Goal: Transaction & Acquisition: Purchase product/service

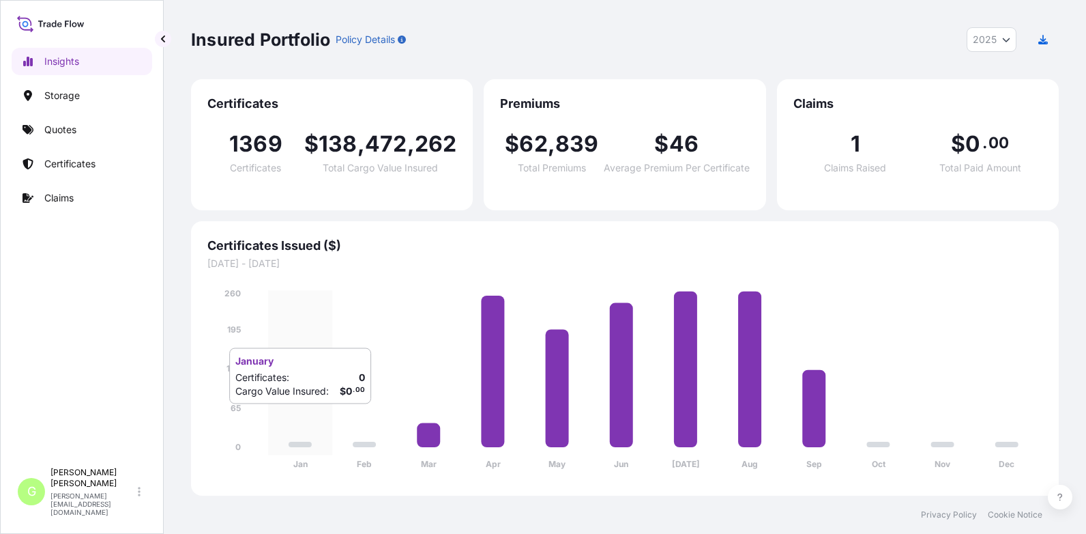
select select "2025"
click at [70, 126] on p "Quotes" at bounding box center [60, 130] width 32 height 14
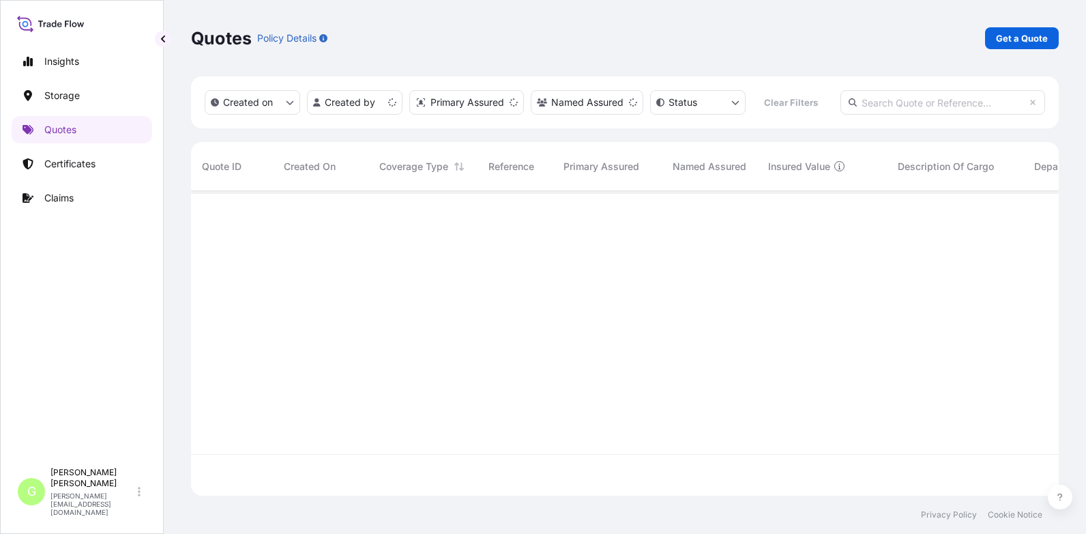
scroll to position [302, 858]
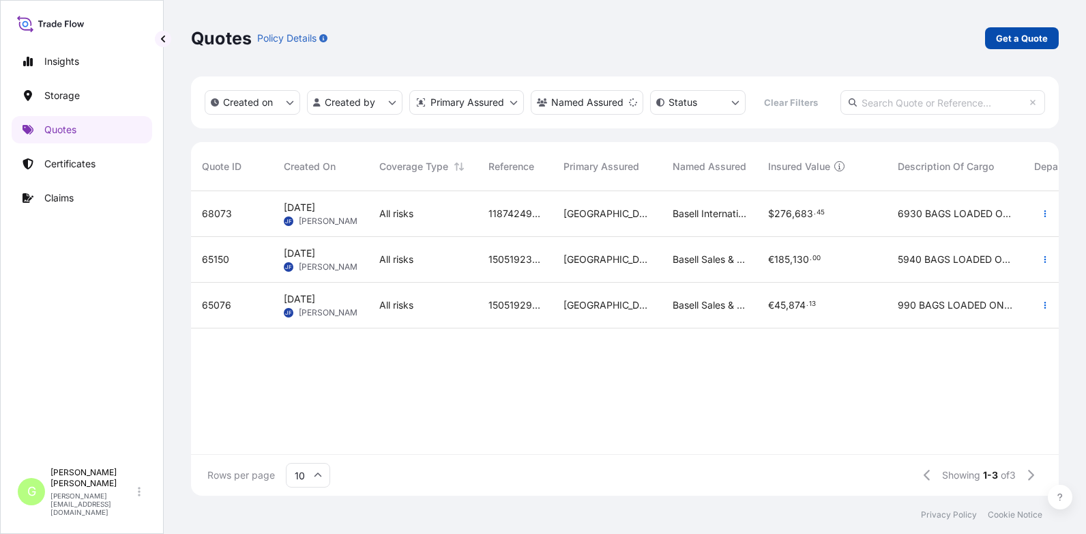
click at [1024, 33] on p "Get a Quote" at bounding box center [1022, 38] width 52 height 14
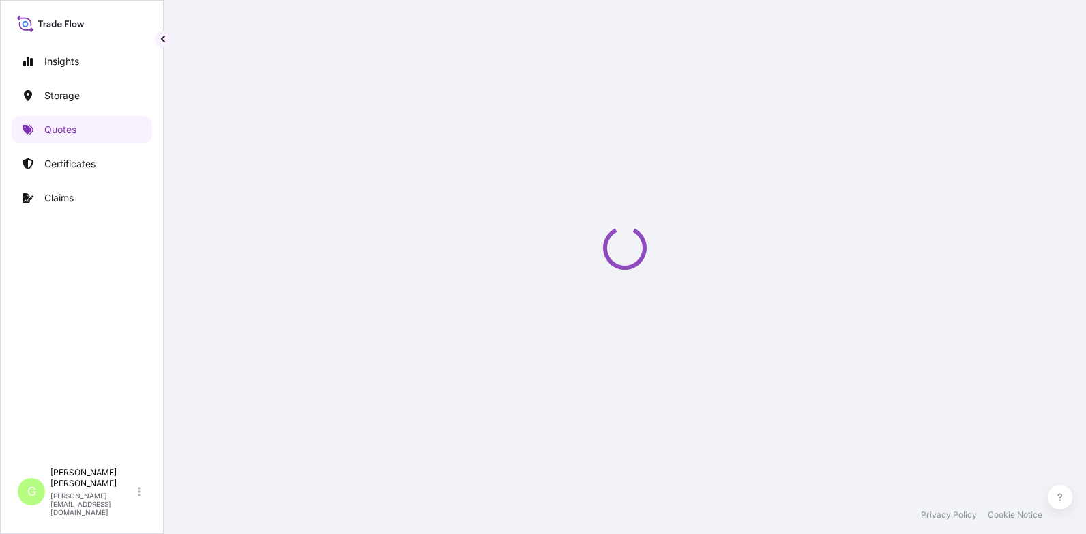
select select "Water"
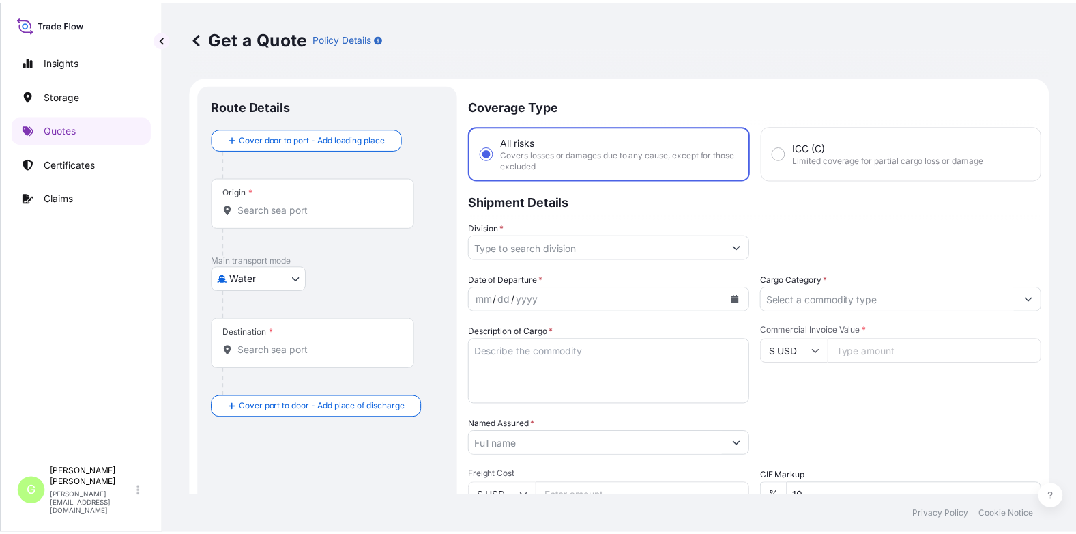
scroll to position [22, 0]
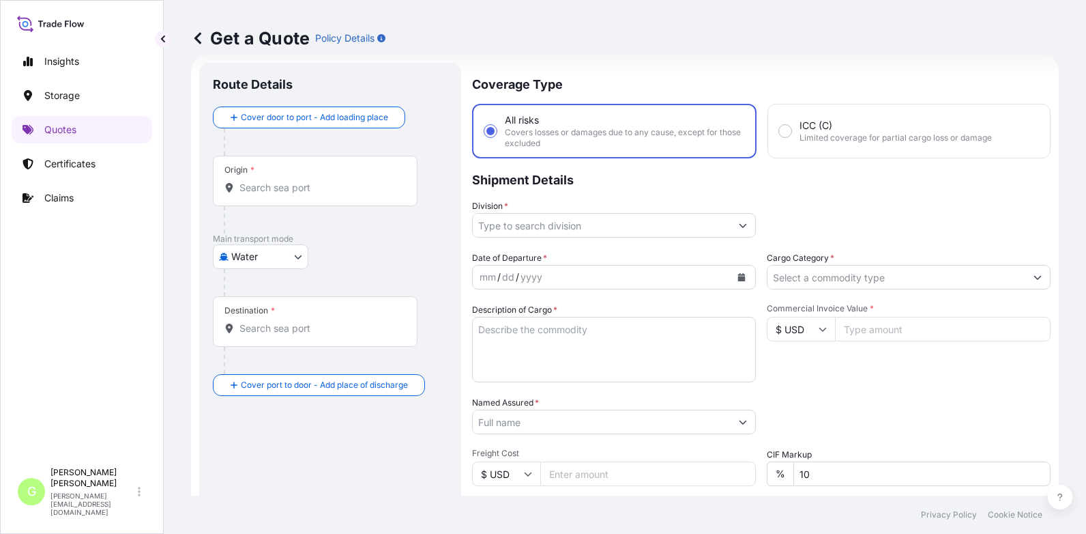
click at [500, 224] on input "Division *" at bounding box center [602, 225] width 258 height 25
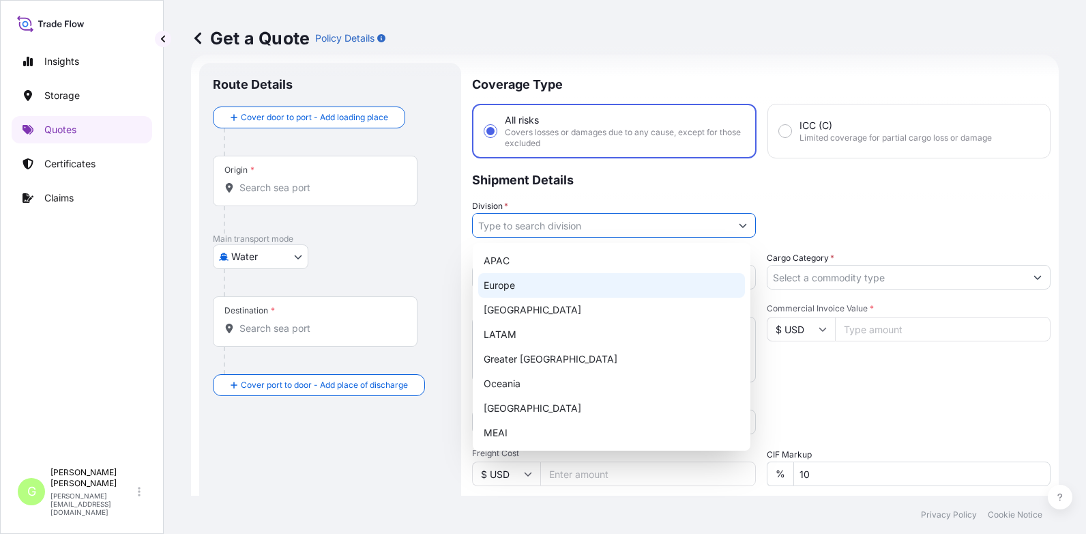
click at [511, 285] on div "Europe" at bounding box center [611, 285] width 267 height 25
type input "Europe"
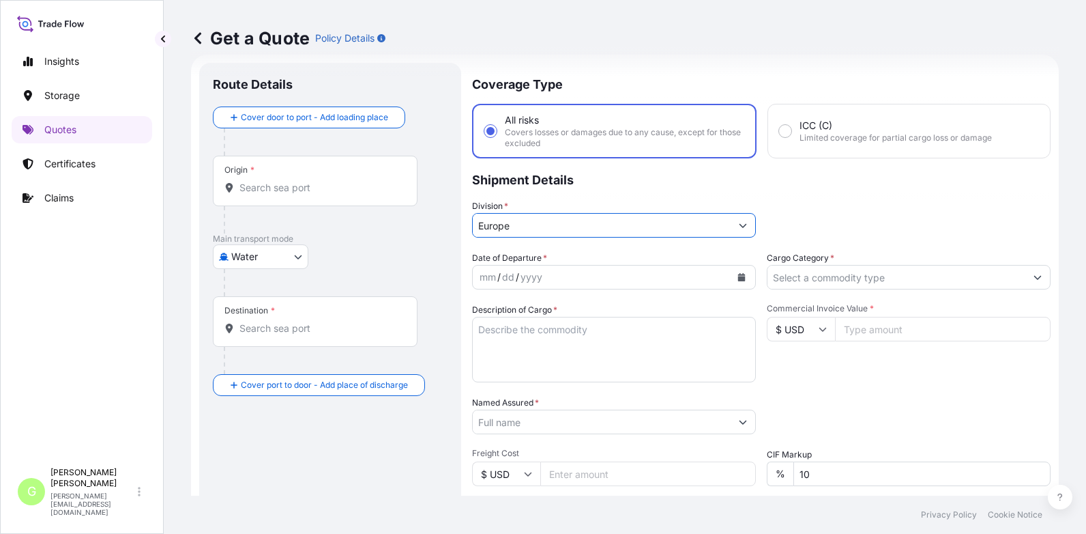
click at [783, 275] on input "Cargo Category *" at bounding box center [897, 277] width 258 height 25
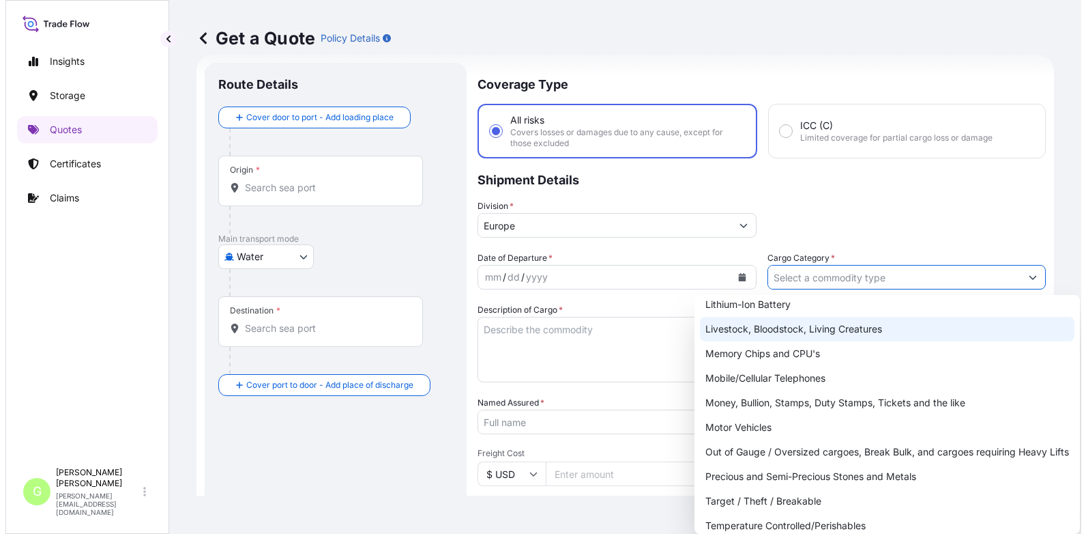
scroll to position [243, 0]
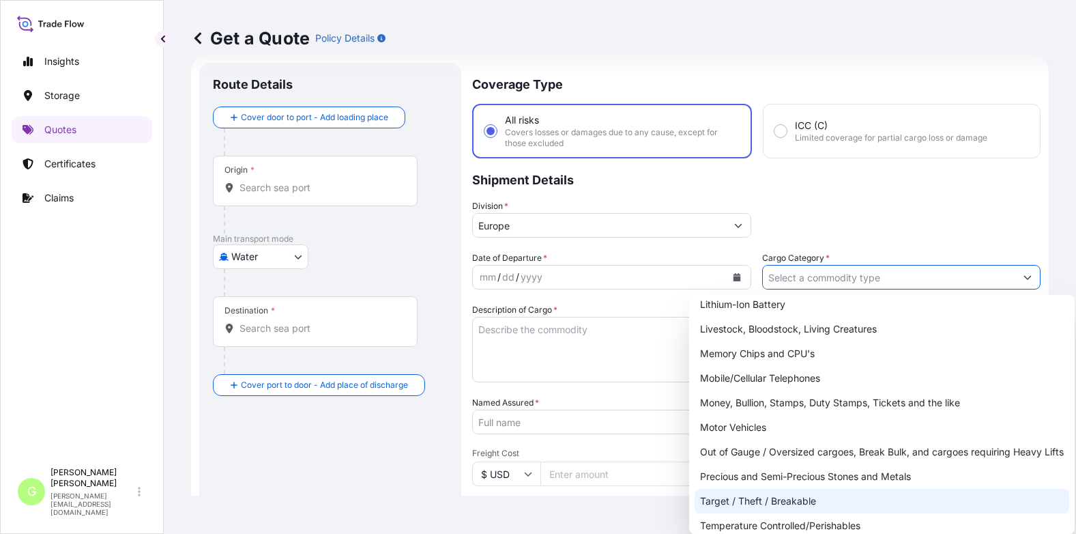
click at [730, 500] on div "Target / Theft / Breakable" at bounding box center [882, 501] width 375 height 25
type input "Target / Theft / Breakable"
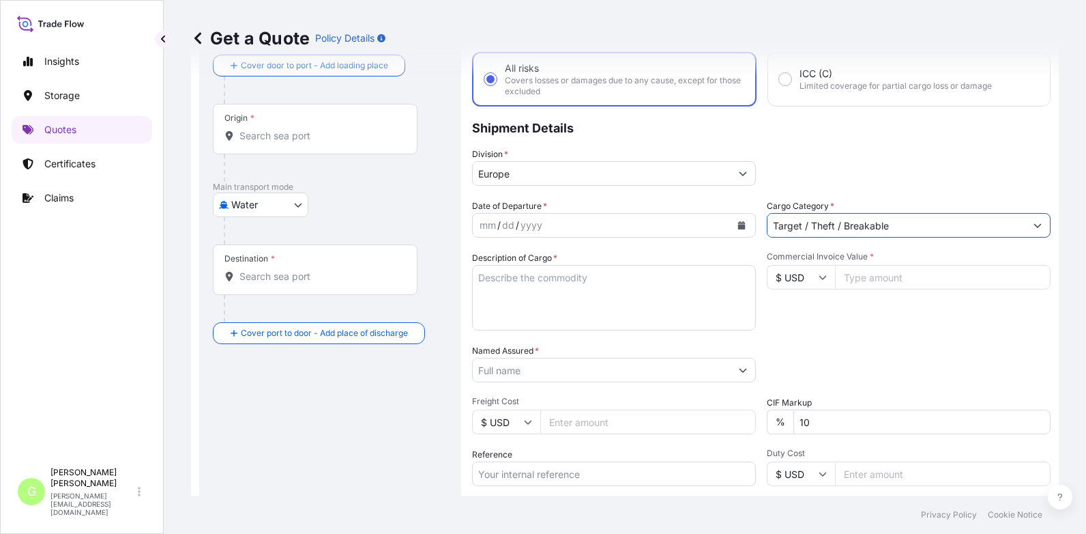
scroll to position [226, 0]
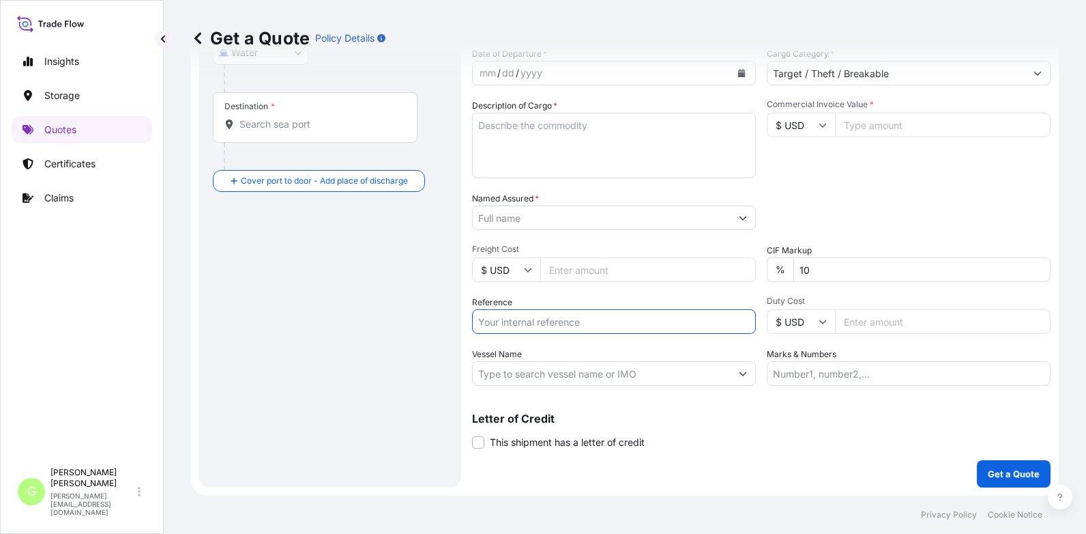
click at [497, 321] on input "Reference" at bounding box center [614, 321] width 284 height 25
paste input "25SIAEK5325"
type input "25SIAEK5325"
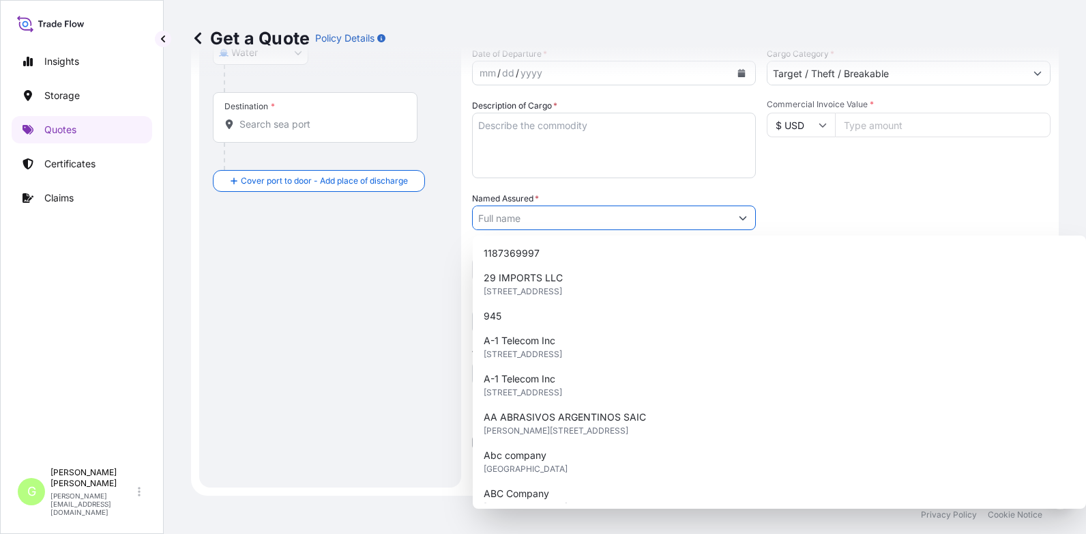
click at [525, 214] on input "Named Assured *" at bounding box center [602, 217] width 258 height 25
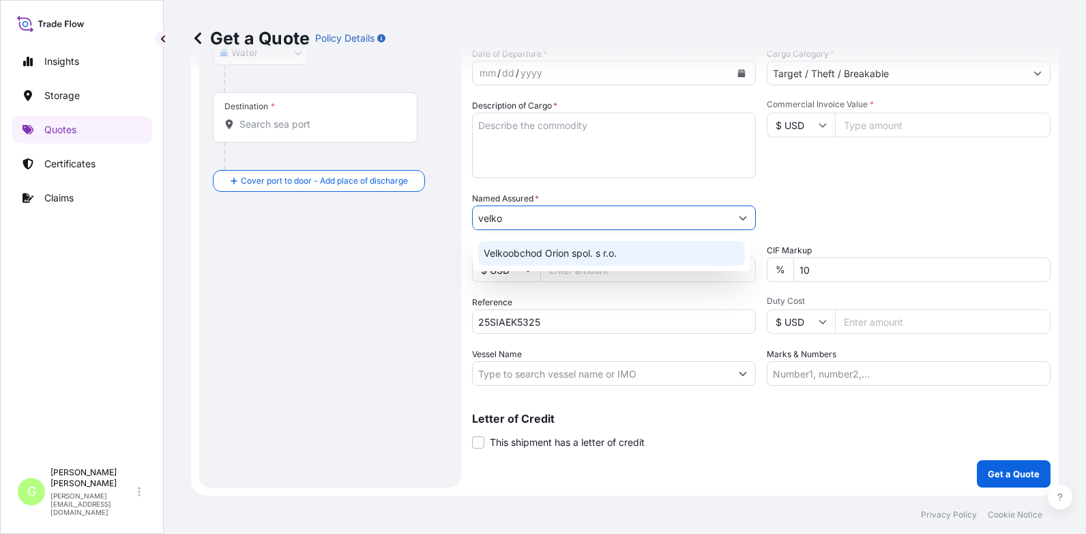
click at [517, 257] on span "Velkoobchod Orion spol. s r.o." at bounding box center [550, 253] width 133 height 14
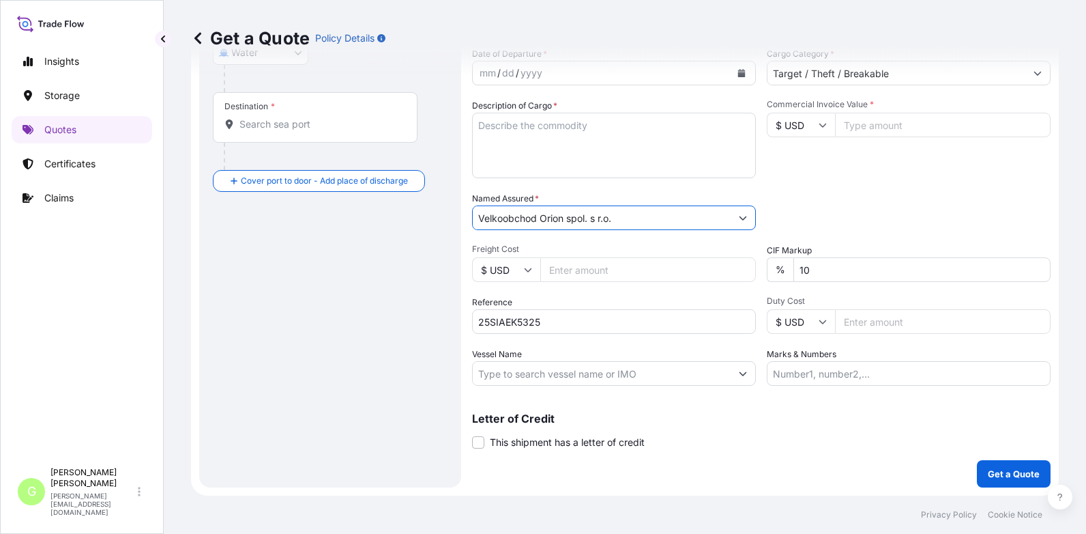
type input "Velkoobchod Orion spol. s r.o."
click at [481, 126] on textarea "Description of Cargo *" at bounding box center [614, 146] width 284 height 66
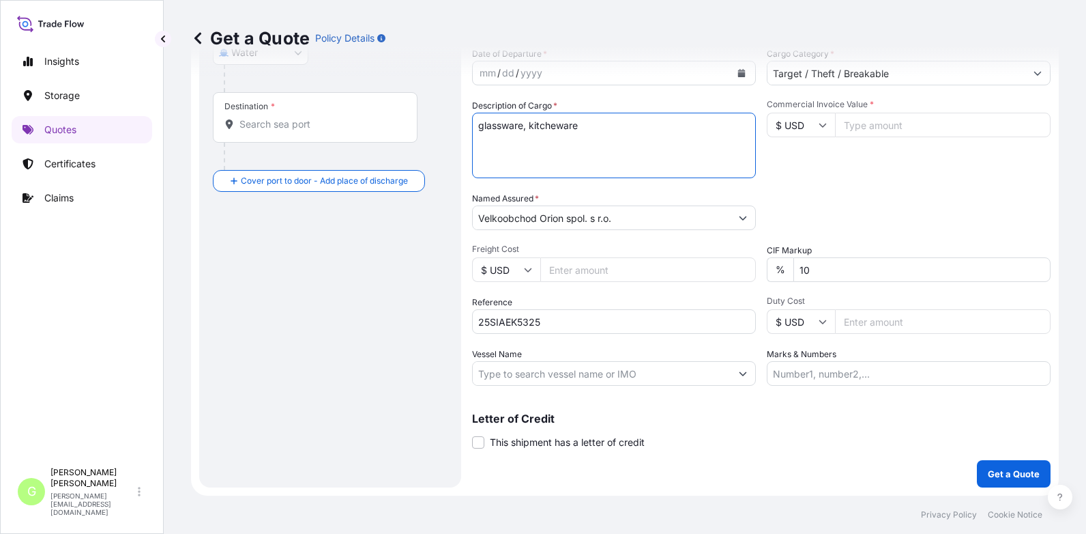
click at [557, 128] on textarea "glassware, kitcheware" at bounding box center [614, 146] width 284 height 66
type textarea "glassware, kitchenware"
click at [890, 124] on input "Commercial Invoice Value *" at bounding box center [943, 125] width 216 height 25
paste input "16033.9200"
type input "16033.9200"
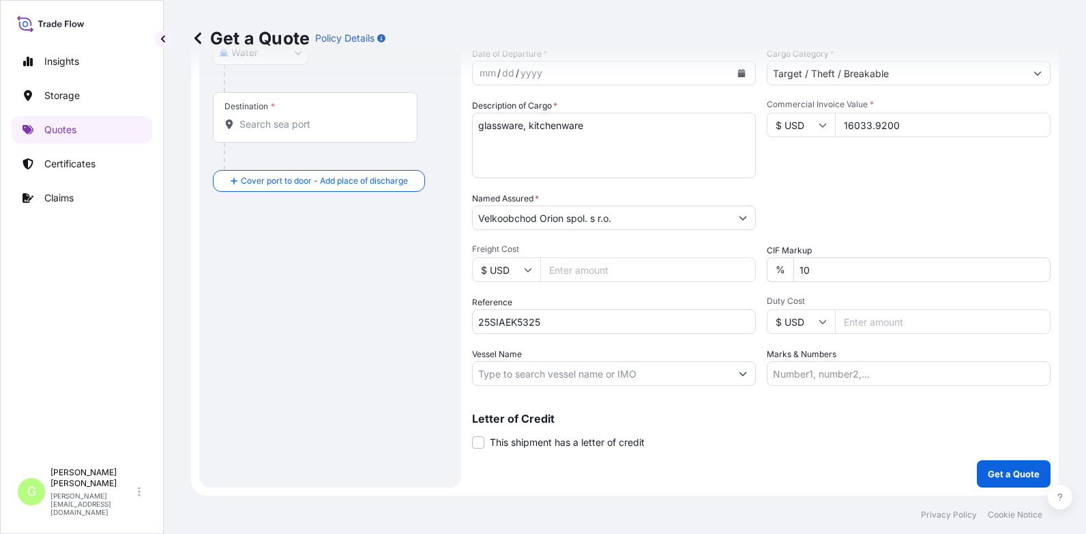
click at [573, 271] on input "Freight Cost" at bounding box center [648, 269] width 216 height 25
paste input "4142"
type input "4142"
click at [506, 374] on input "Vessel Name" at bounding box center [602, 373] width 258 height 25
paste input "OCEAN NETWORK EXPRESS"
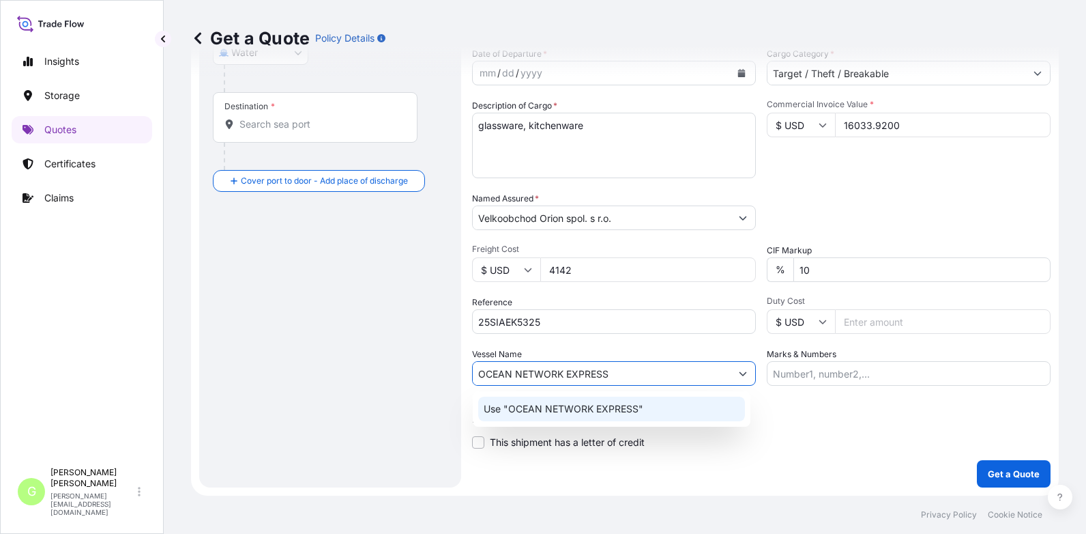
click at [549, 408] on p "Use "OCEAN NETWORK EXPRESS"" at bounding box center [564, 409] width 160 height 14
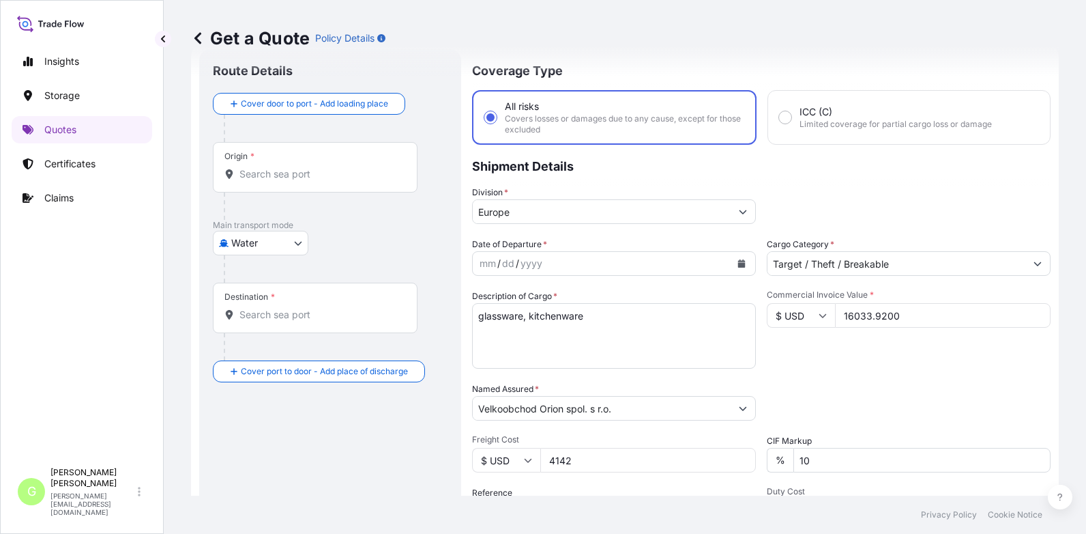
scroll to position [0, 0]
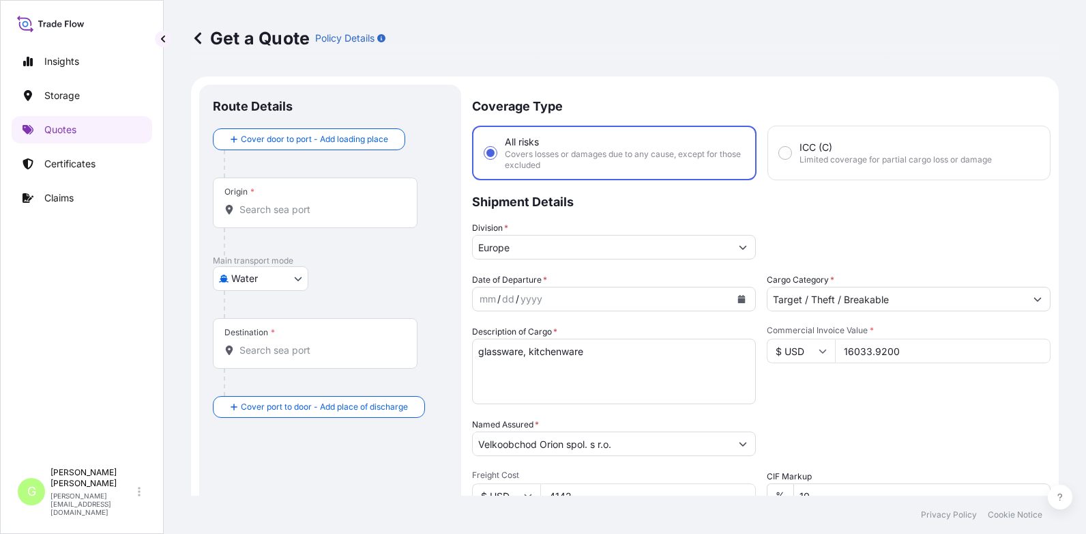
type input "OCEAN NETWORK EXPRESS"
click at [263, 208] on input "Origin *" at bounding box center [320, 210] width 161 height 14
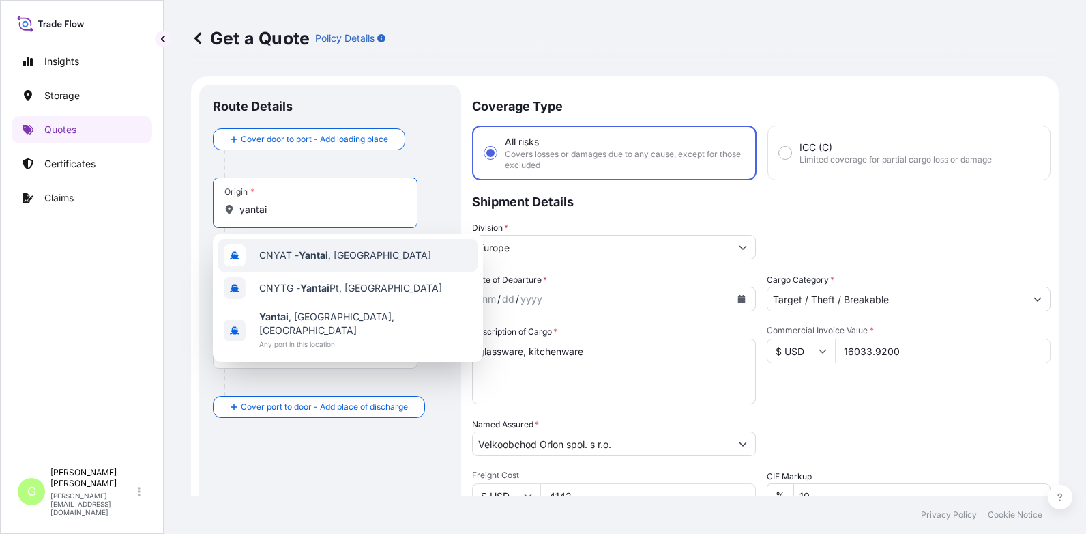
click at [289, 249] on span "CNYAT - [GEOGRAPHIC_DATA] , [GEOGRAPHIC_DATA]" at bounding box center [345, 255] width 172 height 14
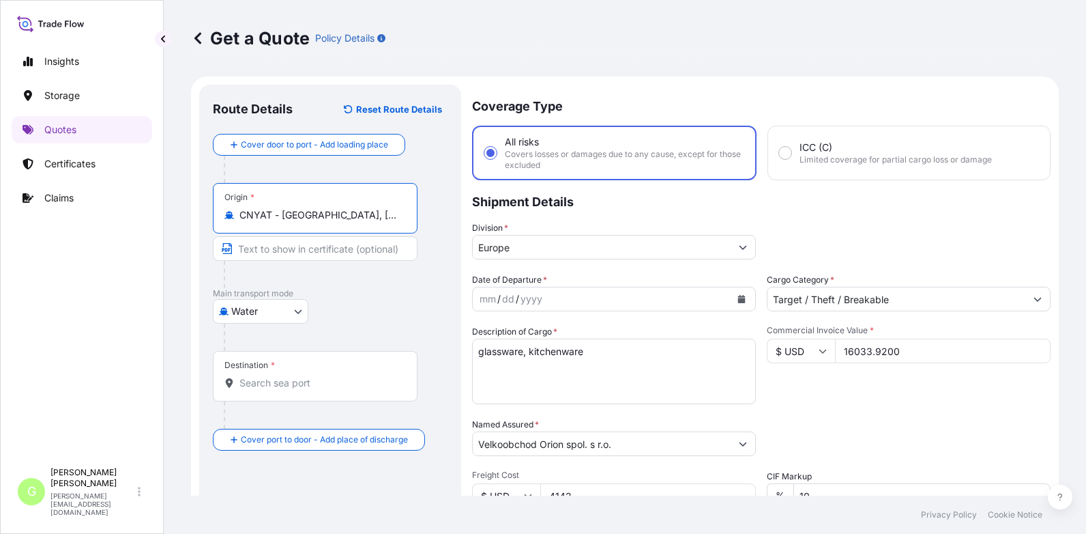
drag, startPoint x: 352, startPoint y: 218, endPoint x: 203, endPoint y: 216, distance: 148.8
click at [203, 216] on div "Route Details Reset Route Details Cover door to port - Add loading place Place …" at bounding box center [330, 399] width 262 height 628
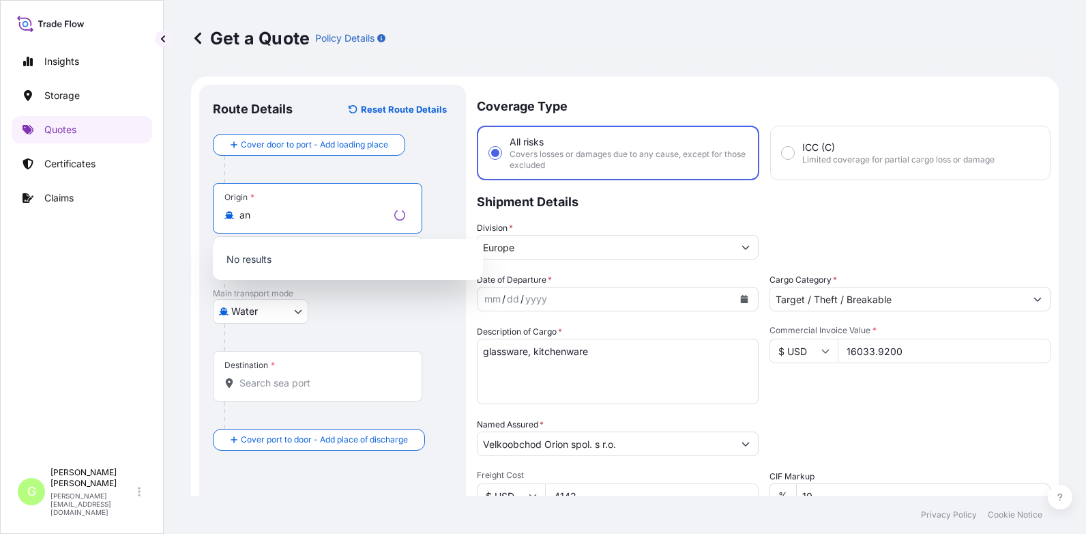
type input "a"
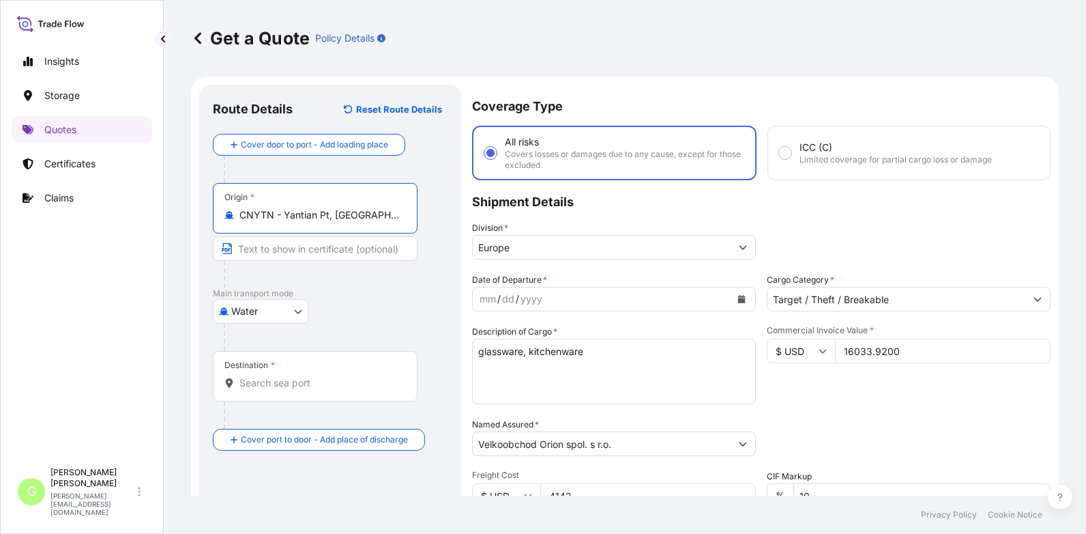
type input "CNYTN - Yantian Pt, [GEOGRAPHIC_DATA]"
click at [298, 249] on input "Text to appear on certificate" at bounding box center [315, 248] width 205 height 25
type input "Yantian, [GEOGRAPHIC_DATA]"
click at [248, 379] on input "Destination *" at bounding box center [320, 383] width 161 height 14
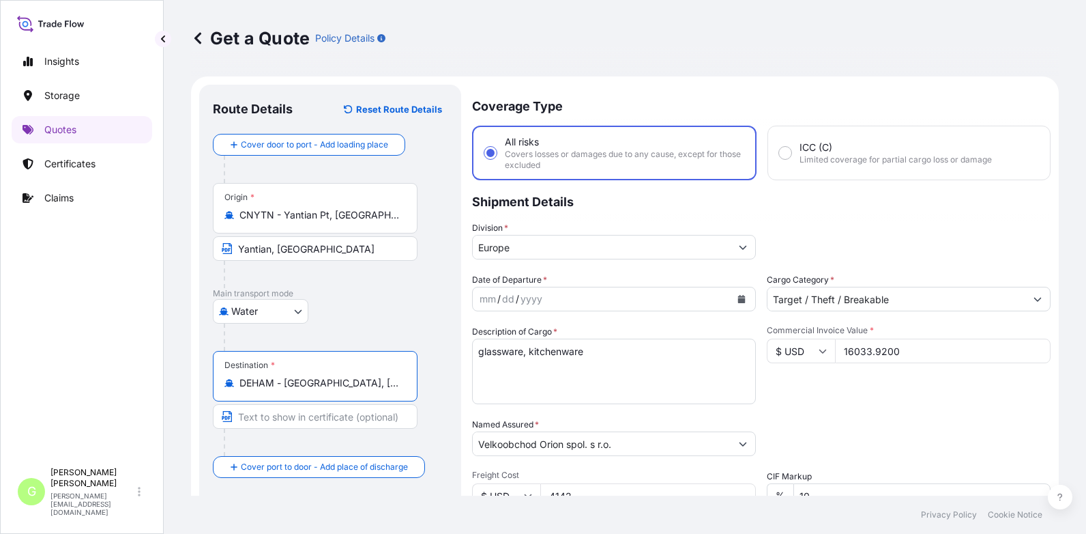
type input "DEHAM - [GEOGRAPHIC_DATA], [GEOGRAPHIC_DATA]"
drag, startPoint x: 297, startPoint y: 420, endPoint x: 296, endPoint y: 414, distance: 6.9
click at [297, 419] on input "Text to appear on certificate" at bounding box center [315, 416] width 205 height 25
type input "[GEOGRAPHIC_DATA], [GEOGRAPHIC_DATA]"
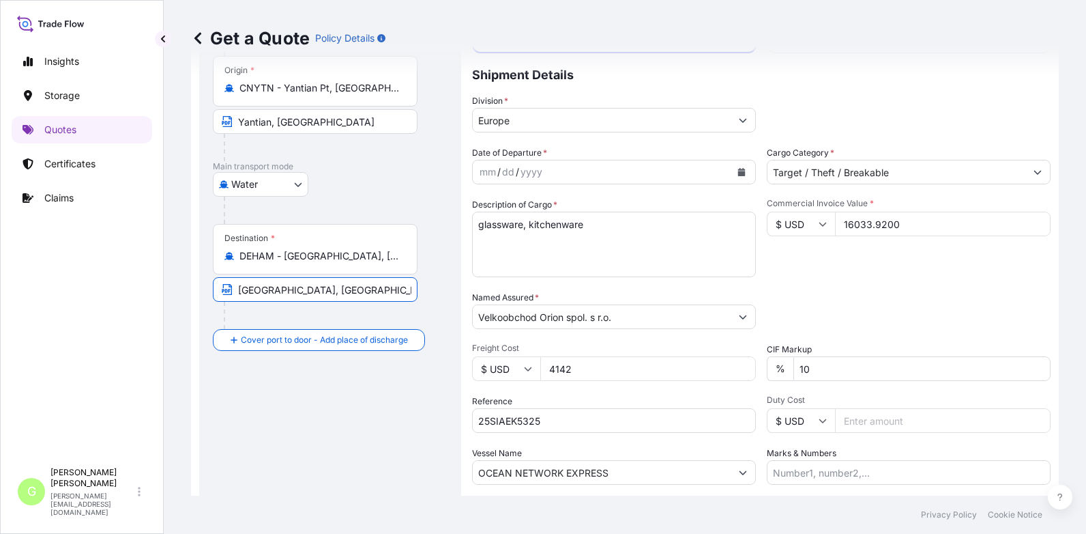
scroll to position [136, 0]
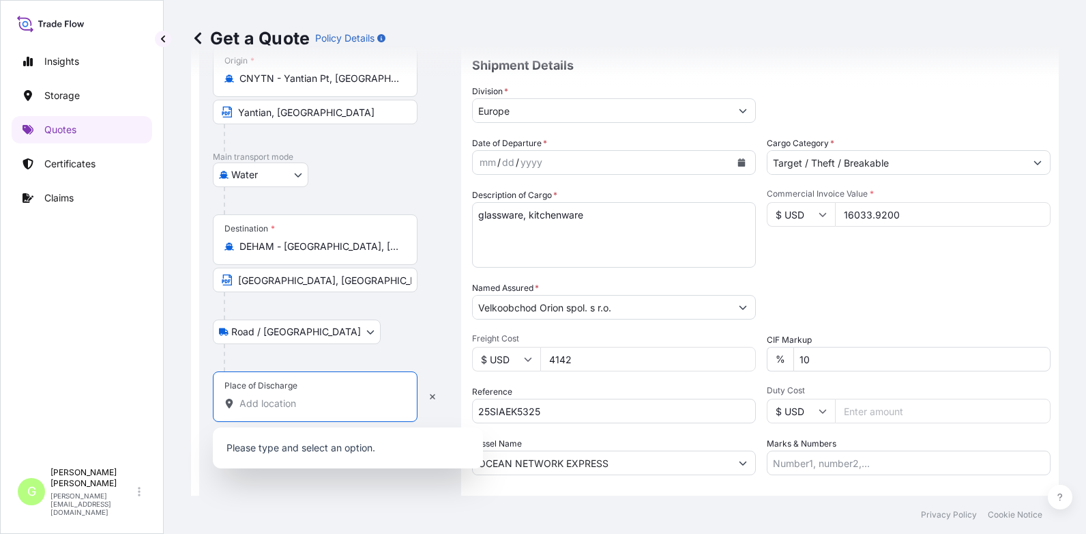
click at [265, 405] on input "Place of Discharge" at bounding box center [320, 403] width 161 height 14
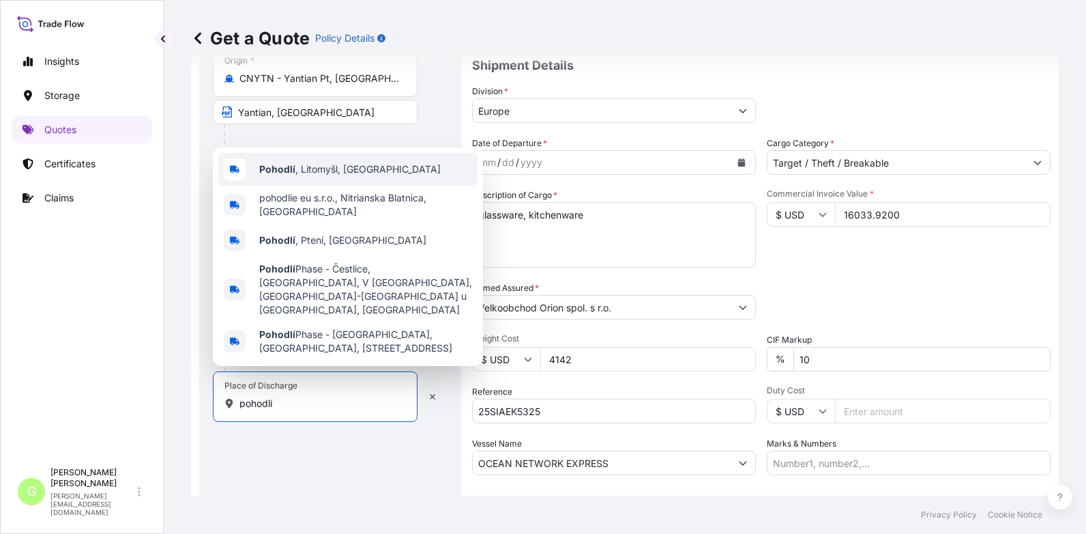
click at [304, 176] on span "Pohodlí , Litomyšl, [GEOGRAPHIC_DATA]" at bounding box center [350, 169] width 182 height 14
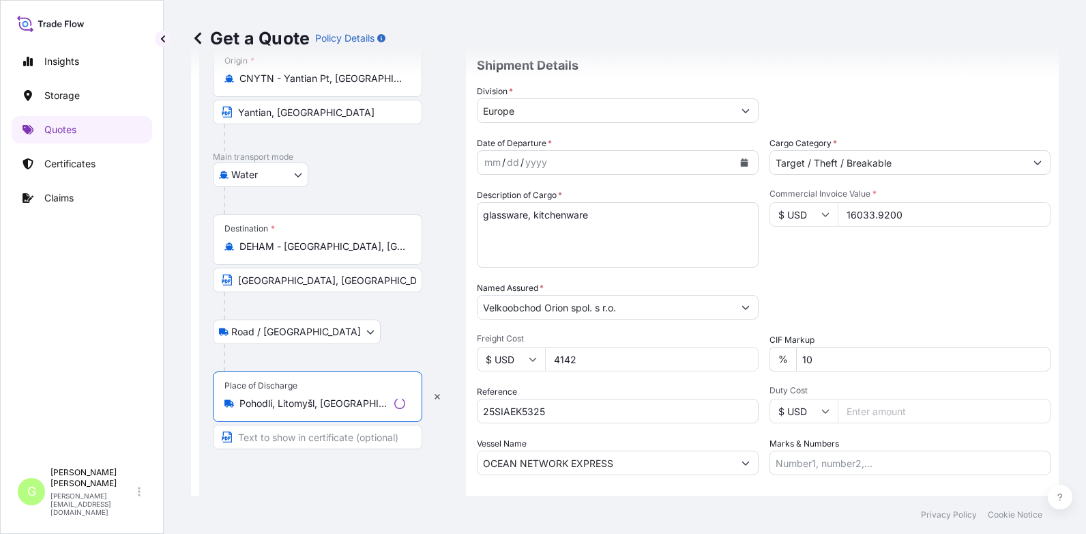
type input "Pohodlí, Litomyšl, [GEOGRAPHIC_DATA]"
click at [288, 444] on input "Text to appear on certificate" at bounding box center [317, 436] width 209 height 25
type input "Pohodlí, [GEOGRAPHIC_DATA]"
click at [139, 246] on div "Insights Storage Quotes Certificates Claims" at bounding box center [82, 247] width 141 height 425
click at [738, 165] on icon "Calendar" at bounding box center [742, 162] width 8 height 8
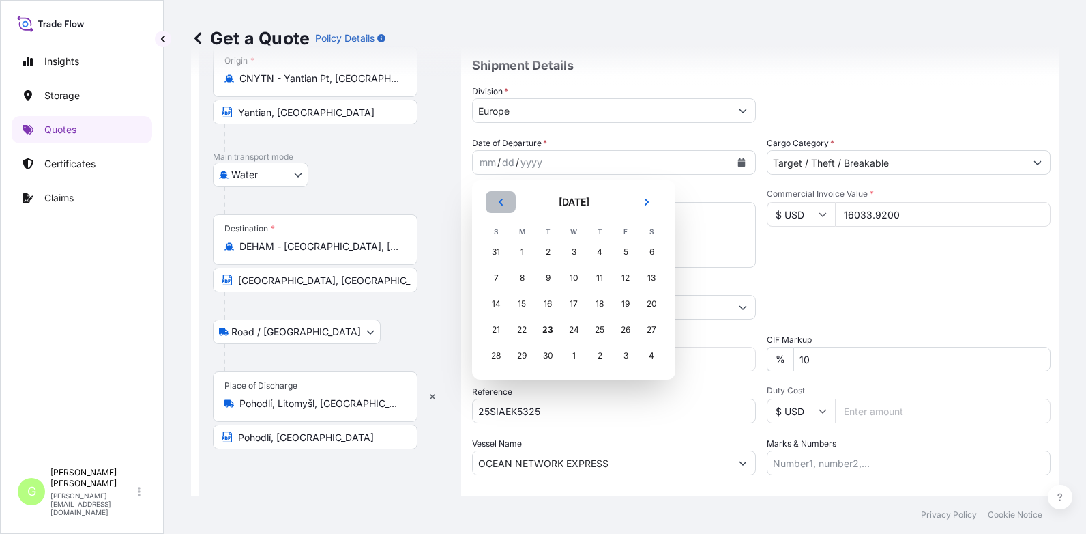
click at [499, 204] on icon "Previous" at bounding box center [501, 202] width 8 height 8
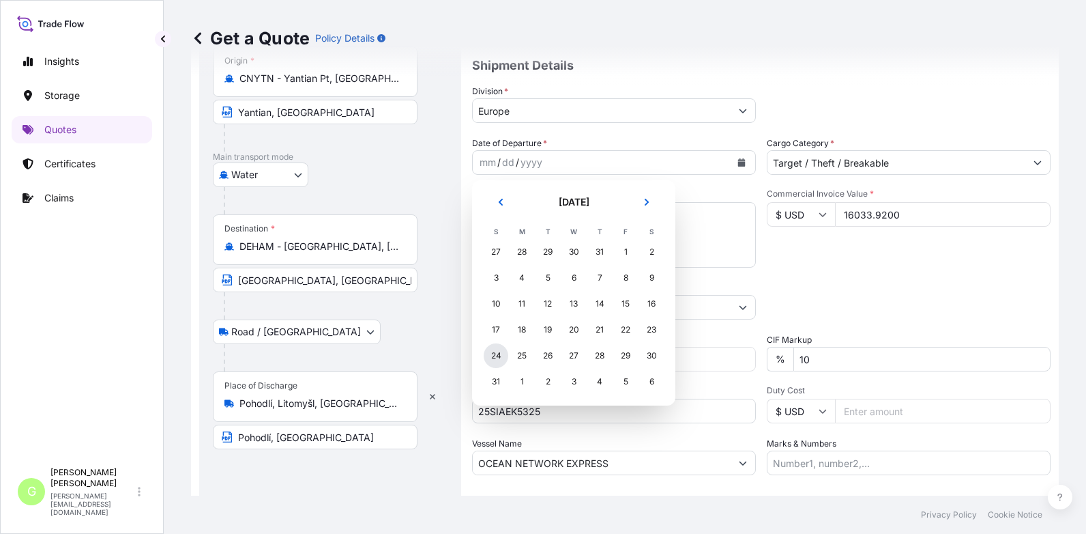
click at [499, 351] on div "24" at bounding box center [496, 355] width 25 height 25
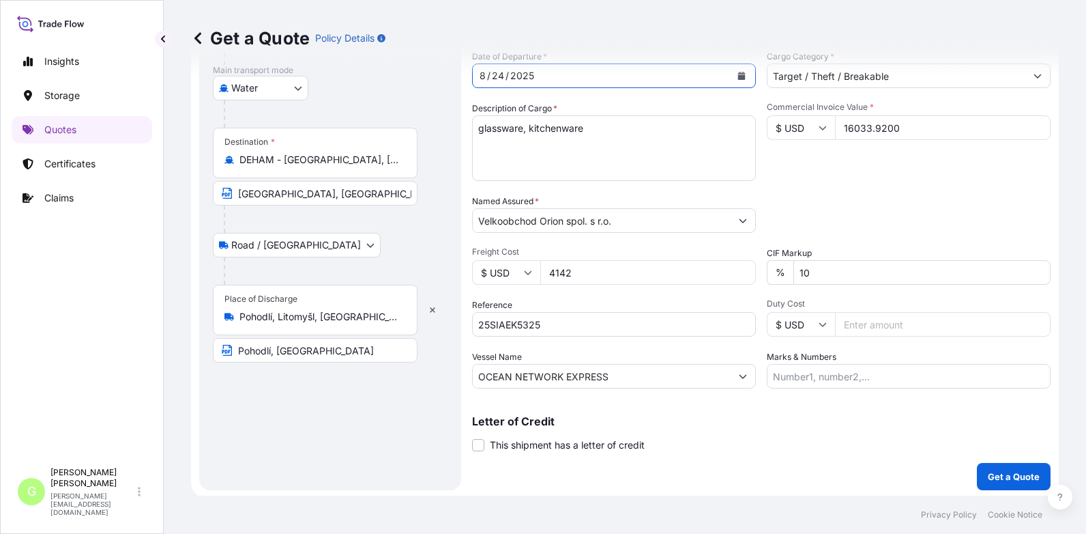
scroll to position [226, 0]
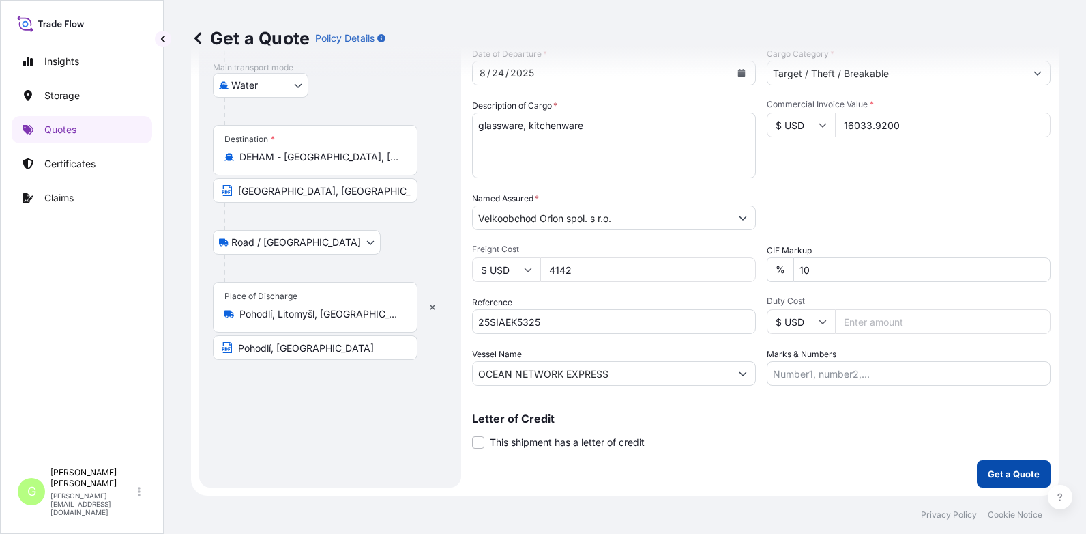
click at [978, 471] on button "Get a Quote" at bounding box center [1014, 473] width 74 height 27
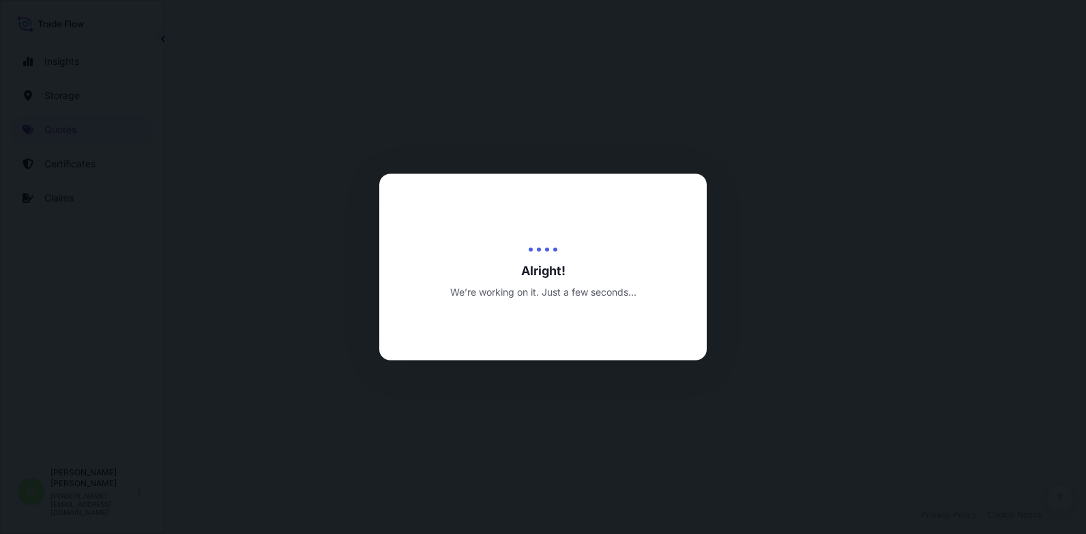
select select "Water"
select select "Road / [GEOGRAPHIC_DATA]"
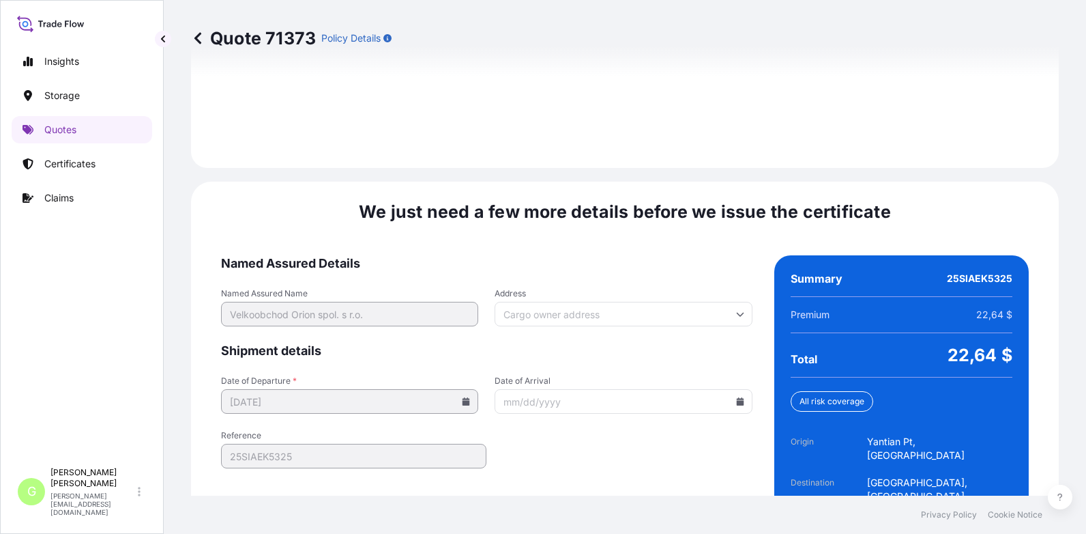
scroll to position [2088, 0]
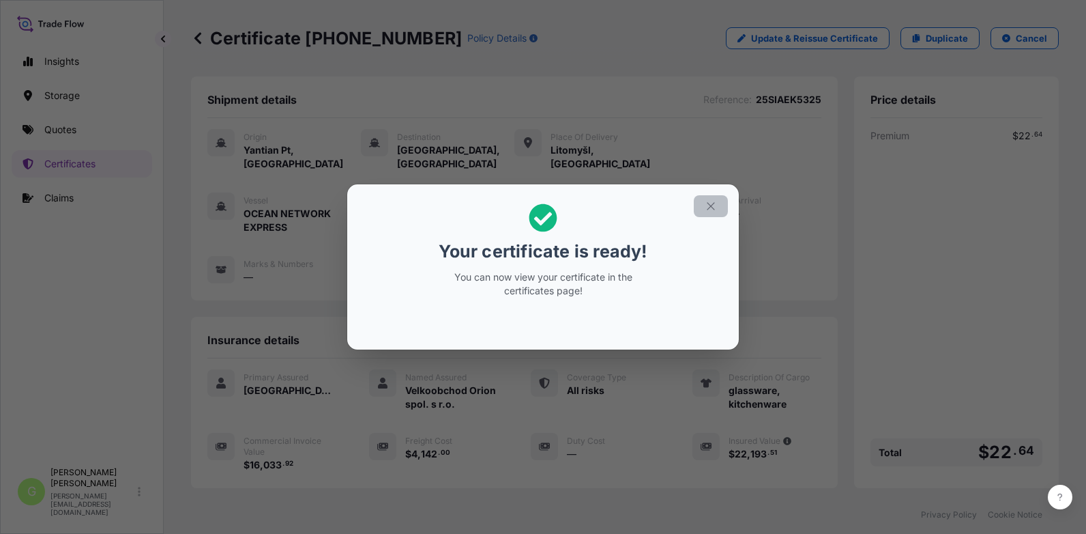
click at [719, 203] on button "button" at bounding box center [711, 206] width 34 height 22
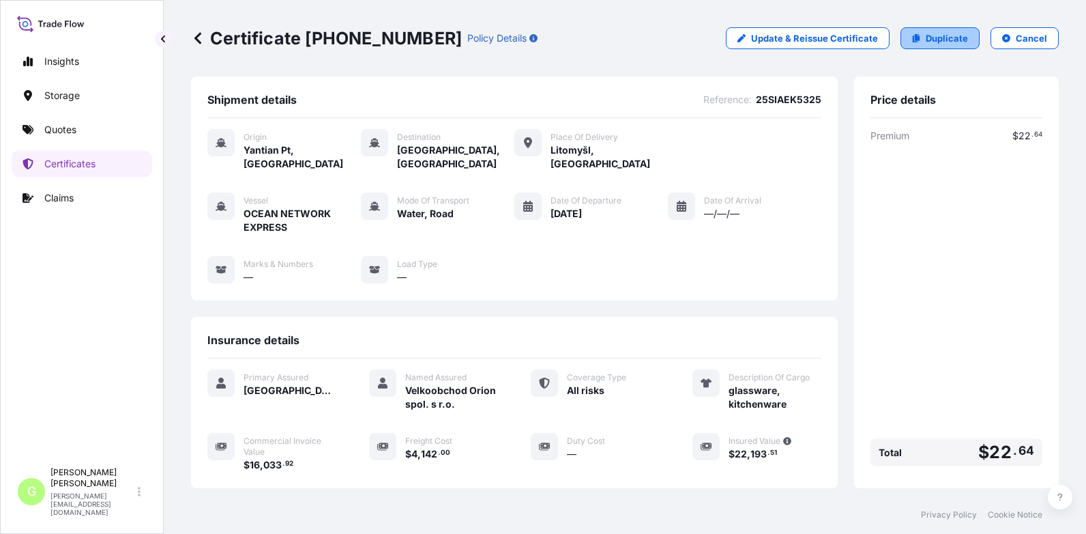
click at [936, 29] on link "Duplicate" at bounding box center [940, 38] width 79 height 22
select select "Water"
select select "Road / [GEOGRAPHIC_DATA]"
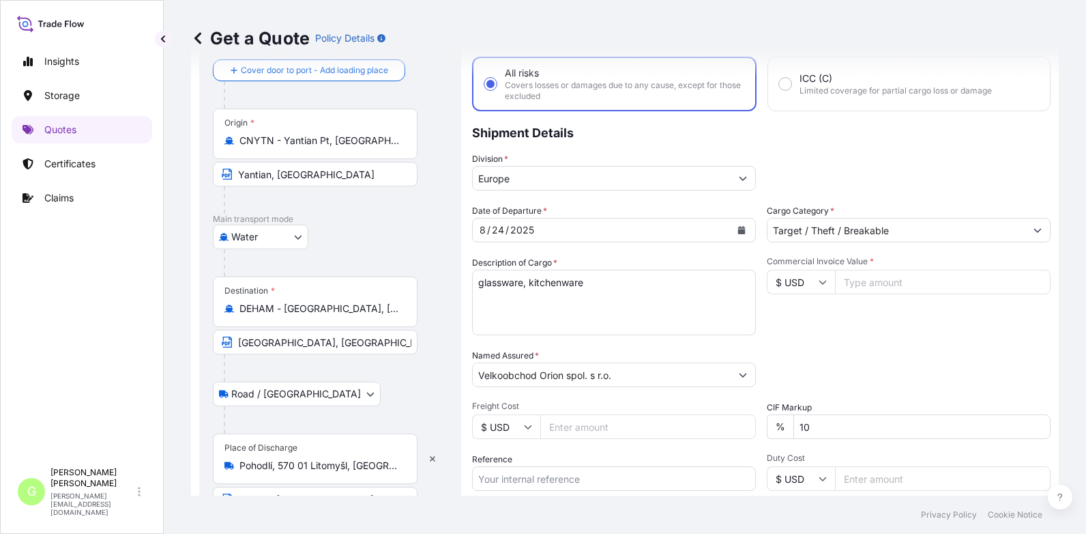
scroll to position [226, 0]
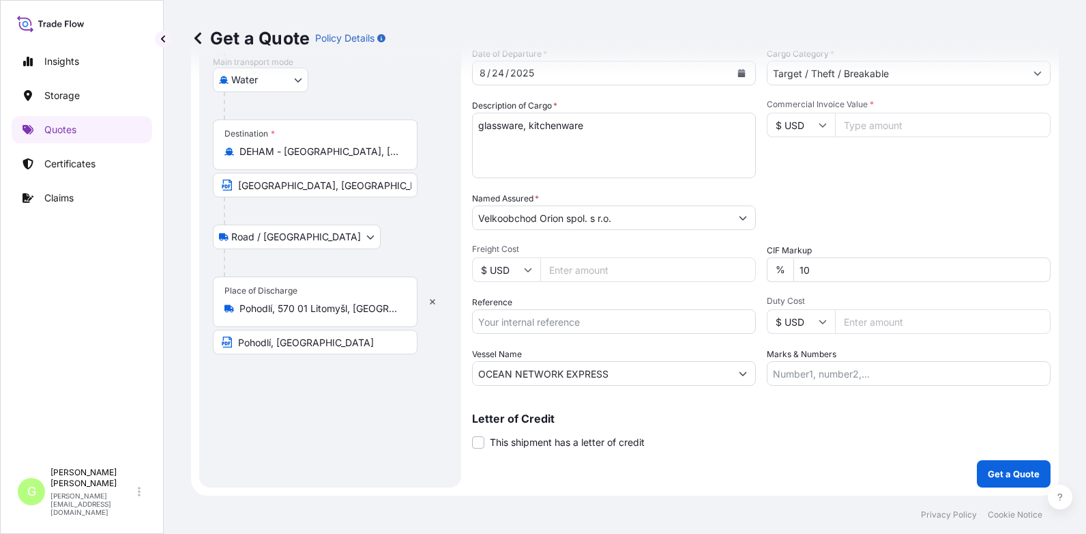
click at [553, 317] on input "Reference" at bounding box center [614, 321] width 284 height 25
paste input "25SIAEK5683"
type input "25SIAEK5683"
drag, startPoint x: 525, startPoint y: 130, endPoint x: 441, endPoint y: 128, distance: 84.0
click at [442, 129] on form "Route Details Cover door to port - Add loading place Place of loading Road / [G…" at bounding box center [625, 173] width 868 height 645
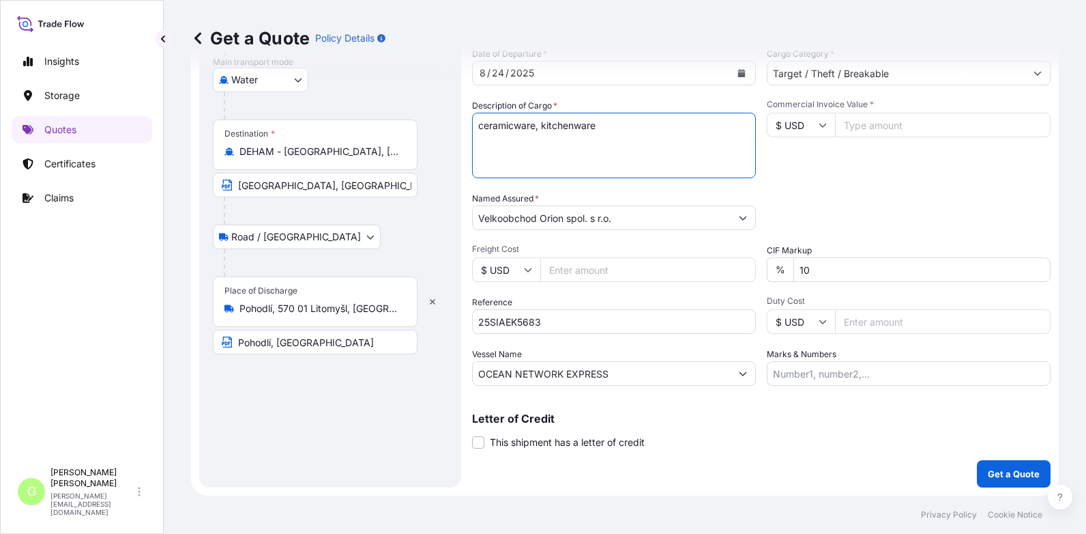
type textarea "ceramicware, kitchenware"
click at [896, 128] on input "Commercial Invoice Value *" at bounding box center [943, 125] width 216 height 25
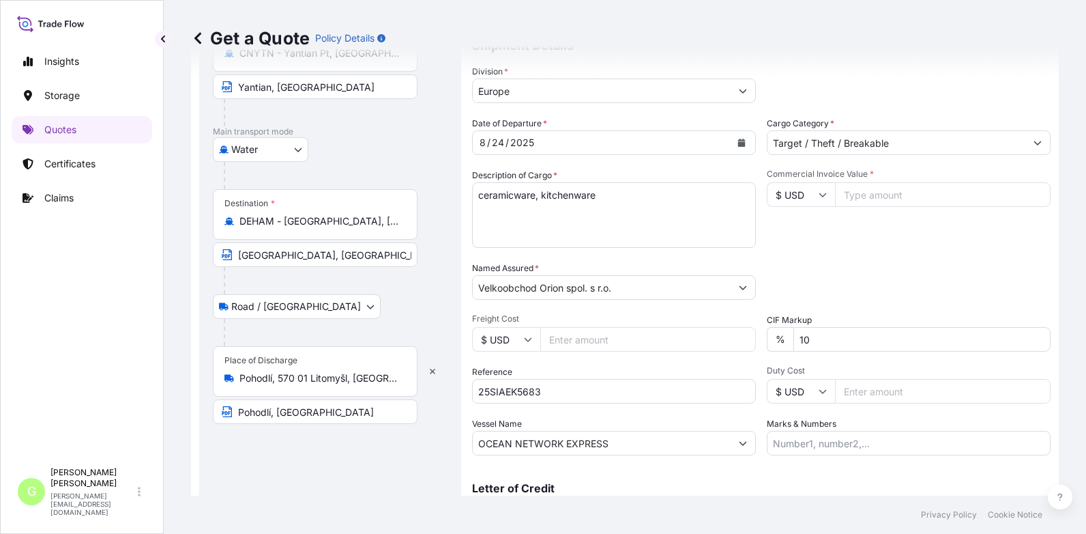
scroll to position [22, 0]
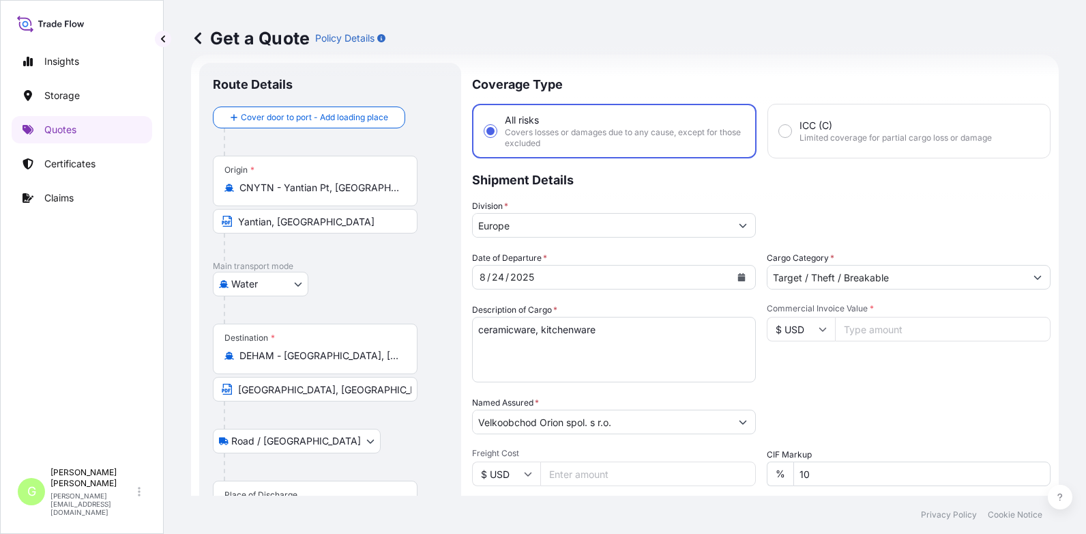
drag, startPoint x: 896, startPoint y: 128, endPoint x: 801, endPoint y: 421, distance: 307.7
click at [800, 422] on div "Packing Category Type to search a container mode Please select a primary mode o…" at bounding box center [909, 415] width 284 height 38
click at [860, 328] on input "Commercial Invoice Value *" at bounding box center [943, 329] width 216 height 25
paste input "33533.0400"
type input "33533.0400"
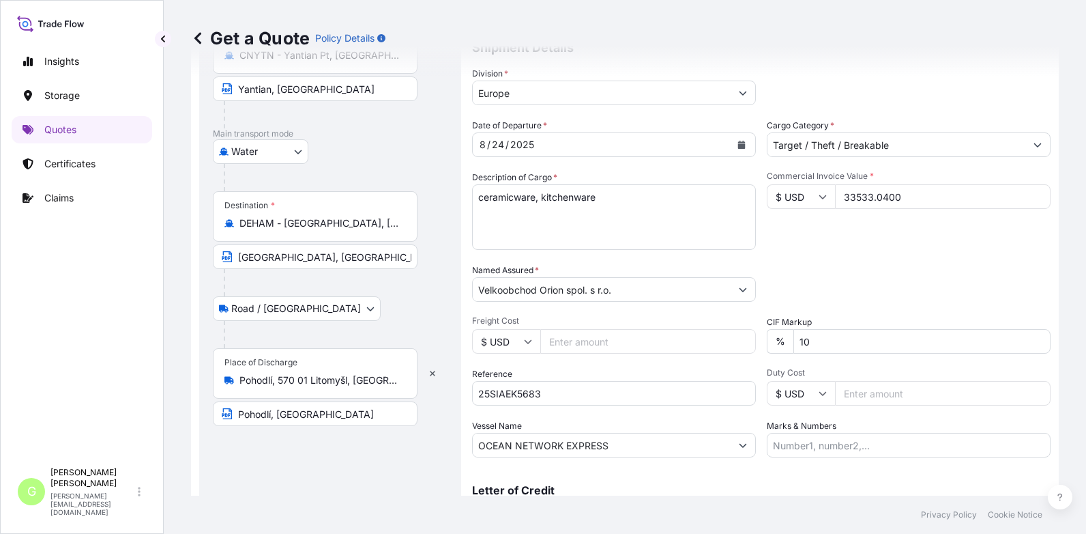
scroll to position [158, 0]
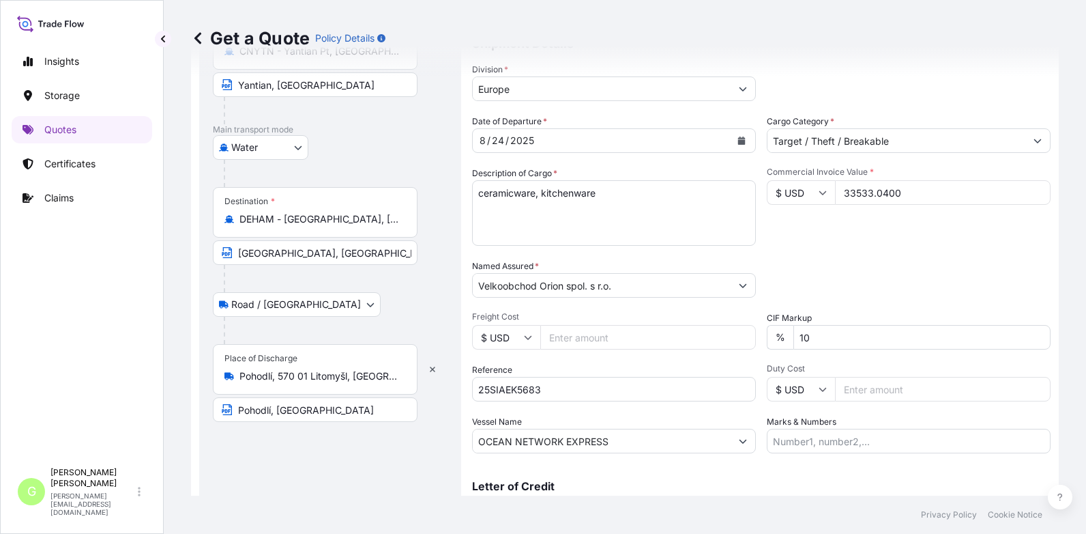
click at [568, 337] on input "Freight Cost" at bounding box center [648, 337] width 216 height 25
paste input "3894"
type input "3894"
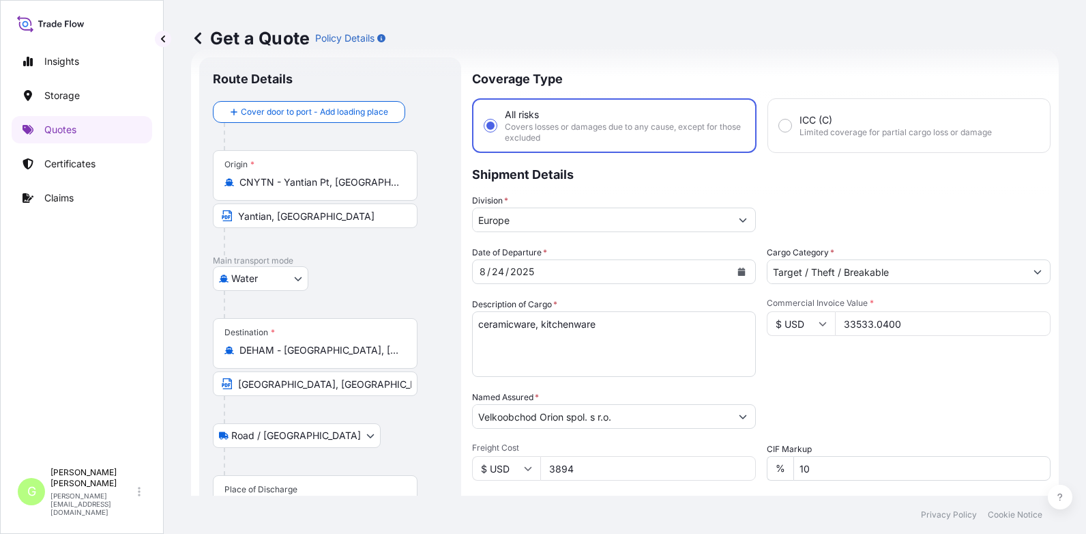
scroll to position [22, 0]
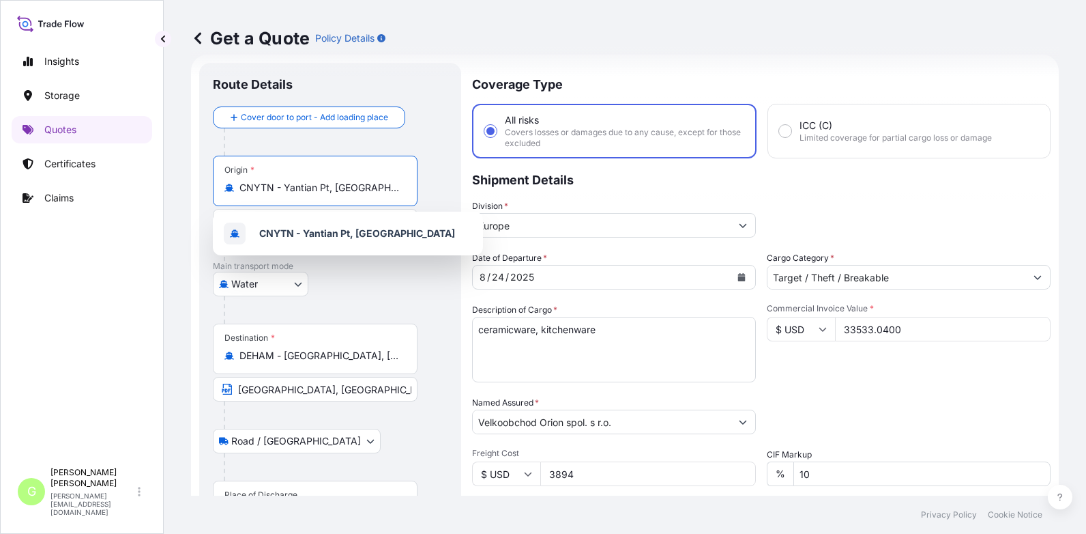
drag, startPoint x: 322, startPoint y: 183, endPoint x: 171, endPoint y: 177, distance: 151.6
click at [181, 182] on div "Get a Quote Policy Details Route Details Cover door to port - Add loading place…" at bounding box center [625, 247] width 923 height 495
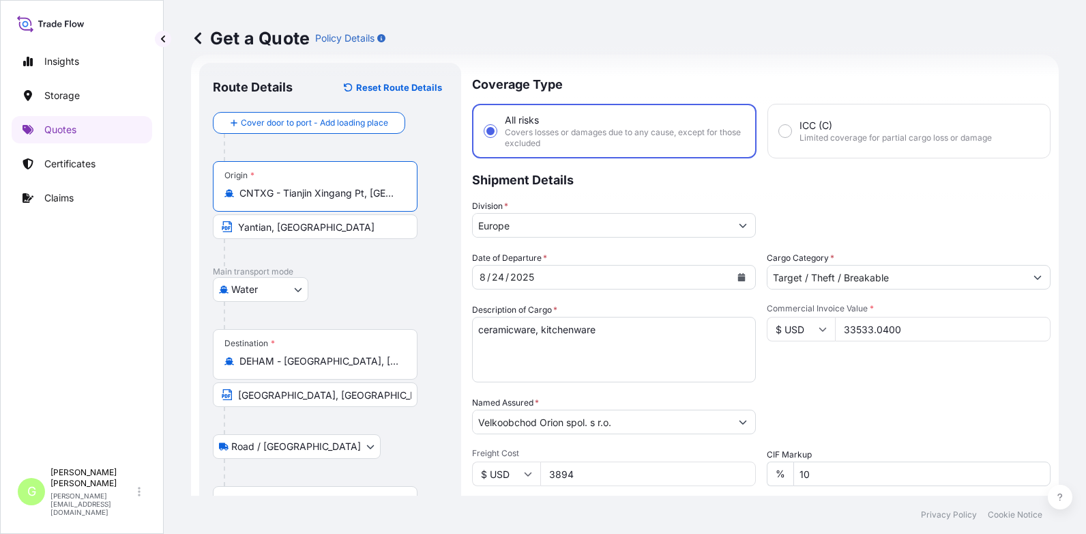
type input "CNTXG - Tianjin Xingang Pt, [GEOGRAPHIC_DATA]"
drag, startPoint x: 313, startPoint y: 230, endPoint x: 180, endPoint y: 219, distance: 132.8
click at [194, 229] on form "Route Details Reset Route Details Cover door to port - Add loading place Place …" at bounding box center [625, 377] width 868 height 645
type input "Tianjin Xingang, [GEOGRAPHIC_DATA]"
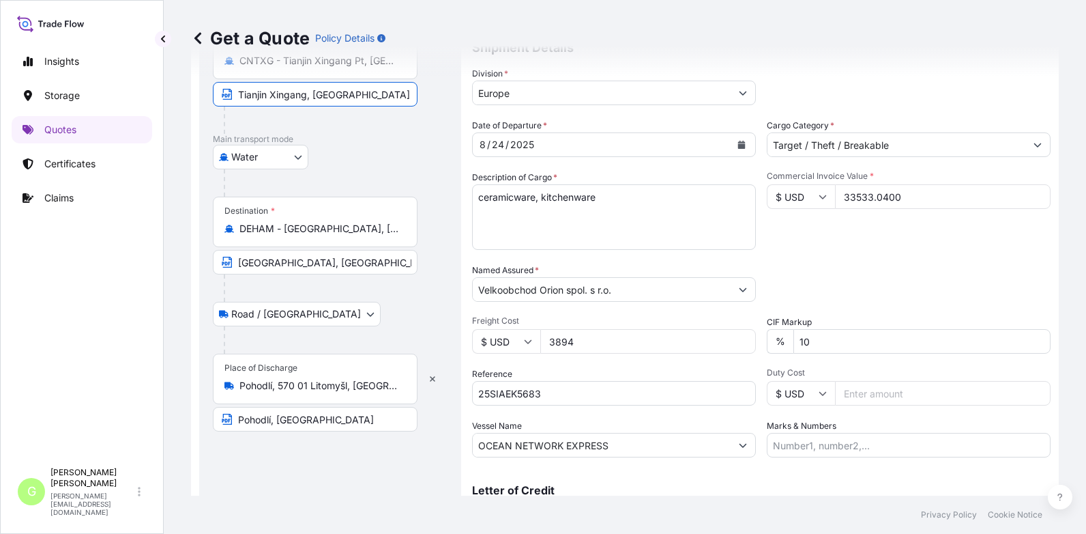
scroll to position [158, 0]
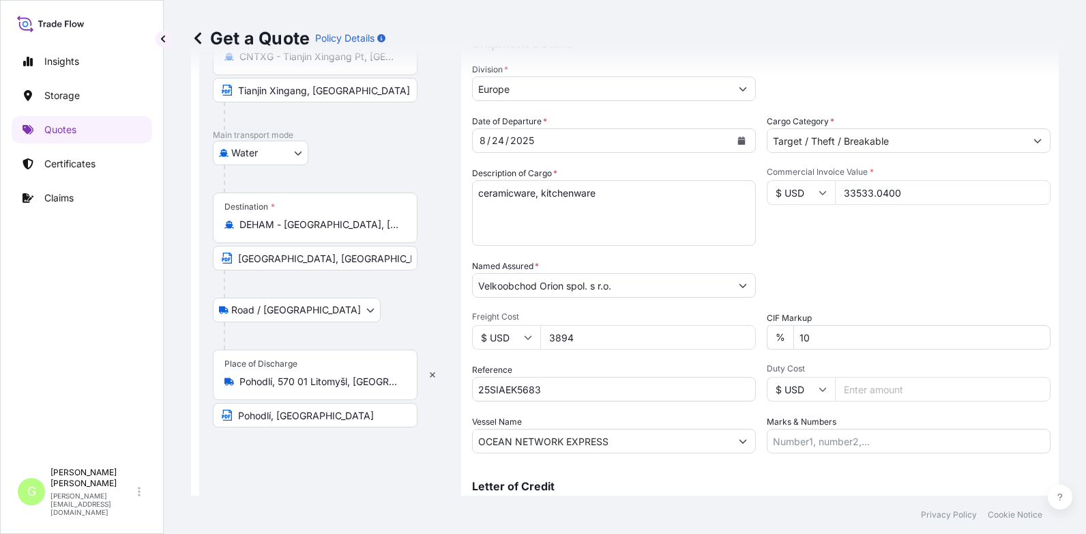
drag, startPoint x: 149, startPoint y: 229, endPoint x: 169, endPoint y: 229, distance: 20.5
click at [149, 229] on div "Insights Storage Quotes Certificates Claims" at bounding box center [82, 247] width 141 height 425
click at [738, 138] on icon "Calendar" at bounding box center [742, 140] width 8 height 8
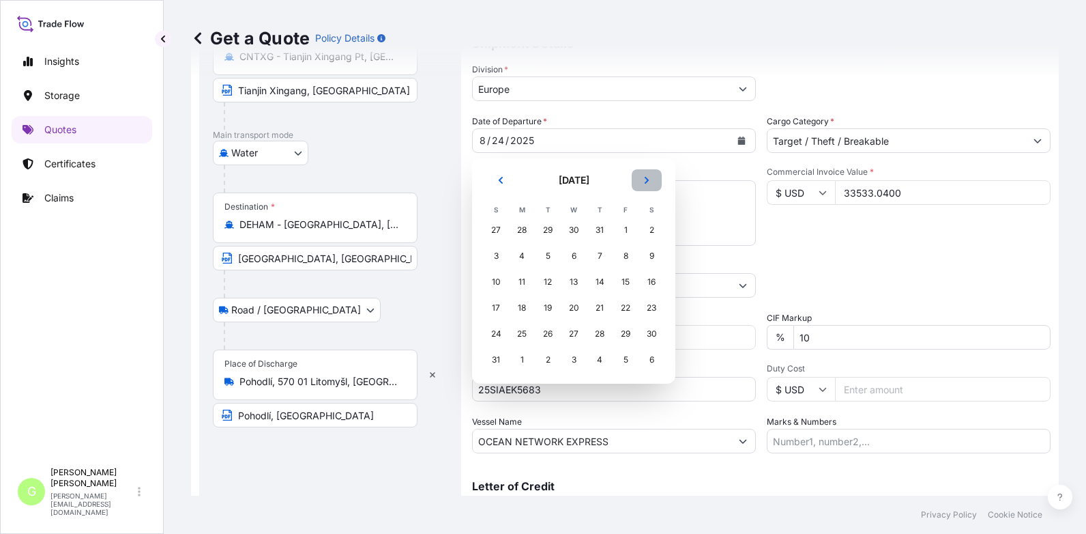
click at [646, 178] on icon "Next" at bounding box center [647, 180] width 8 height 8
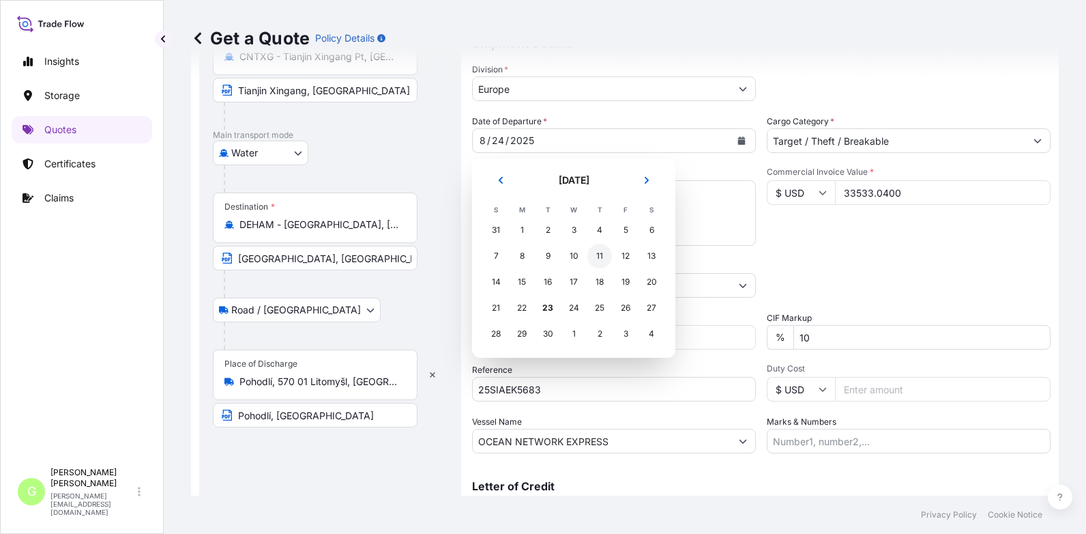
click at [597, 255] on div "11" at bounding box center [600, 256] width 25 height 25
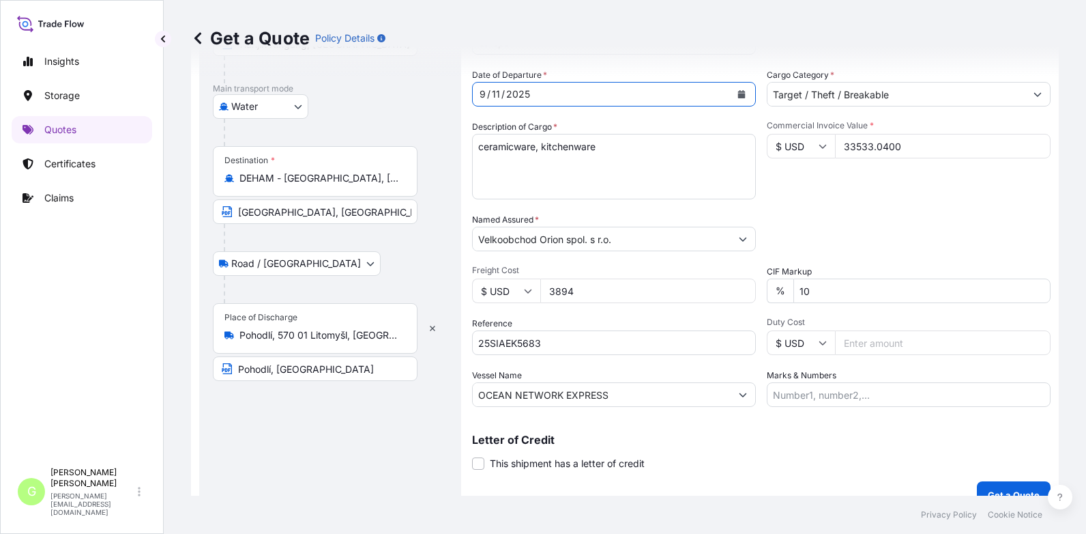
scroll to position [226, 0]
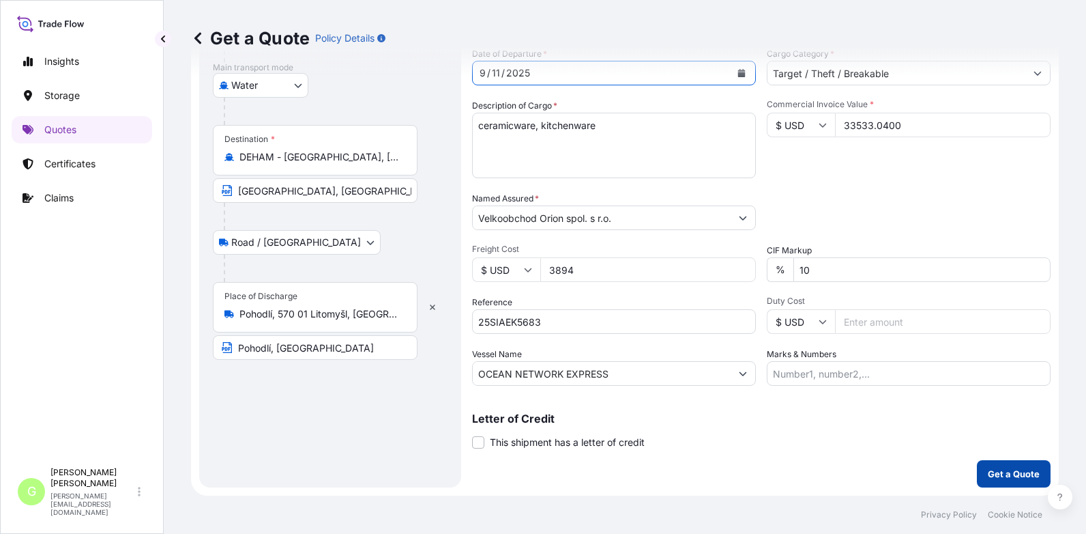
click at [1005, 474] on p "Get a Quote" at bounding box center [1014, 474] width 52 height 14
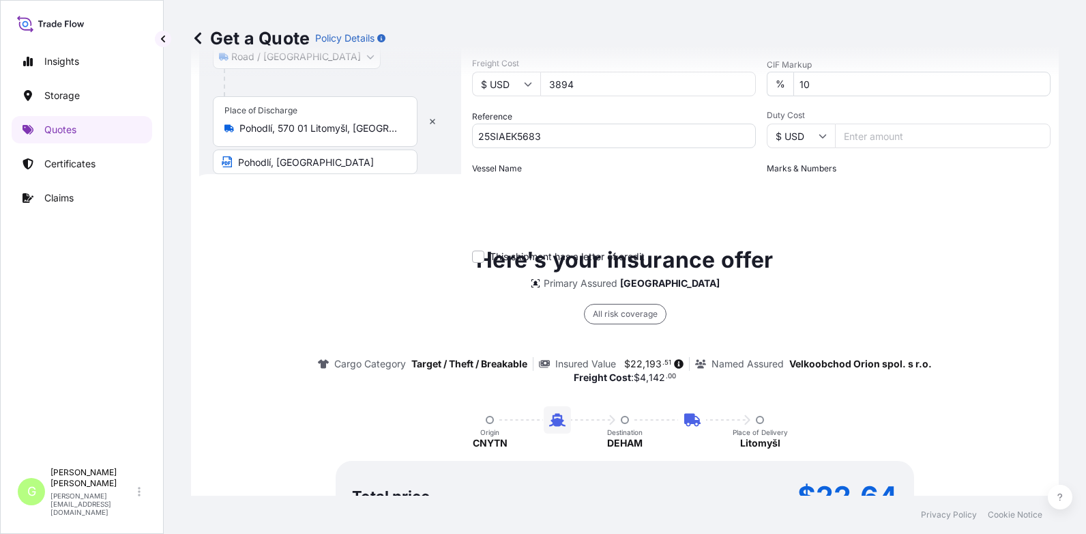
scroll to position [517, 0]
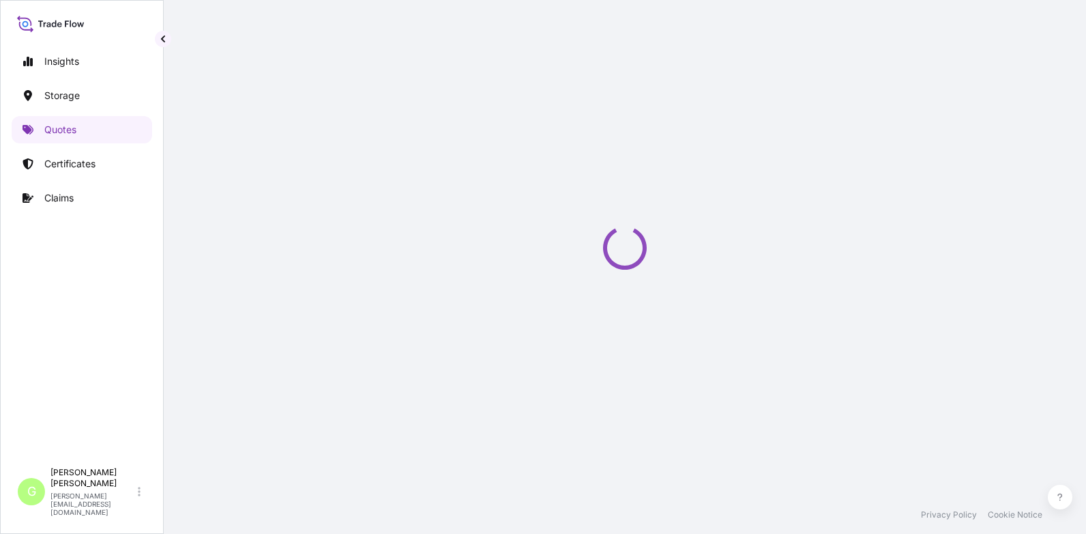
select select "Water"
select select "Road / [GEOGRAPHIC_DATA]"
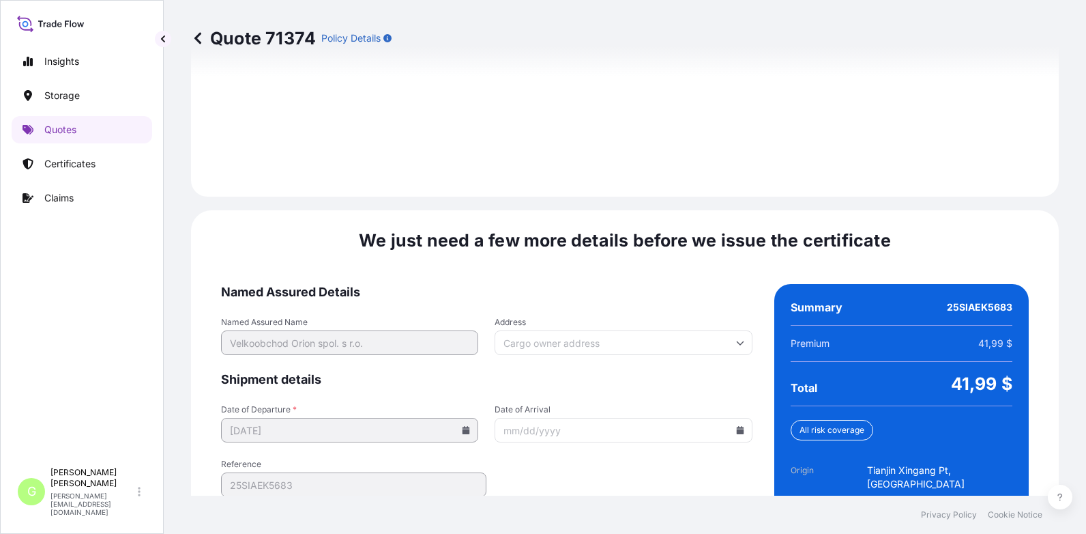
scroll to position [2088, 0]
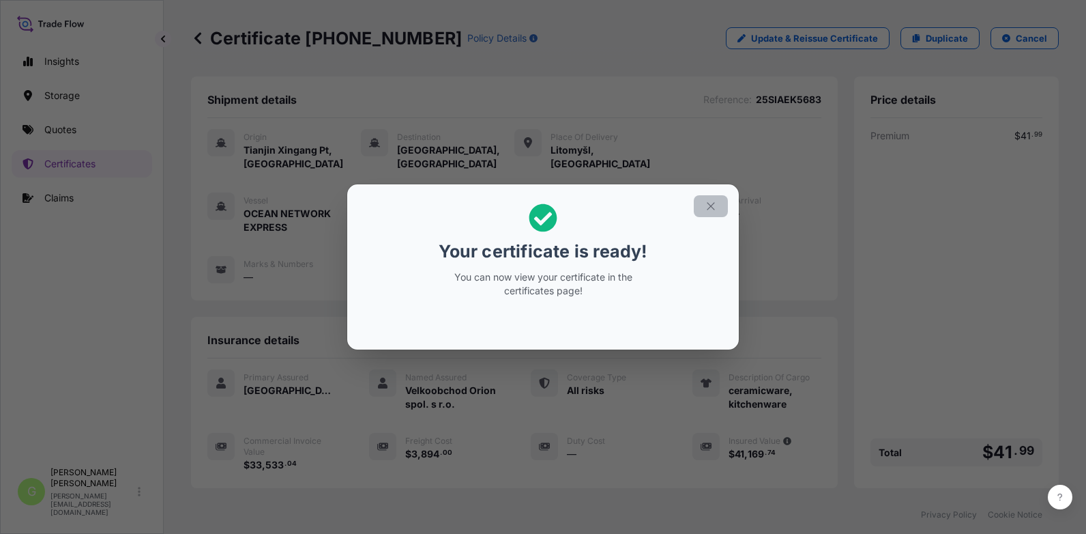
click at [716, 201] on icon "button" at bounding box center [711, 206] width 12 height 12
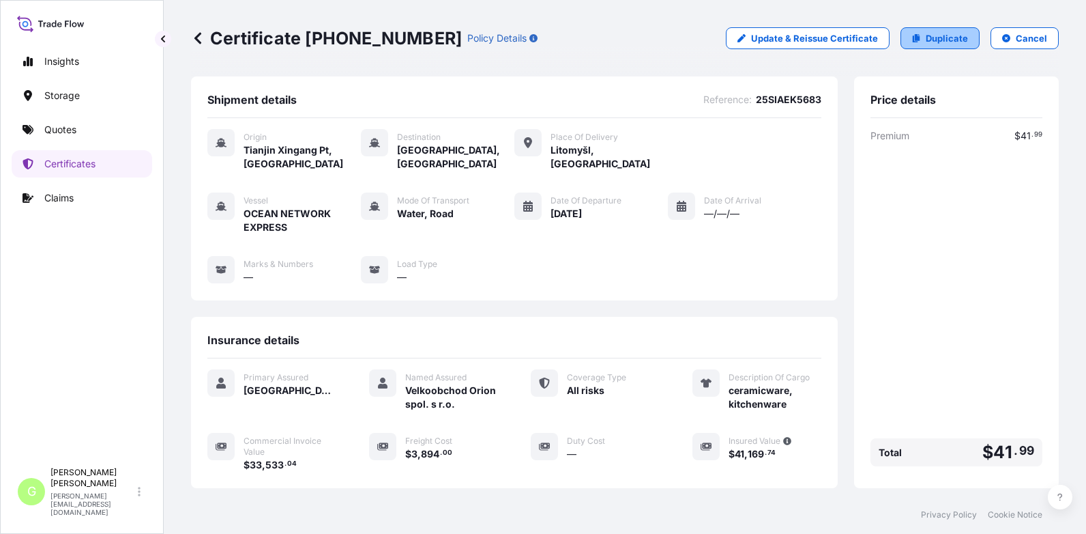
click at [949, 38] on p "Duplicate" at bounding box center [947, 38] width 42 height 14
select select "Water"
select select "Road / [GEOGRAPHIC_DATA]"
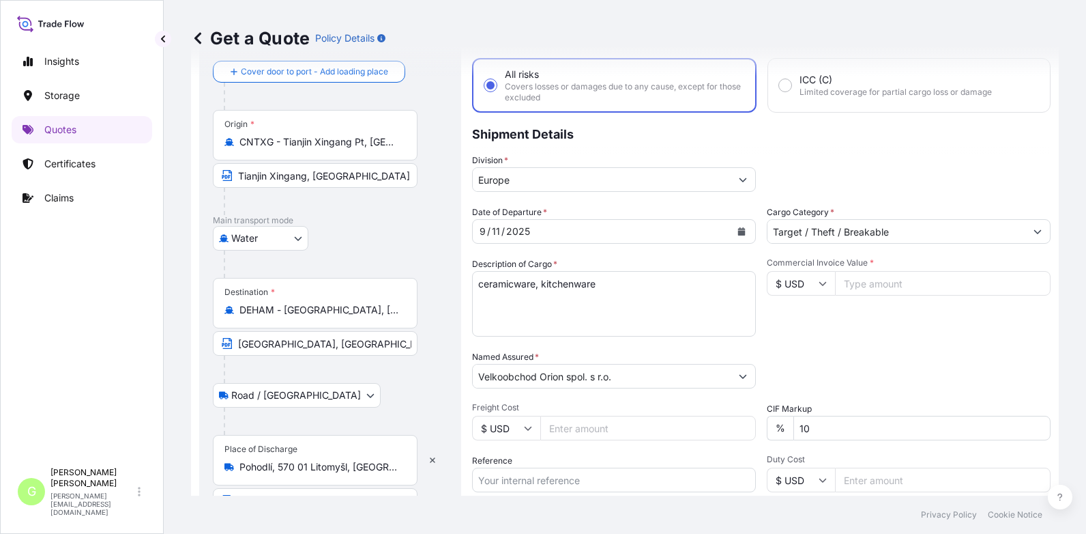
scroll to position [90, 0]
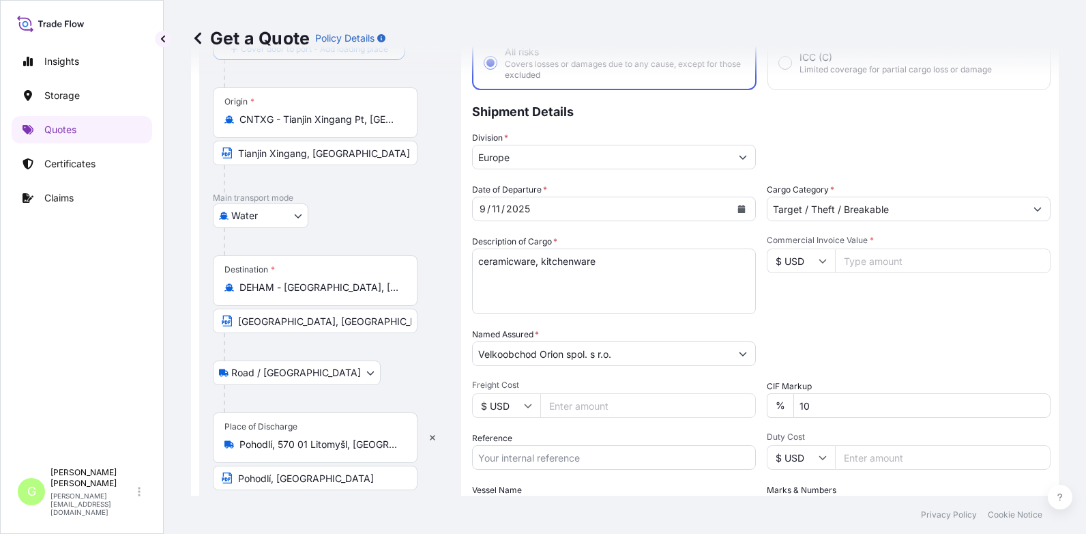
click at [538, 456] on input "Reference" at bounding box center [614, 457] width 284 height 25
paste input "25SIAEK5526"
type input "25SIAEK5526"
click at [919, 259] on input "Commercial Invoice Value *" at bounding box center [943, 260] width 216 height 25
type input "111775.56"
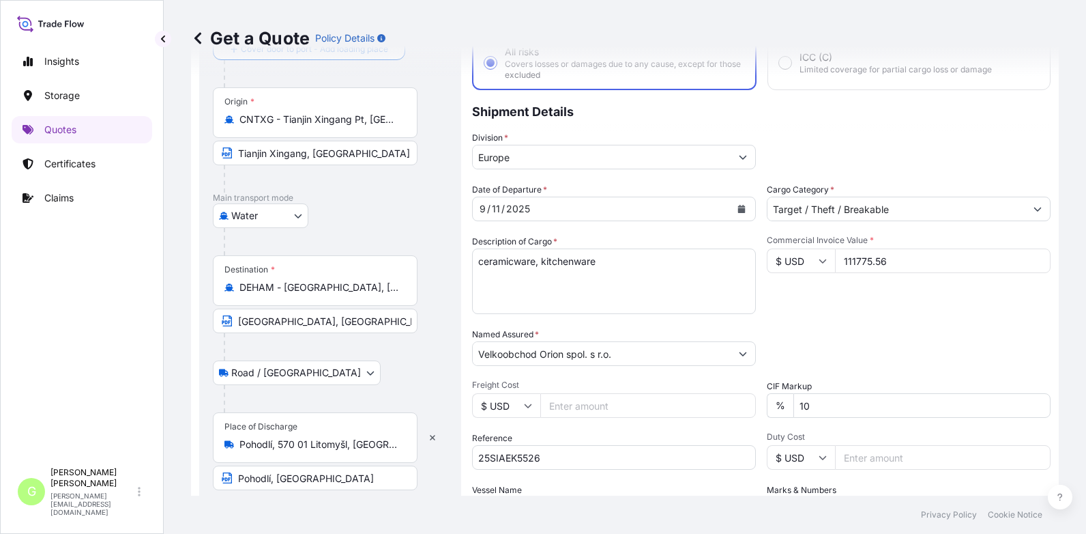
click at [577, 403] on input "Freight Cost" at bounding box center [648, 405] width 216 height 25
click at [591, 408] on input "Freight Cost" at bounding box center [648, 405] width 216 height 25
type input "8502"
click at [635, 491] on div "Vessel Name OCEAN NETWORK EXPRESS" at bounding box center [614, 502] width 284 height 38
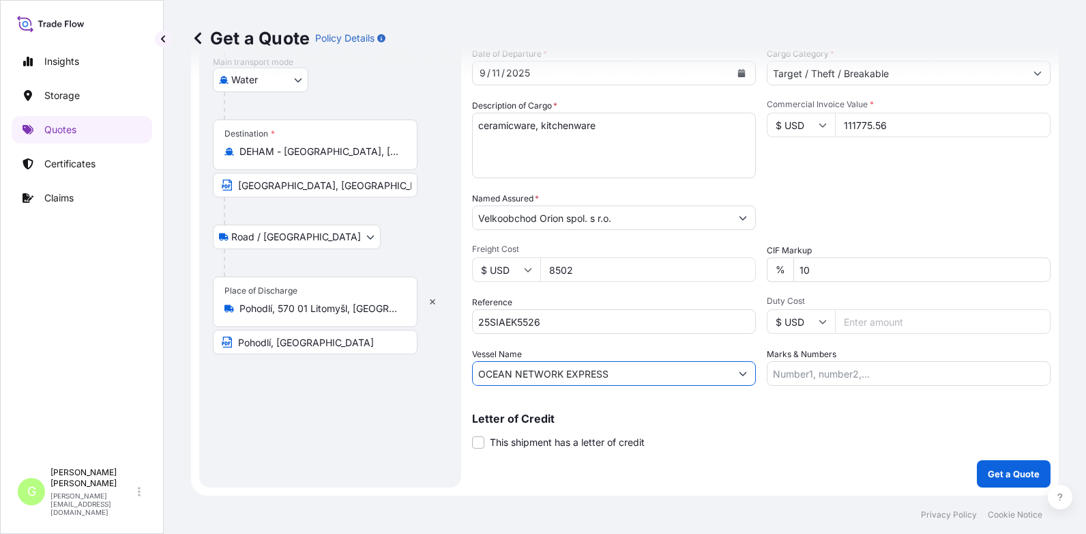
drag, startPoint x: 596, startPoint y: 372, endPoint x: 467, endPoint y: 372, distance: 128.3
click at [467, 372] on form "Route Details Cover door to port - Add loading place Place of loading Road / [G…" at bounding box center [625, 173] width 868 height 645
paste input "MSC-MEDITERRANEAN SHIPPING COMPANY S A"
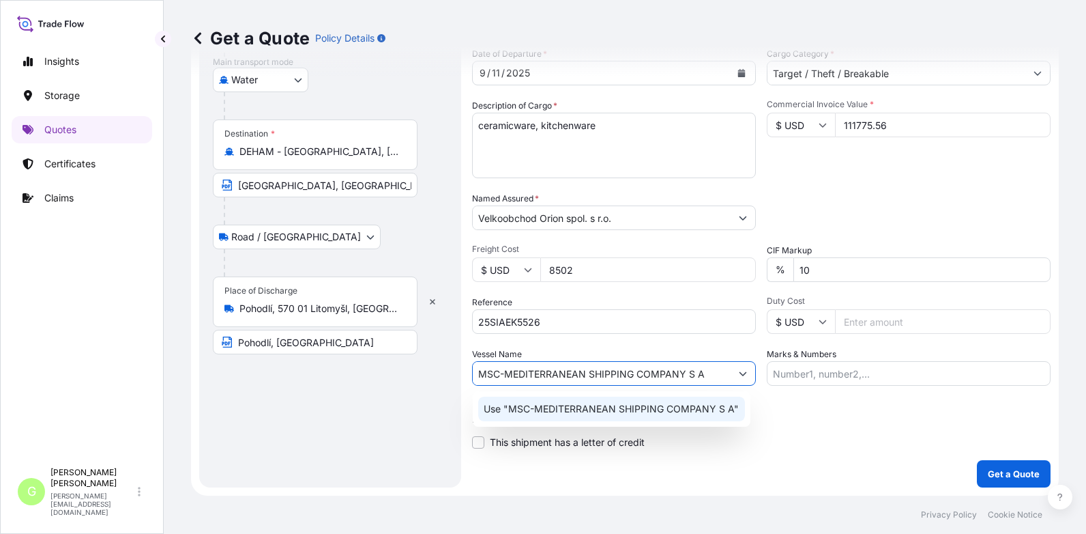
click at [588, 409] on p "Use "MSC-MEDITERRANEAN SHIPPING COMPANY S A"" at bounding box center [611, 409] width 255 height 14
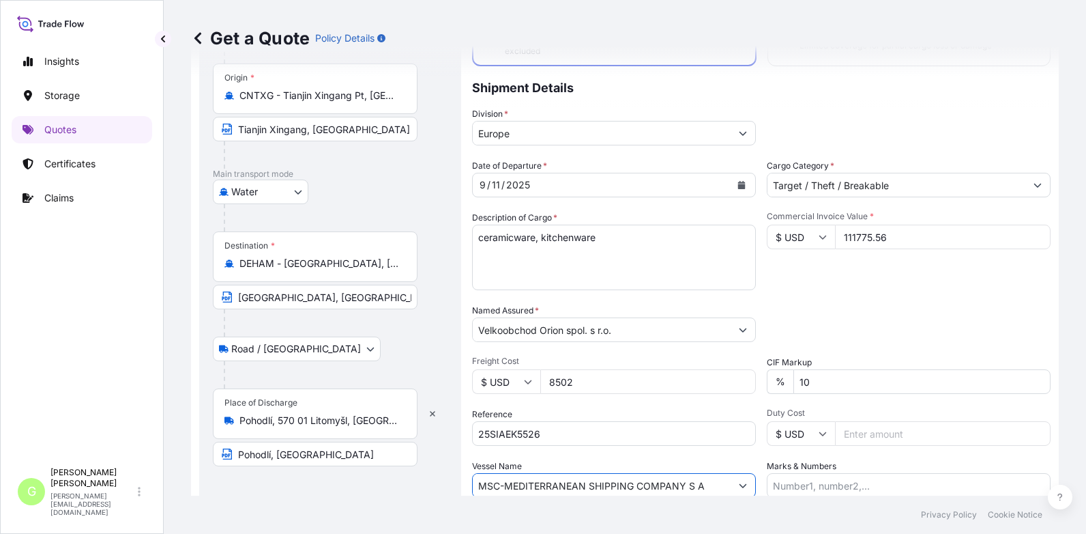
scroll to position [0, 0]
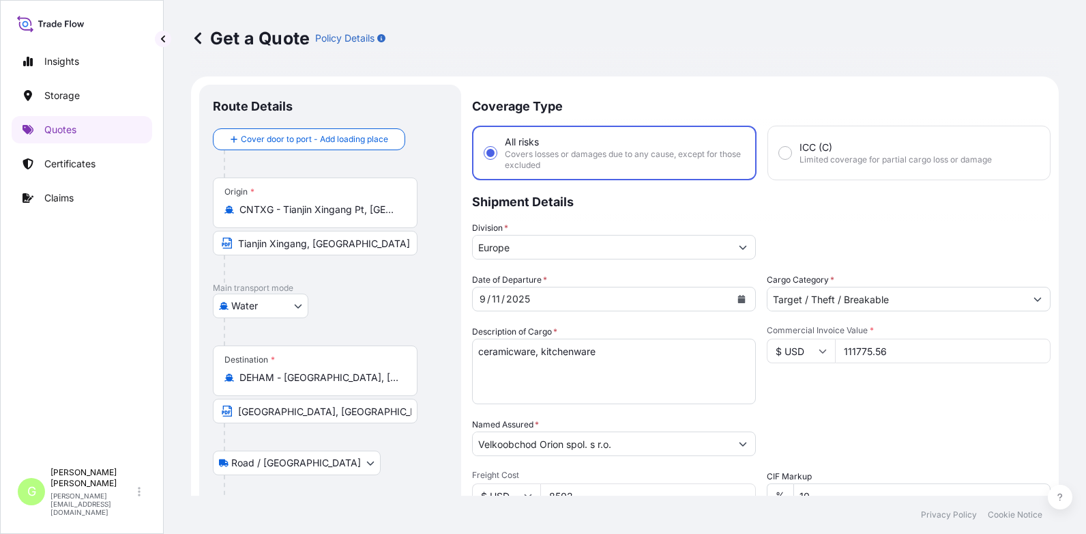
type input "MSC-MEDITERRANEAN SHIPPING COMPANY S A"
drag, startPoint x: 406, startPoint y: 212, endPoint x: 192, endPoint y: 210, distance: 214.3
click at [192, 210] on form "Route Details Cover door to port - Add loading place Place of loading Road / [G…" at bounding box center [625, 398] width 868 height 645
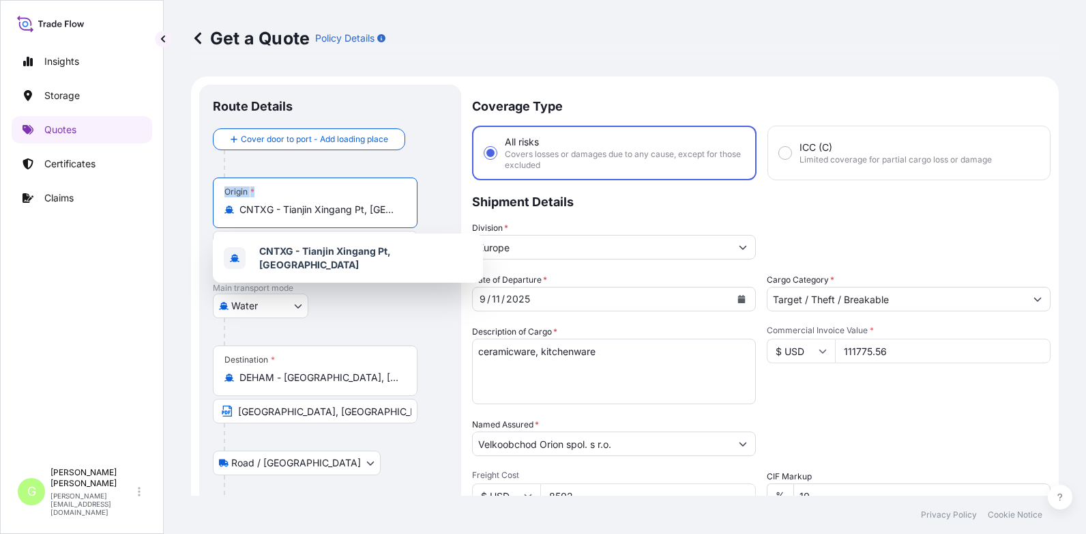
click at [363, 216] on div "Origin * CNTXG - Tianjin Xingang Pt, [GEOGRAPHIC_DATA]" at bounding box center [315, 202] width 205 height 50
click at [363, 216] on input "CNTXG - Tianjin Xingang Pt, [GEOGRAPHIC_DATA]" at bounding box center [320, 210] width 161 height 14
click at [399, 214] on input "CNTXG - Tianjin Xingang Pt, [GEOGRAPHIC_DATA]" at bounding box center [320, 210] width 161 height 14
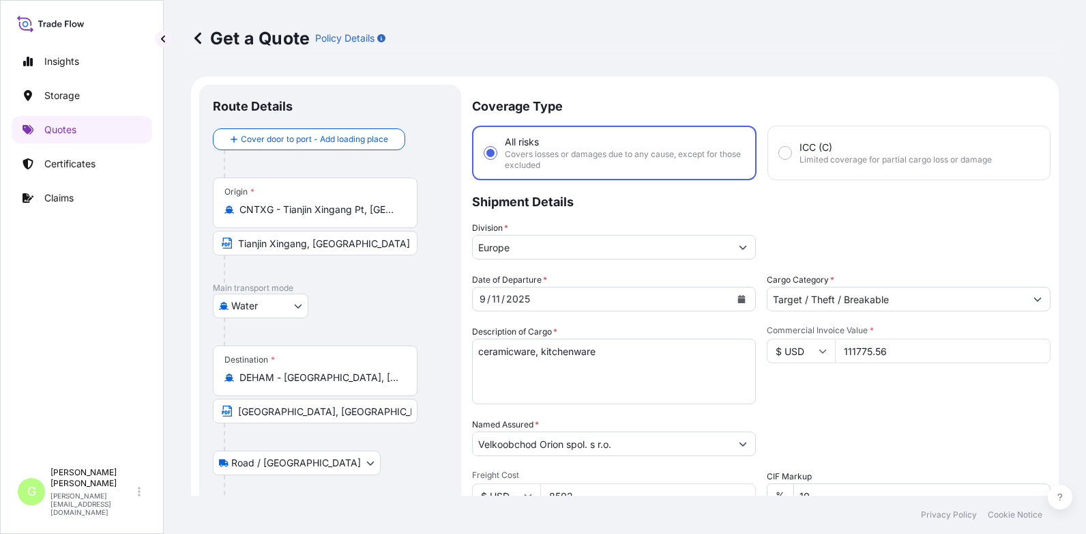
drag, startPoint x: 390, startPoint y: 210, endPoint x: 242, endPoint y: 208, distance: 147.4
click at [242, 208] on div "CNTXG - Tianjin Xingang Pt, [GEOGRAPHIC_DATA]" at bounding box center [316, 210] width 182 height 14
click at [273, 218] on div "Origin * CNTXG - Tianjin Xingang Pt, [GEOGRAPHIC_DATA]" at bounding box center [315, 202] width 205 height 50
click at [273, 216] on input "CNTXG - Tianjin Xingang Pt, [GEOGRAPHIC_DATA]" at bounding box center [320, 210] width 161 height 14
drag, startPoint x: 390, startPoint y: 209, endPoint x: 243, endPoint y: 208, distance: 147.4
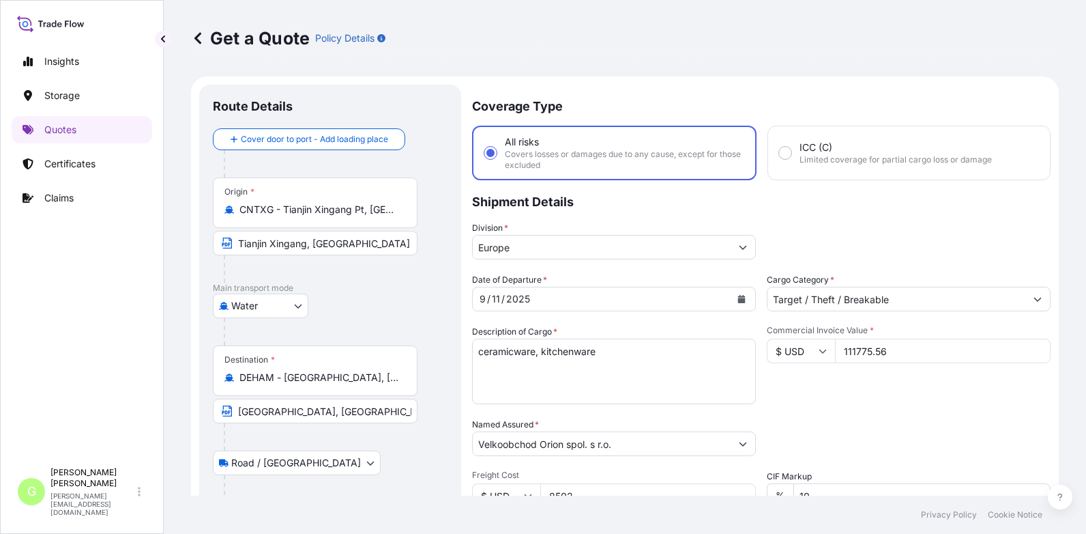
click at [246, 209] on div "CNTXG - Tianjin Xingang Pt, [GEOGRAPHIC_DATA]" at bounding box center [316, 210] width 182 height 14
click at [246, 209] on input "CNTXG - Tianjin Xingang Pt, [GEOGRAPHIC_DATA]" at bounding box center [320, 210] width 161 height 14
drag, startPoint x: 239, startPoint y: 207, endPoint x: 401, endPoint y: 207, distance: 162.4
click at [401, 207] on div "CNTXG - Tianjin Xingang Pt, [GEOGRAPHIC_DATA]" at bounding box center [316, 210] width 182 height 14
drag, startPoint x: 401, startPoint y: 207, endPoint x: 390, endPoint y: 212, distance: 12.3
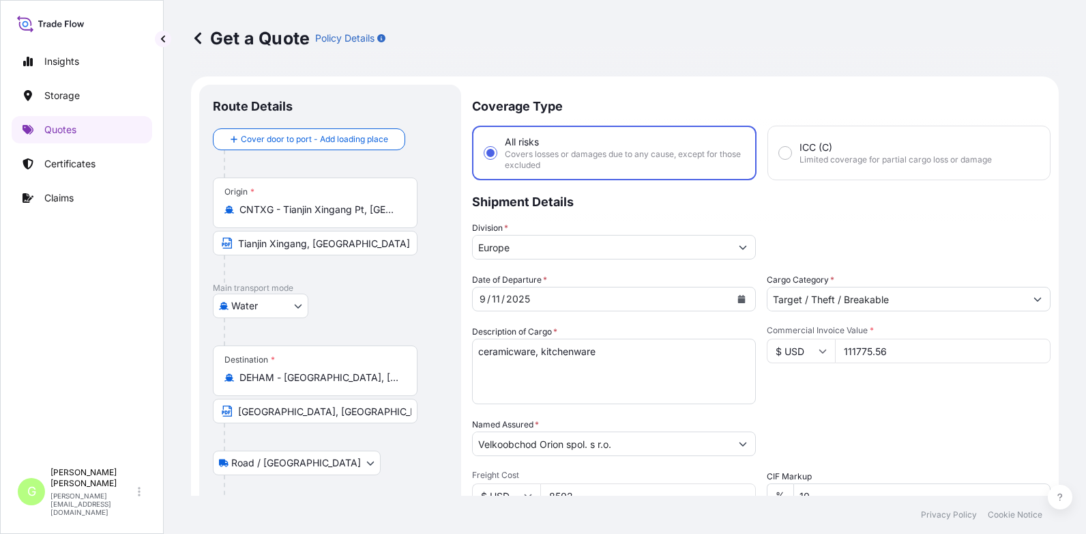
click at [390, 212] on input "CNTXG - Tianjin Xingang Pt, [GEOGRAPHIC_DATA]" at bounding box center [320, 210] width 161 height 14
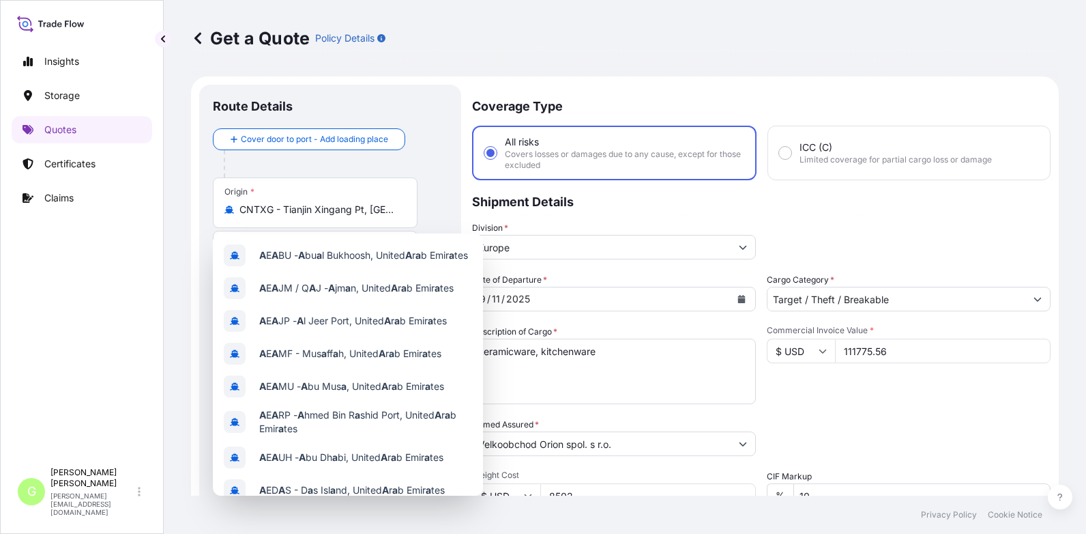
click at [273, 218] on div "Origin * CNTXG - Tianjin Xingang Pt, [GEOGRAPHIC_DATA]" at bounding box center [315, 202] width 205 height 50
click at [273, 216] on input "CNTXG - Tianjin Xingang Pt, [GEOGRAPHIC_DATA]" at bounding box center [320, 210] width 161 height 14
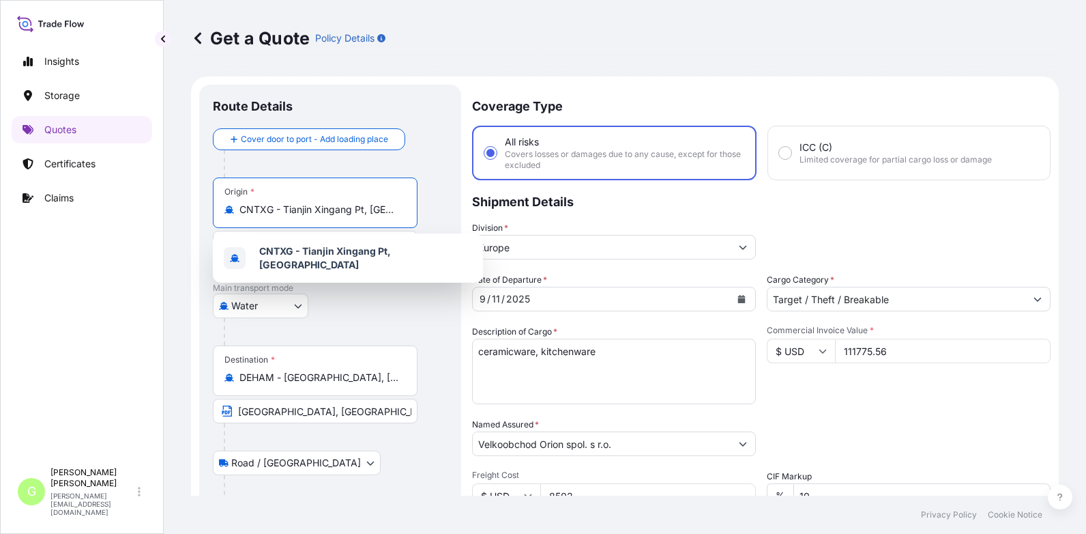
click at [328, 207] on input "CNTXG - Tianjin Xingang Pt, [GEOGRAPHIC_DATA]" at bounding box center [320, 210] width 161 height 14
drag, startPoint x: 289, startPoint y: 216, endPoint x: 451, endPoint y: 216, distance: 161.7
click at [451, 216] on div "Route Details Cover door to port - Add loading place Place of loading Road / [G…" at bounding box center [330, 399] width 262 height 628
type input "CNTXG - T"
drag, startPoint x: 289, startPoint y: 211, endPoint x: 235, endPoint y: 209, distance: 54.6
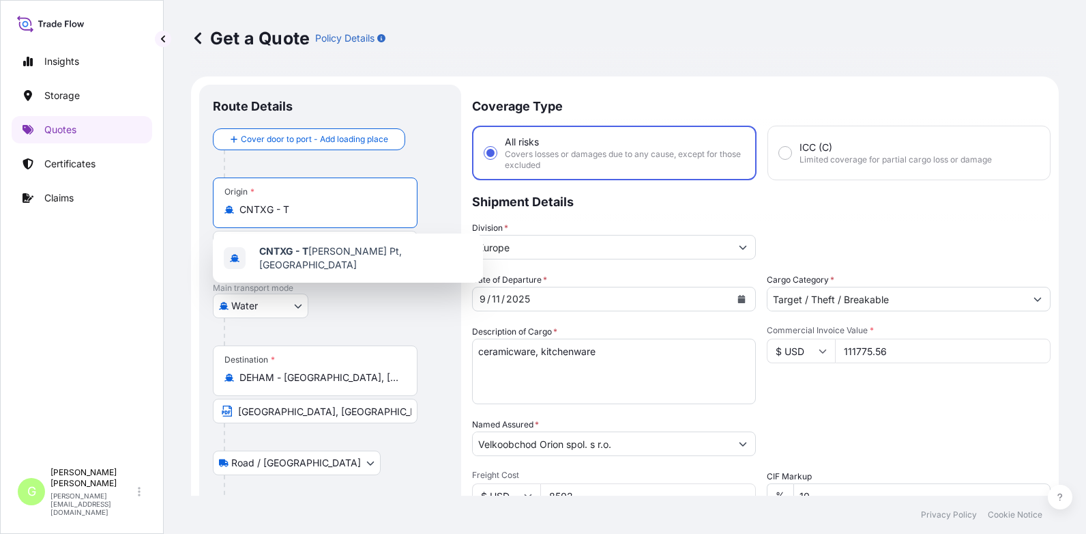
click at [235, 209] on div "CNTXG - T" at bounding box center [316, 210] width 182 height 14
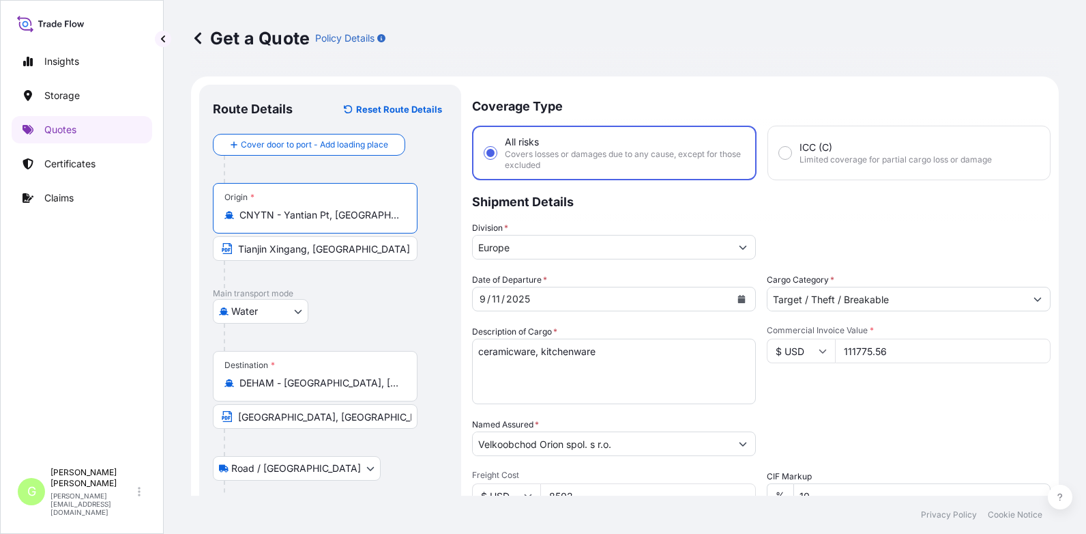
type input "CNYTN - Yantian Pt, [GEOGRAPHIC_DATA]"
drag, startPoint x: 349, startPoint y: 251, endPoint x: 145, endPoint y: 222, distance: 206.8
click at [160, 252] on div "Insights Storage Quotes Certificates Claims G [PERSON_NAME] [PERSON_NAME][EMAIL…" at bounding box center [543, 267] width 1086 height 534
type input "Yantian, [GEOGRAPHIC_DATA]"
drag, startPoint x: 388, startPoint y: 390, endPoint x: 204, endPoint y: 390, distance: 183.6
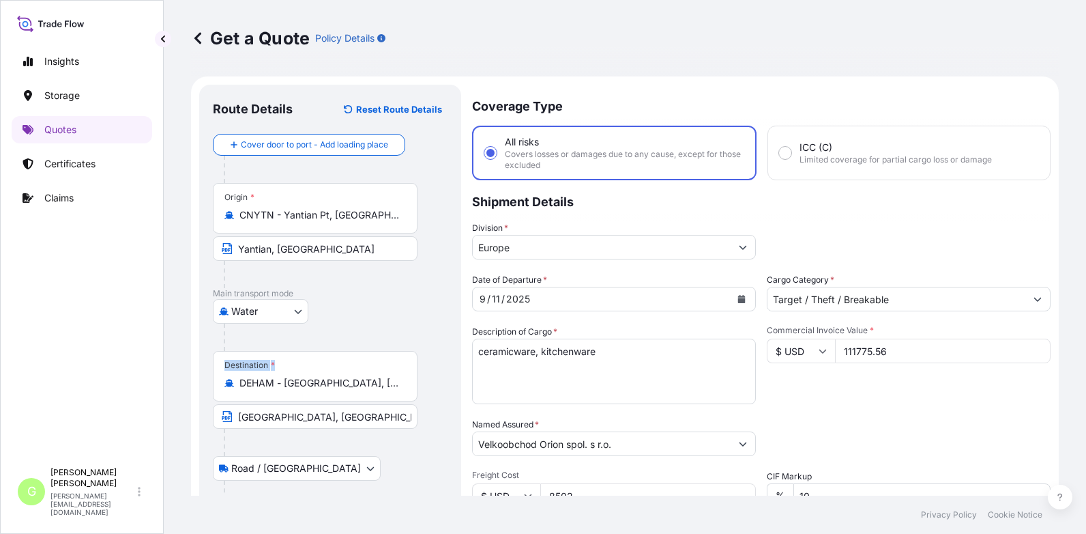
click at [204, 390] on div "Route Details Reset Route Details Cover door to port - Add loading place Place …" at bounding box center [330, 399] width 262 height 628
drag, startPoint x: 204, startPoint y: 390, endPoint x: 333, endPoint y: 375, distance: 129.8
click at [333, 375] on div "Destination * DEHAM - [GEOGRAPHIC_DATA], [GEOGRAPHIC_DATA]" at bounding box center [315, 376] width 205 height 50
click at [333, 376] on input "DEHAM - [GEOGRAPHIC_DATA], [GEOGRAPHIC_DATA]" at bounding box center [320, 383] width 161 height 14
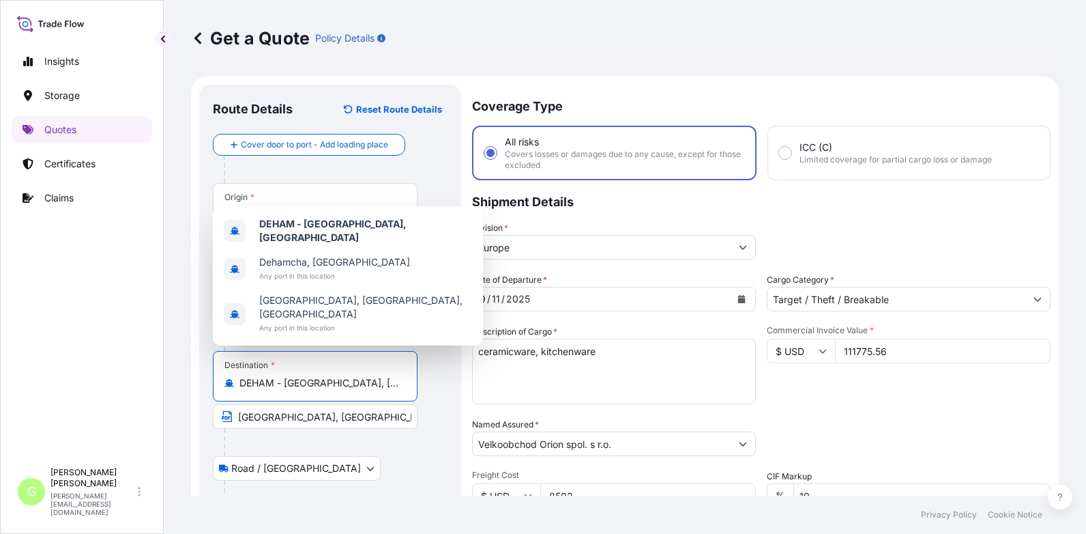
drag, startPoint x: 372, startPoint y: 386, endPoint x: 239, endPoint y: 383, distance: 133.1
click at [239, 383] on div "DEHAM - [GEOGRAPHIC_DATA], [GEOGRAPHIC_DATA]" at bounding box center [316, 383] width 182 height 14
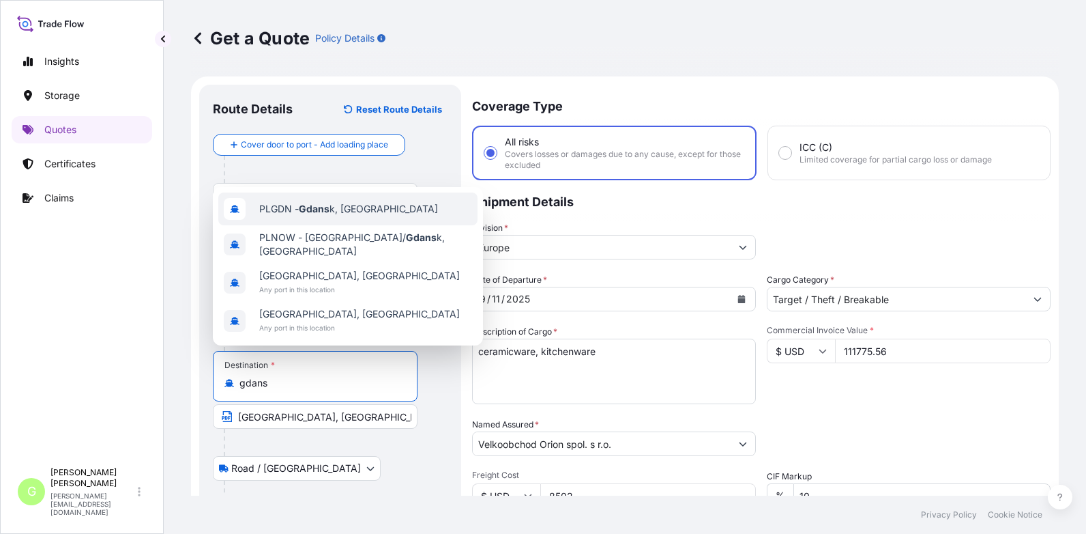
click at [312, 216] on span "PLGDN - Gdans k, [GEOGRAPHIC_DATA]" at bounding box center [348, 209] width 179 height 14
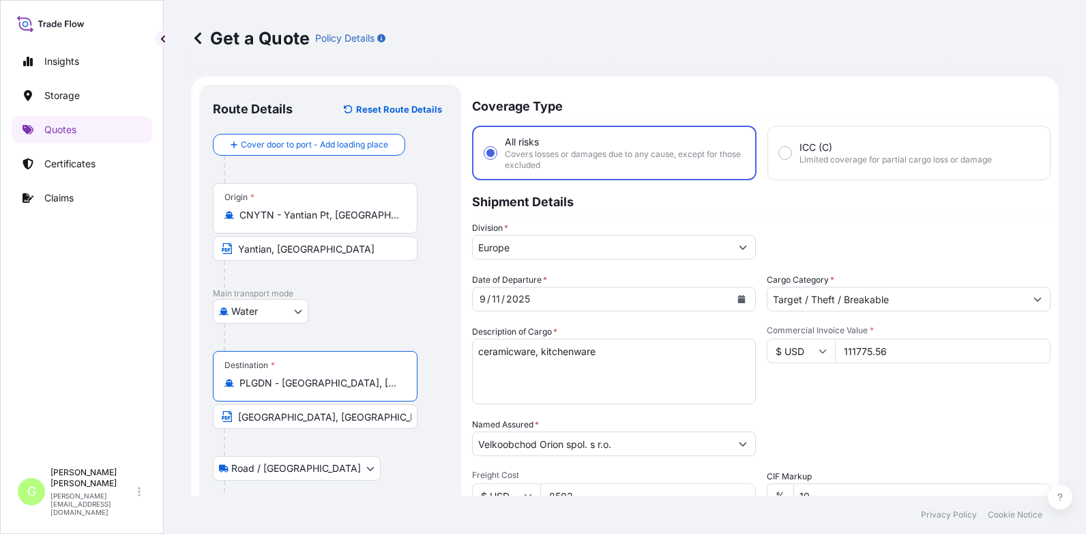
type input "PLGDN - [GEOGRAPHIC_DATA], [GEOGRAPHIC_DATA]"
drag, startPoint x: 326, startPoint y: 419, endPoint x: 211, endPoint y: 410, distance: 115.0
click at [211, 411] on div "Route Details Reset Route Details Cover door to port - Add loading place Place …" at bounding box center [330, 399] width 262 height 628
type input "Gdansk, [GEOGRAPHIC_DATA]"
click at [175, 270] on div "Get a Quote Policy Details Route Details Reset Route Details Cover door to port…" at bounding box center [625, 247] width 923 height 495
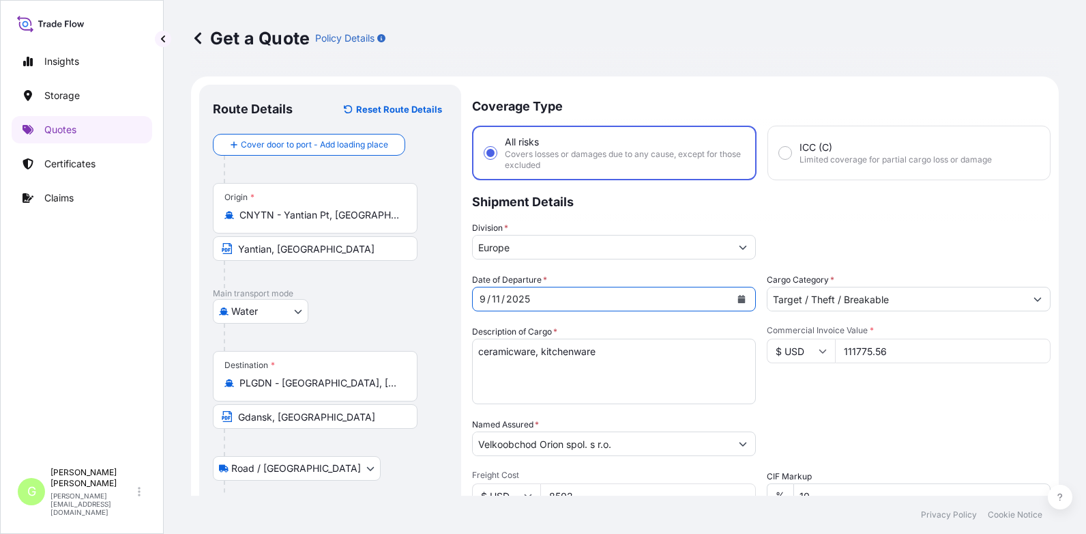
click at [738, 298] on icon "Calendar" at bounding box center [742, 299] width 8 height 8
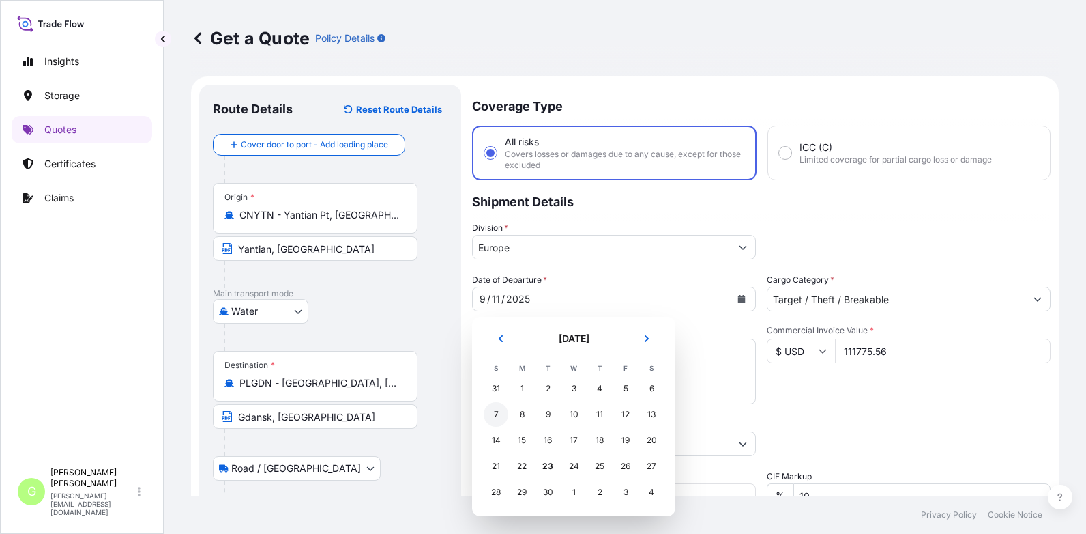
click at [494, 414] on div "7" at bounding box center [496, 414] width 25 height 25
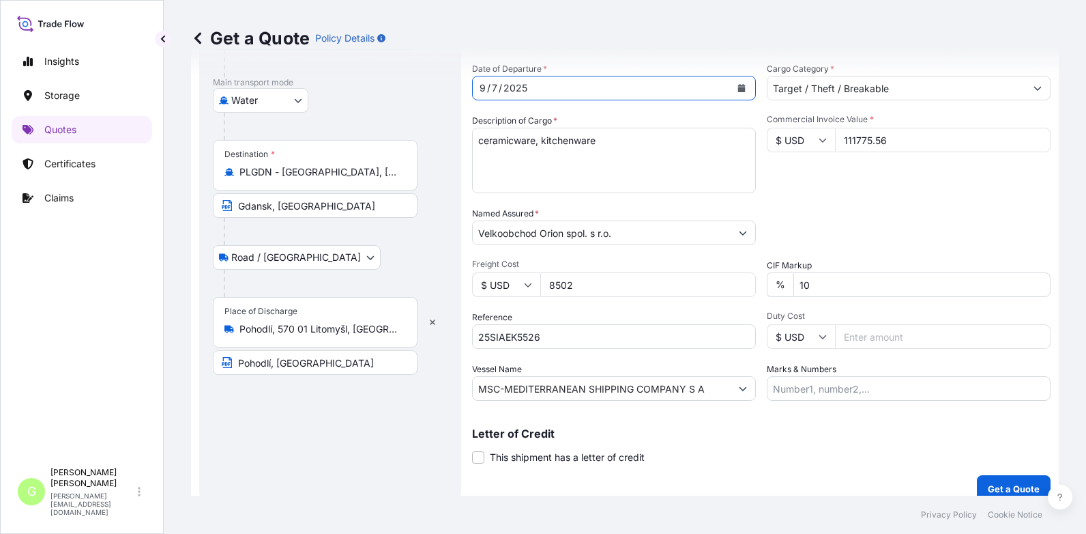
scroll to position [226, 0]
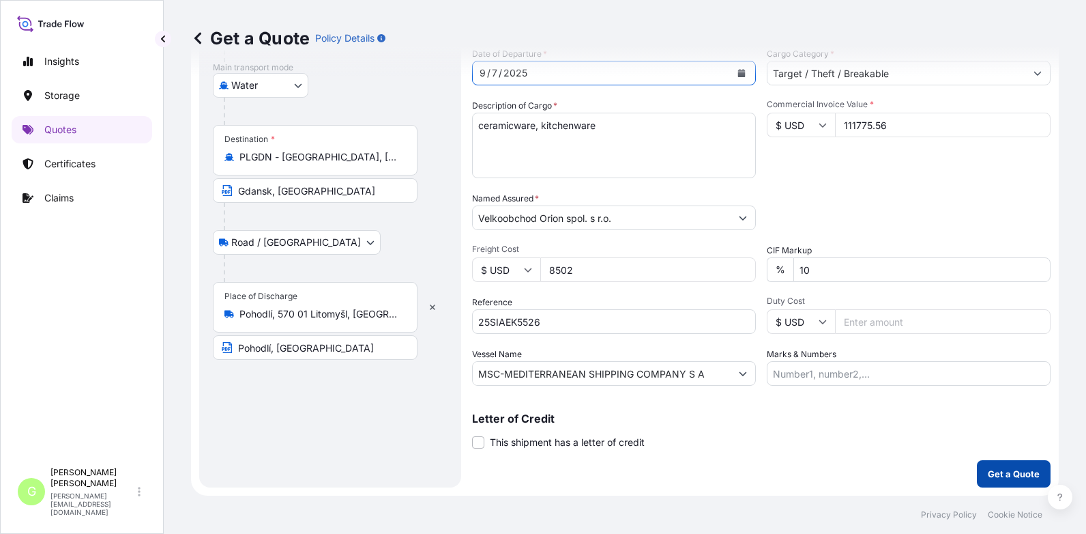
click at [994, 474] on p "Get a Quote" at bounding box center [1014, 474] width 52 height 14
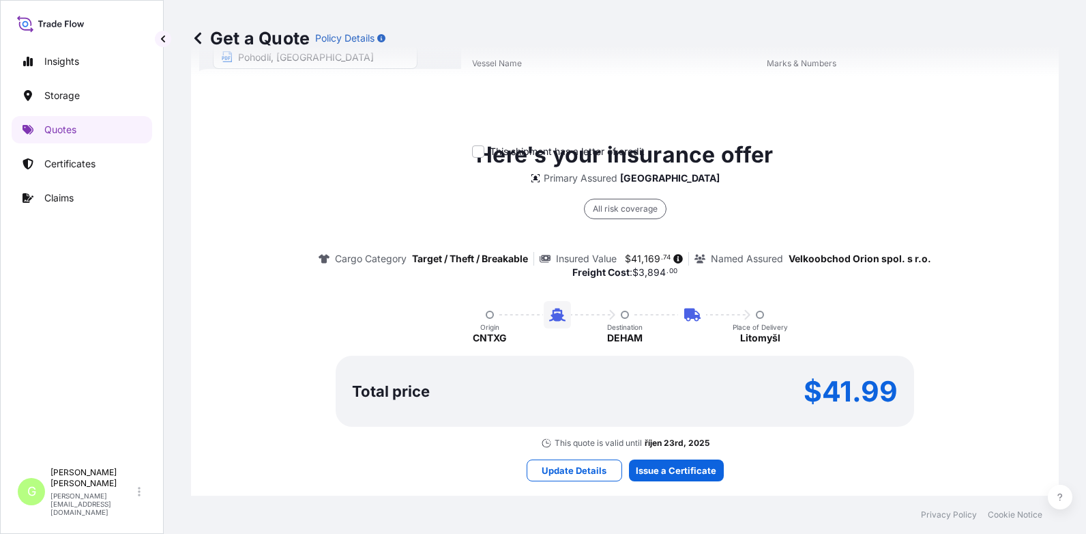
scroll to position [517, 0]
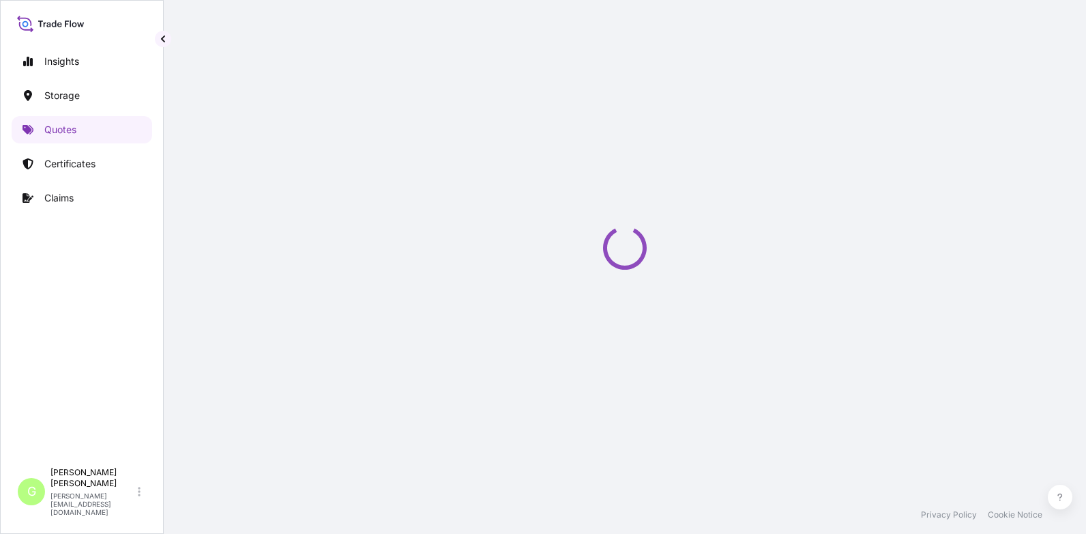
select select "Water"
select select "Road / [GEOGRAPHIC_DATA]"
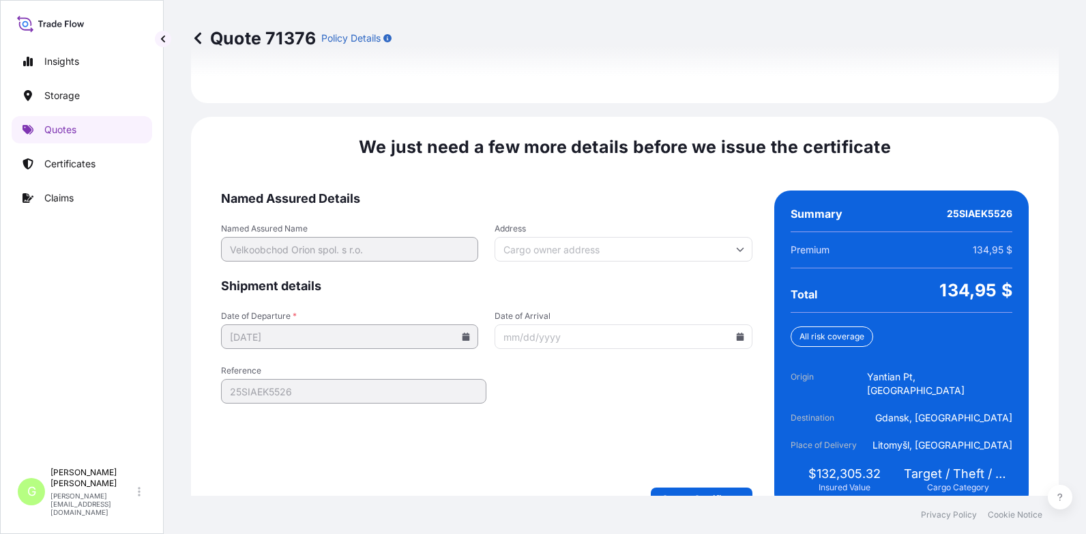
scroll to position [2088, 0]
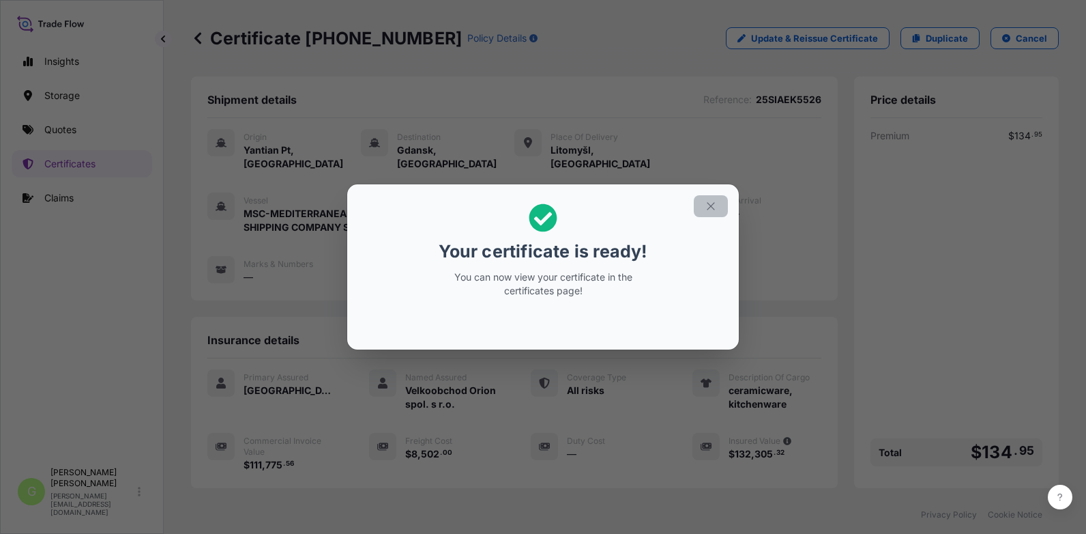
click at [708, 208] on icon "button" at bounding box center [711, 206] width 12 height 12
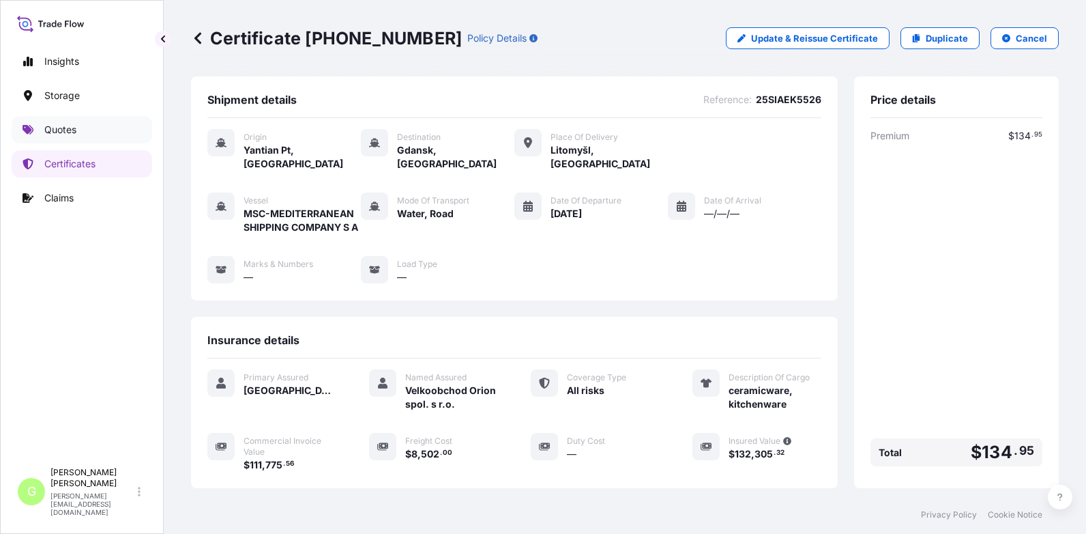
click at [57, 134] on p "Quotes" at bounding box center [60, 130] width 32 height 14
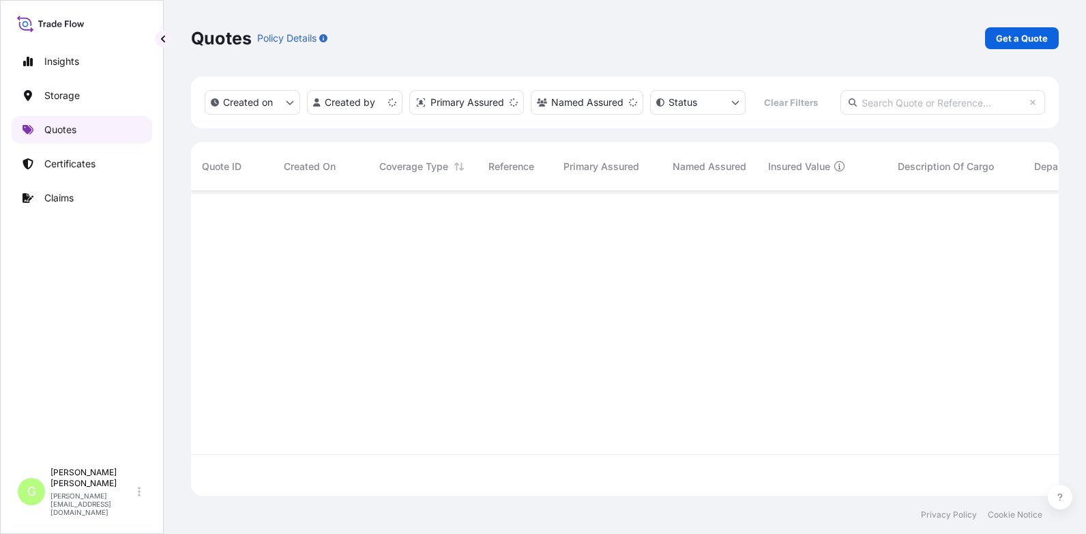
scroll to position [302, 858]
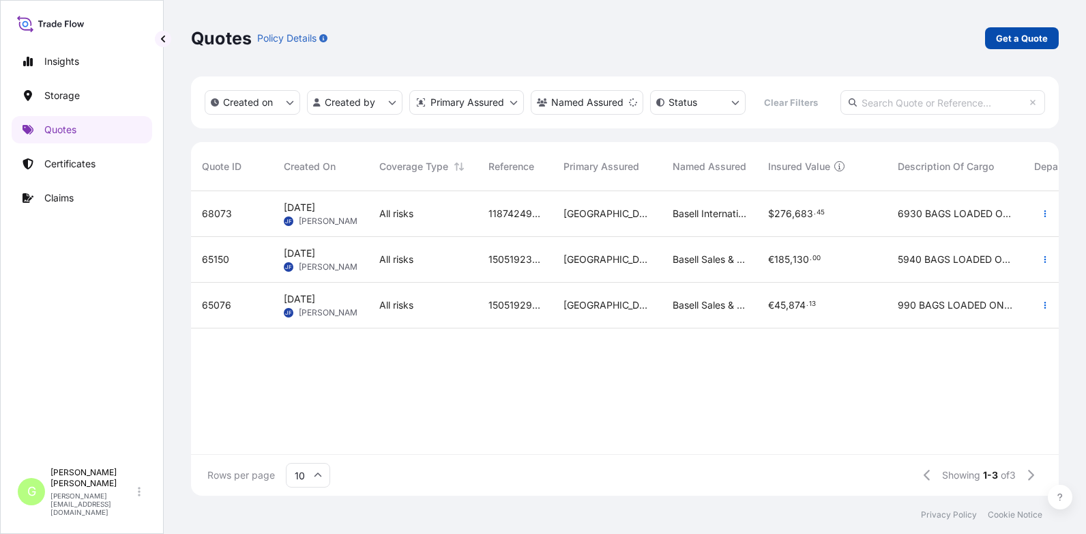
click at [1013, 41] on p "Get a Quote" at bounding box center [1022, 38] width 52 height 14
select select "Water"
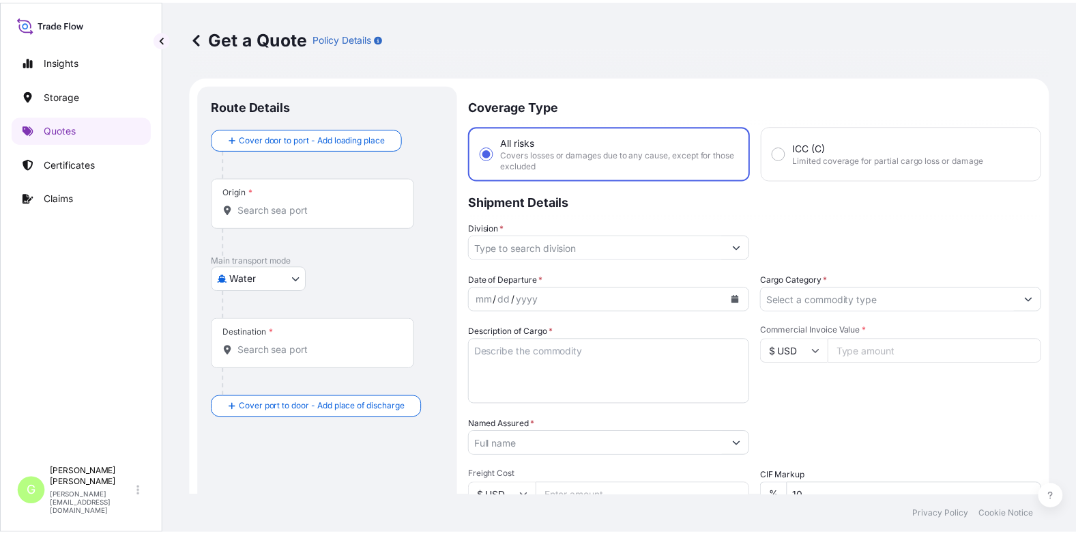
scroll to position [22, 0]
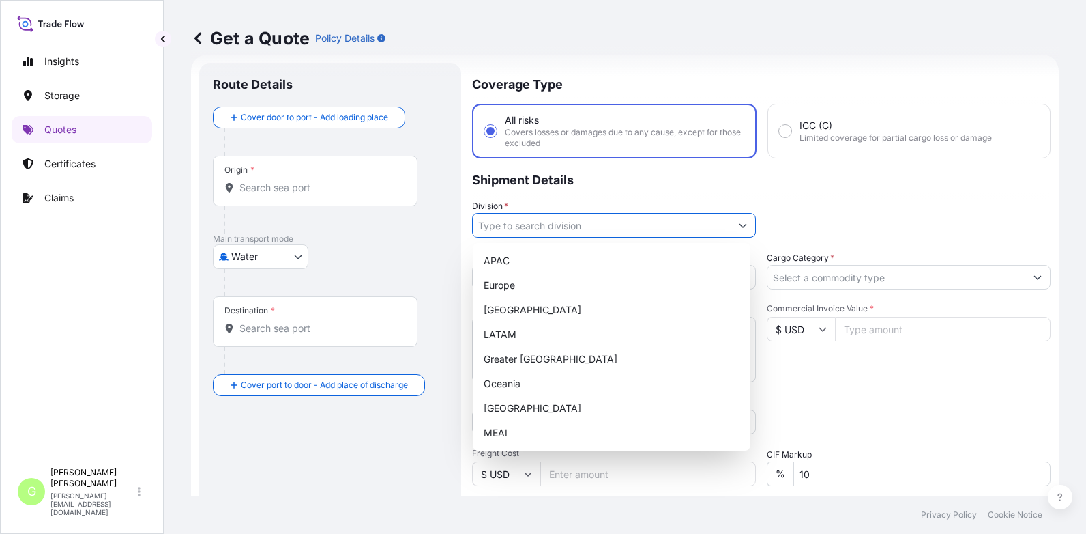
click at [500, 227] on input "Division *" at bounding box center [602, 225] width 258 height 25
click at [501, 287] on div "Europe" at bounding box center [611, 285] width 267 height 25
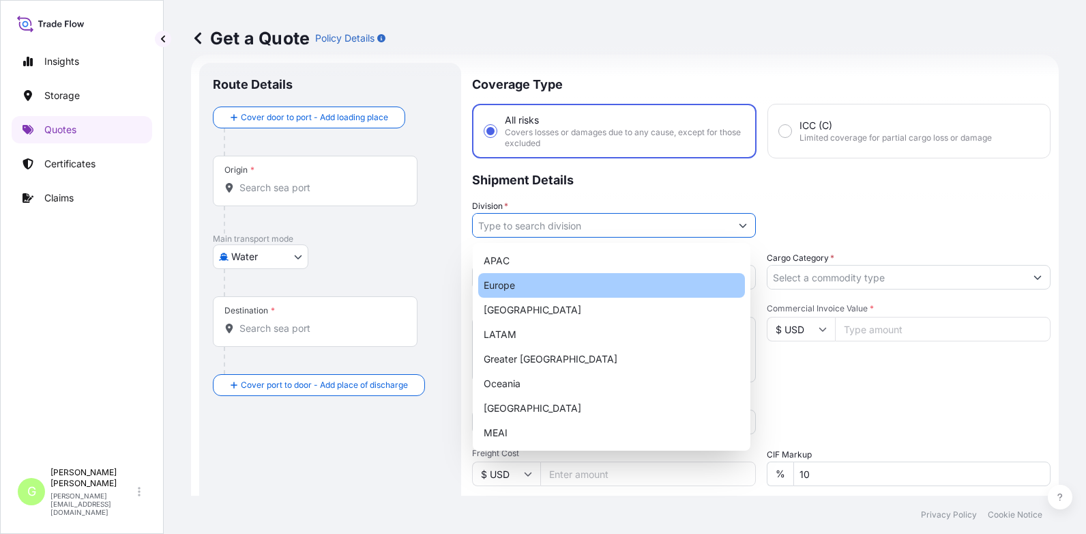
type input "Europe"
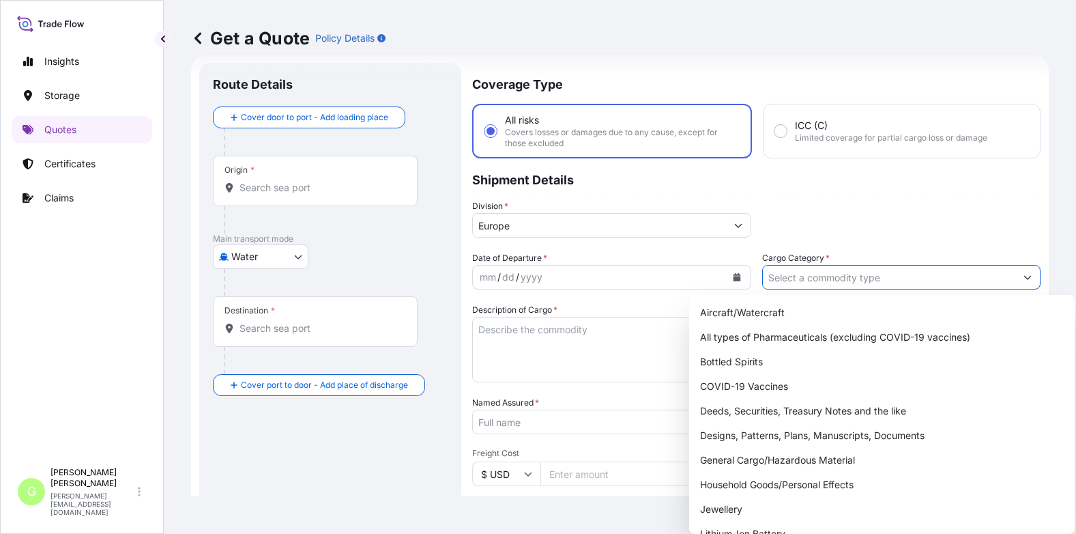
click at [781, 272] on input "Cargo Category *" at bounding box center [889, 277] width 253 height 25
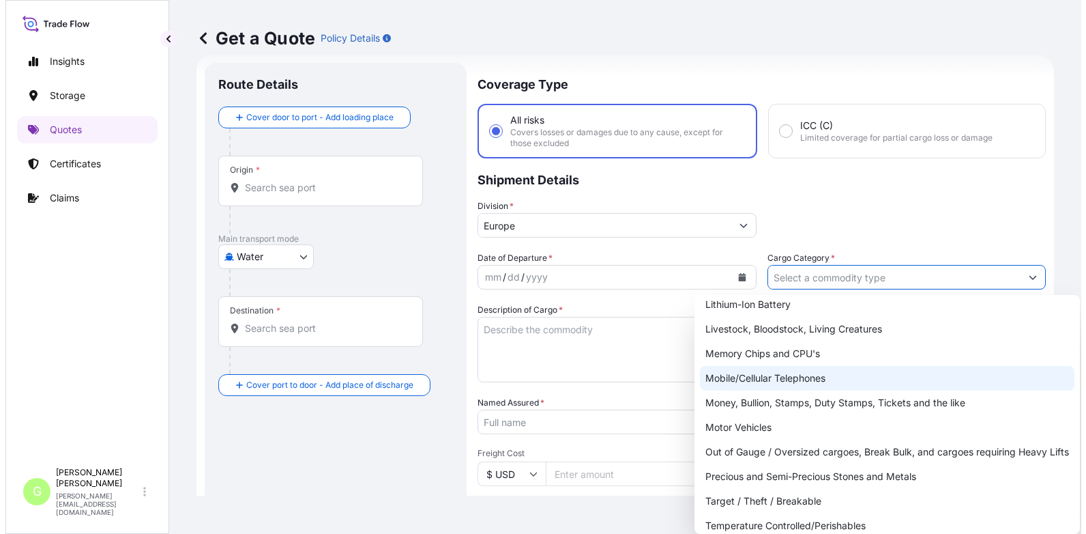
scroll to position [243, 0]
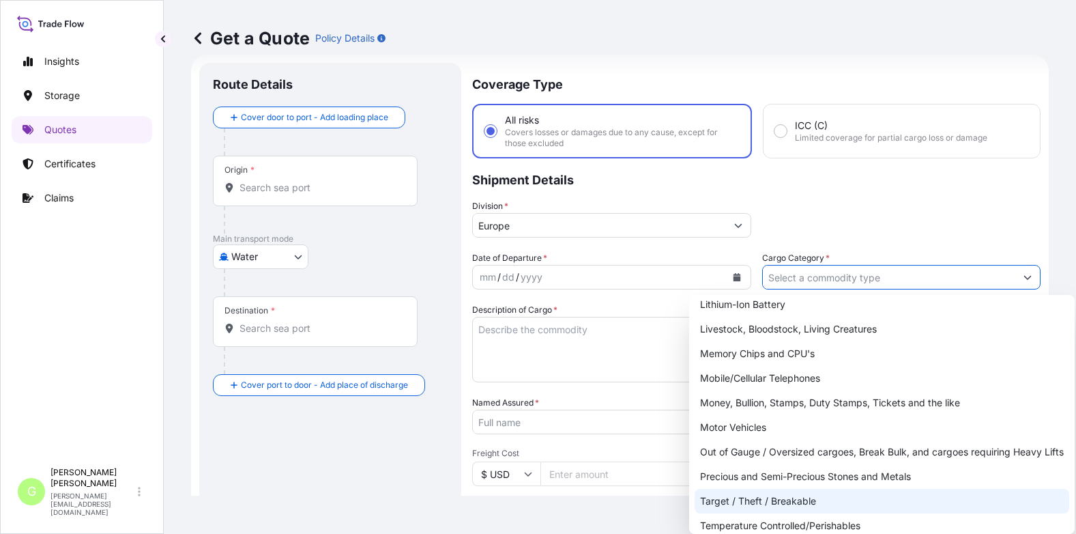
click at [740, 502] on div "Target / Theft / Breakable" at bounding box center [882, 501] width 375 height 25
type input "Target / Theft / Breakable"
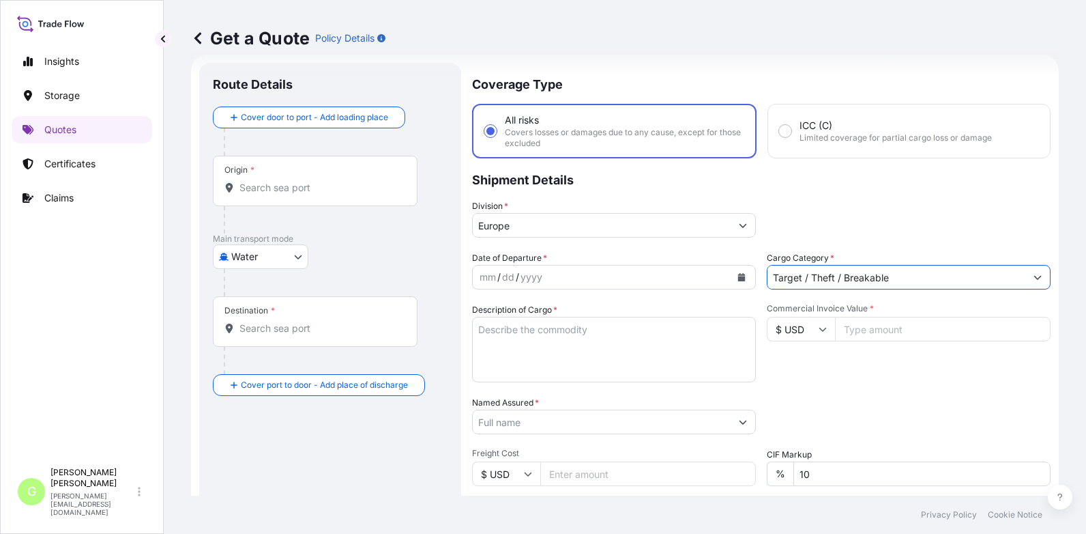
click at [533, 422] on input "Named Assured *" at bounding box center [602, 421] width 258 height 25
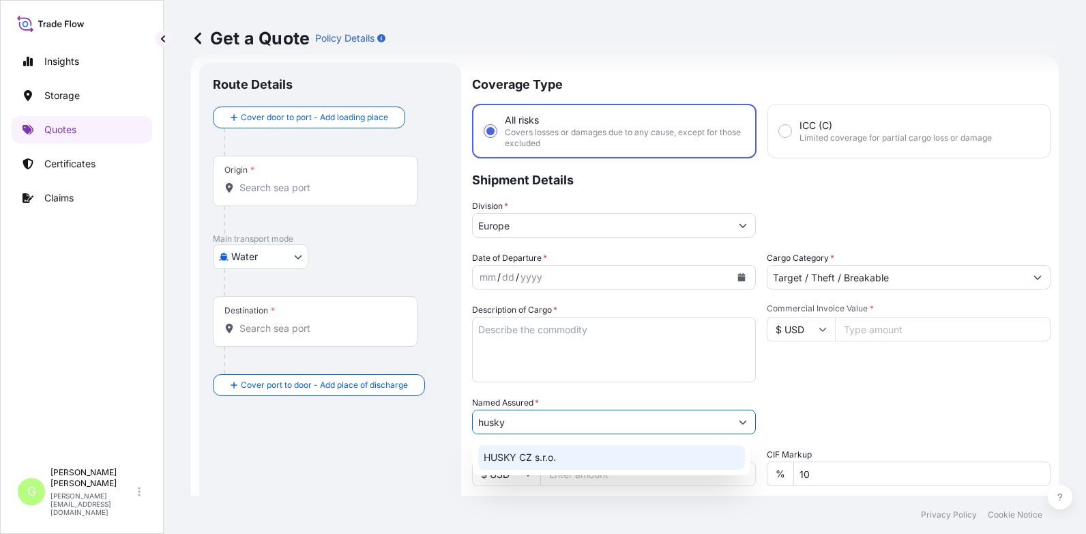
click at [501, 459] on span "HUSKY CZ s.r.o." at bounding box center [520, 457] width 72 height 14
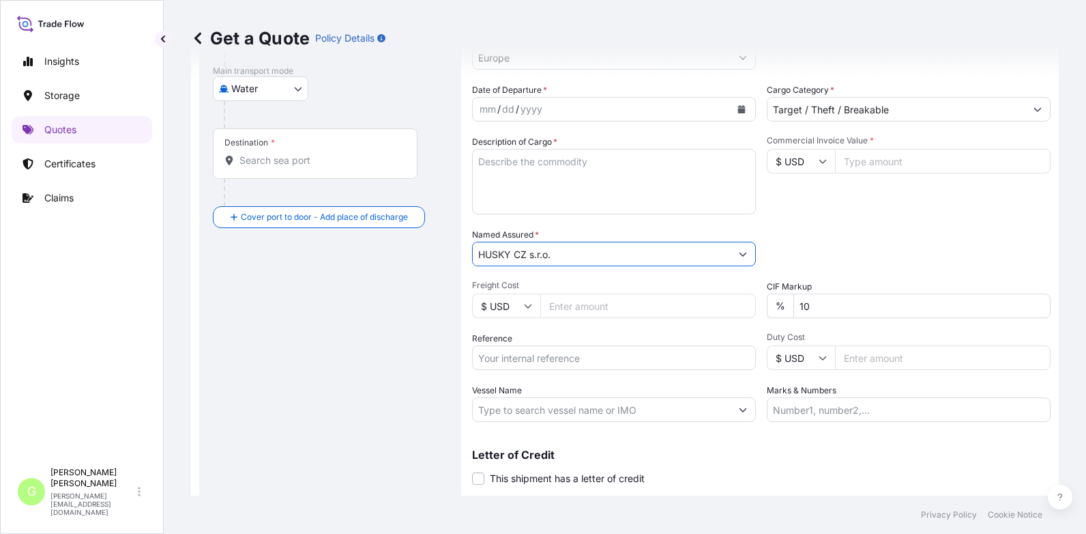
scroll to position [226, 0]
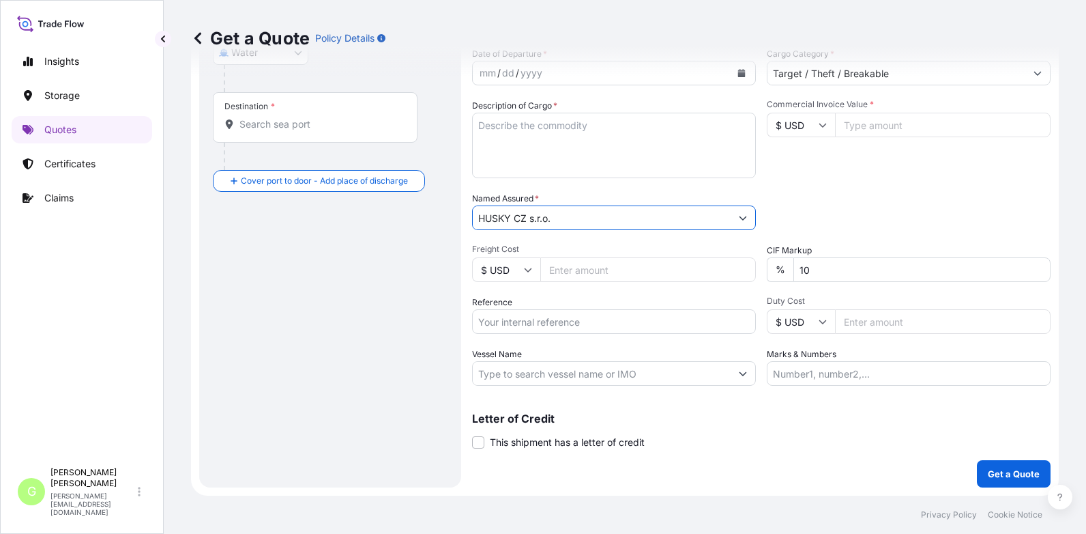
type input "HUSKY CZ s.r.o."
click at [517, 326] on input "Reference" at bounding box center [614, 321] width 284 height 25
paste input "25SIAJB5790"
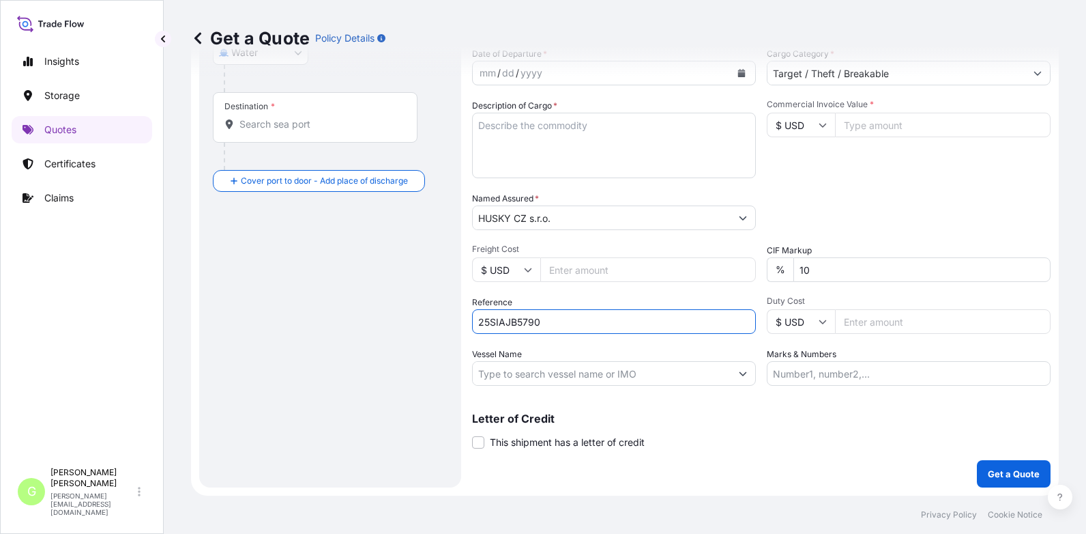
type input "25SIAJB5790"
click at [888, 129] on input "Commercial Invoice Value *" at bounding box center [943, 125] width 216 height 25
paste input "56486.7500"
type input "56486.7500"
click at [573, 270] on input "Freight Cost" at bounding box center [648, 269] width 216 height 25
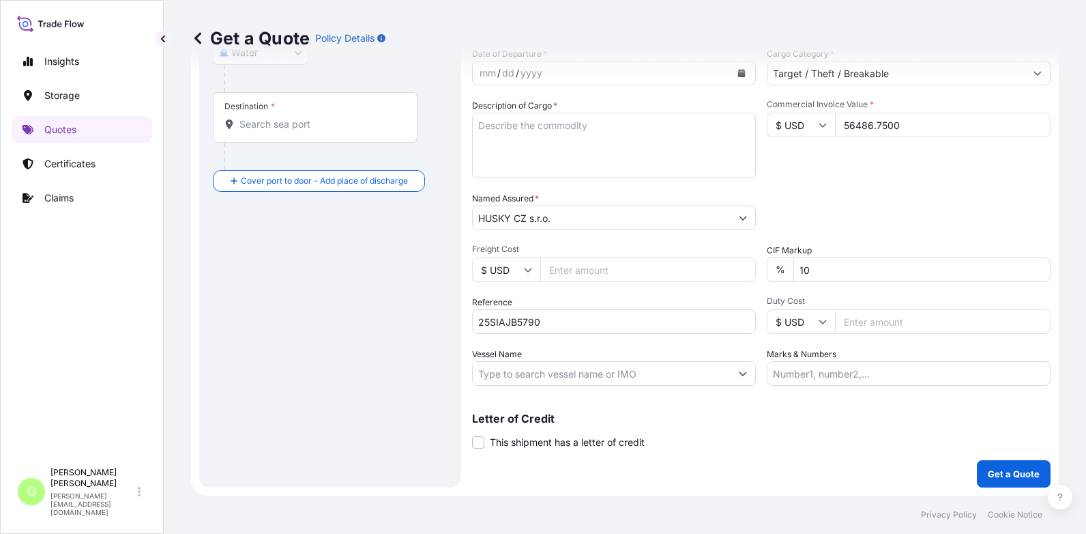
paste input "1435"
type input "1435"
click at [494, 130] on textarea "Description of Cargo *" at bounding box center [614, 146] width 284 height 66
paste textarea "JUNIOR'S WOVEN PANTS"
click at [491, 139] on textarea "JUNIOR'S WOVEN PANTS" at bounding box center [614, 146] width 284 height 66
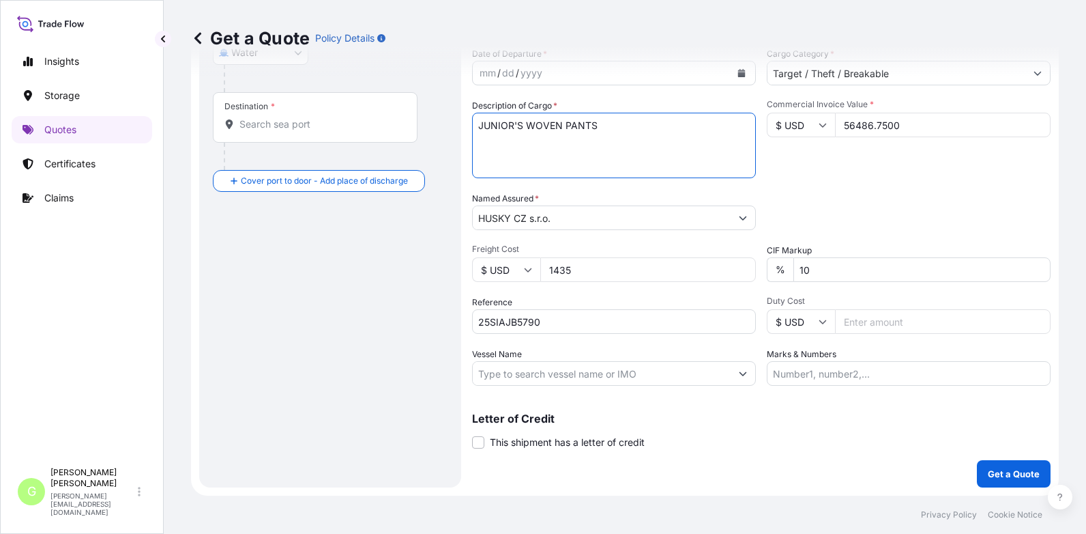
paste textarea "[DEMOGRAPHIC_DATA]' WOVEN VEST"
click at [491, 156] on textarea "JUNIOR'S WOVEN PANTS [DEMOGRAPHIC_DATA]' WOVEN VEST" at bounding box center [614, 146] width 284 height 66
paste textarea "MEN'S WOVEN VEST"
type textarea "JUNIOR'S WOVEN PANTS [DEMOGRAPHIC_DATA]' WOVEN VEST MEN'S WOVEN VEST"
click at [518, 368] on input "Vessel Name" at bounding box center [602, 373] width 258 height 25
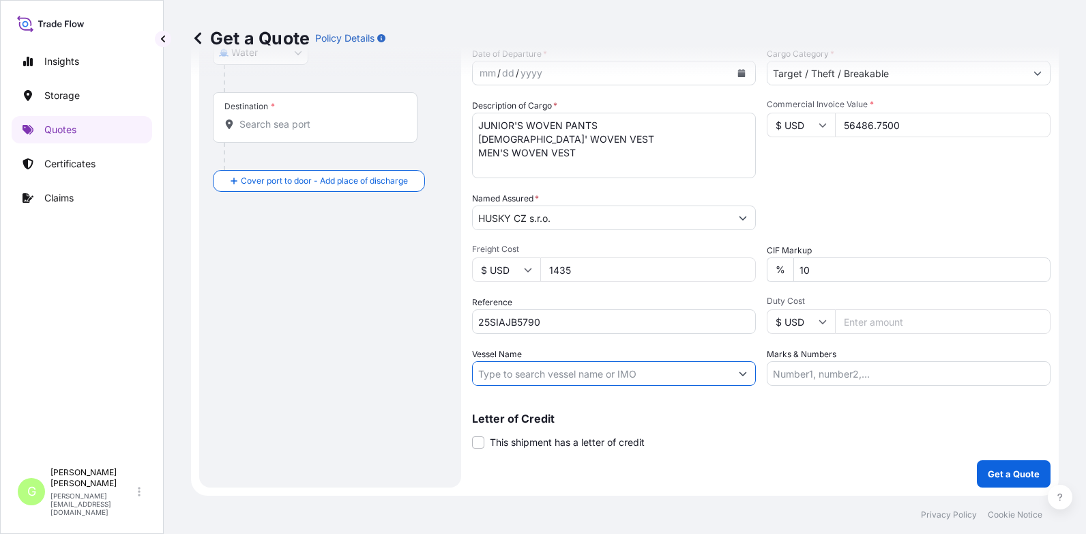
paste input "AUSTROMAR"
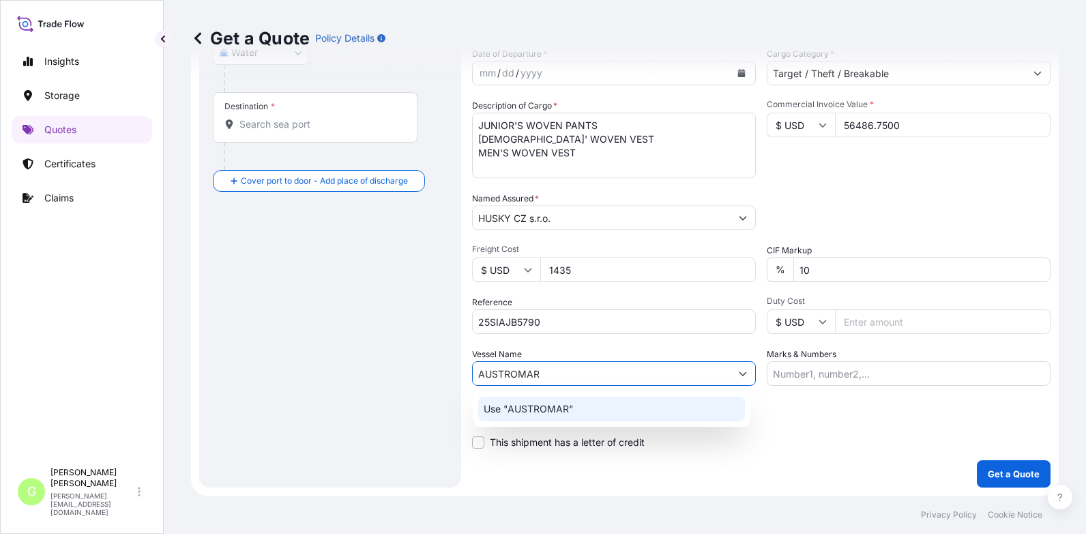
click at [572, 410] on p "Use "AUSTROMAR"" at bounding box center [529, 409] width 90 height 14
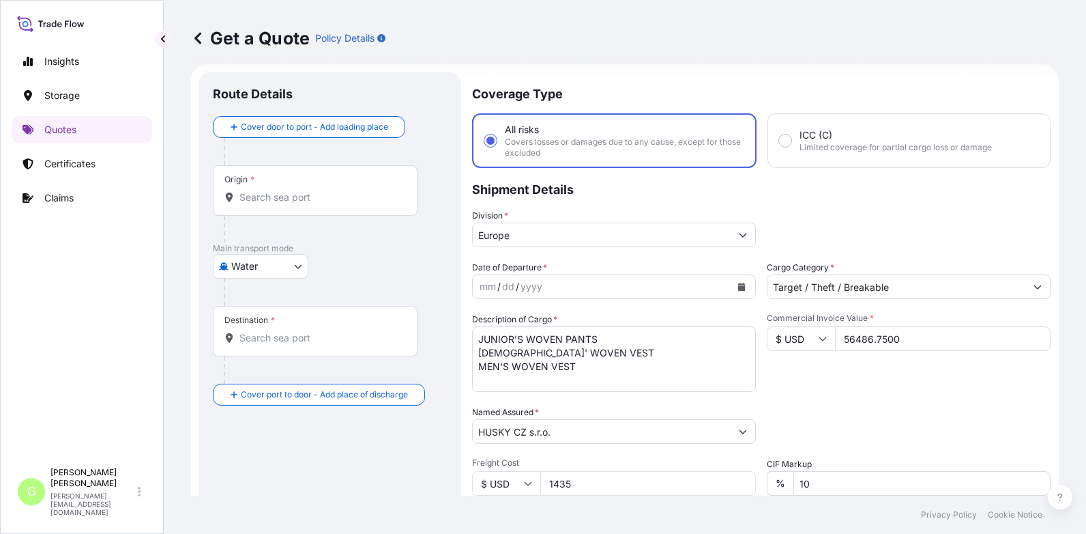
scroll to position [0, 0]
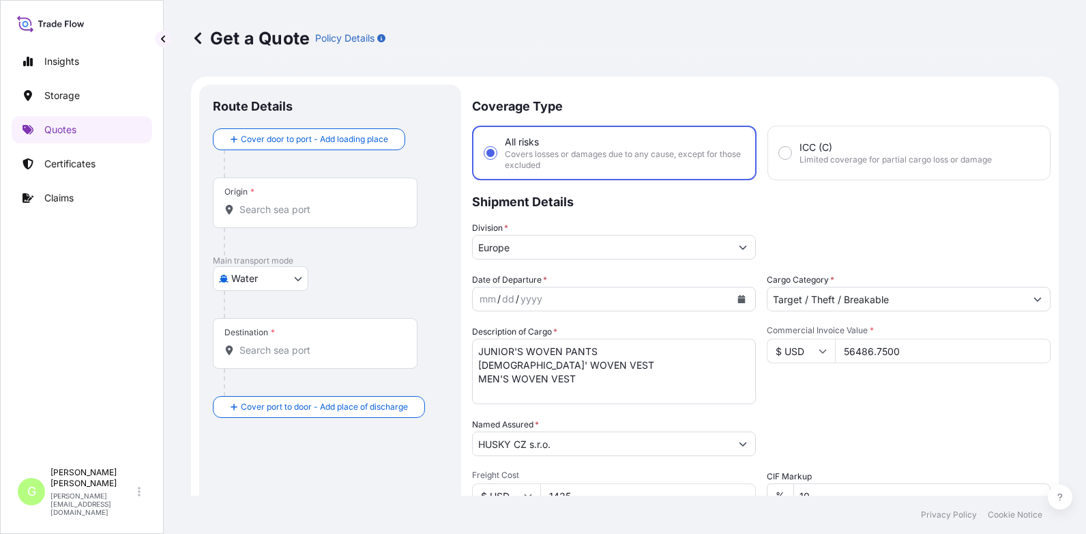
type input "AUSTROMAR"
click at [239, 209] on div at bounding box center [316, 210] width 182 height 14
click at [240, 209] on input "Origin *" at bounding box center [320, 210] width 161 height 14
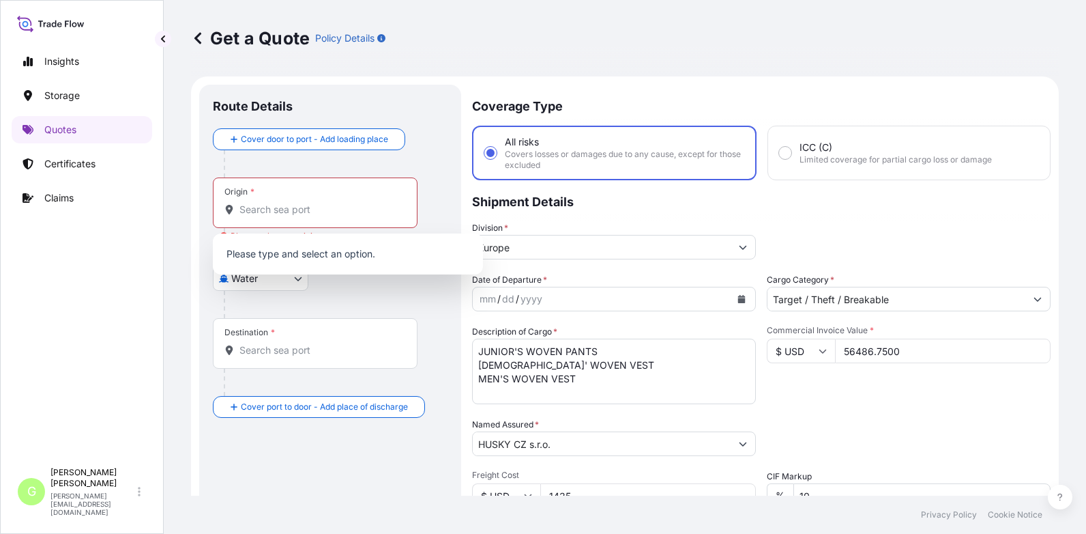
drag, startPoint x: 239, startPoint y: 209, endPoint x: 252, endPoint y: 214, distance: 13.6
click at [244, 210] on div at bounding box center [316, 210] width 182 height 14
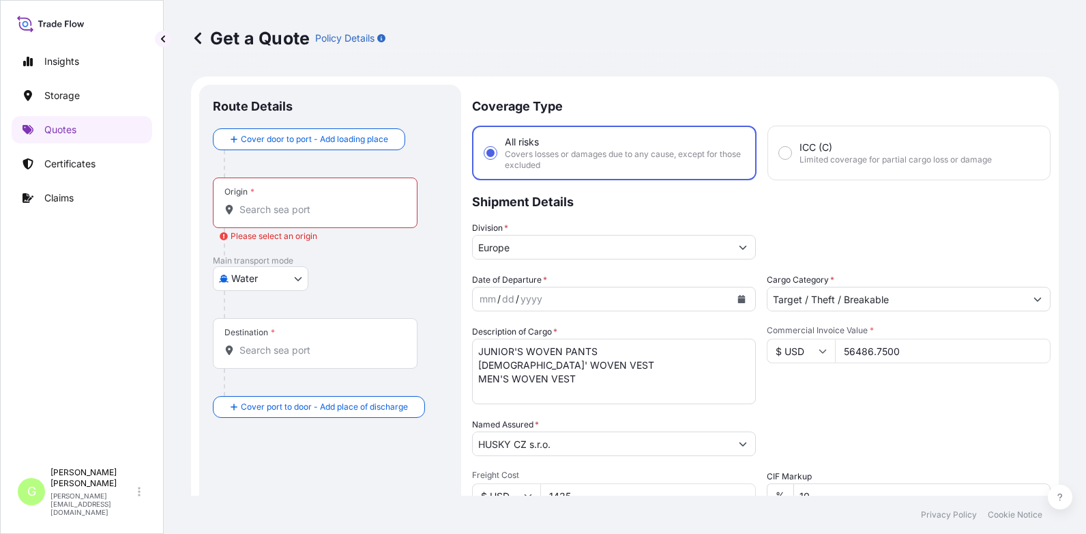
click at [253, 214] on input "Origin * Please select an origin" at bounding box center [320, 210] width 161 height 14
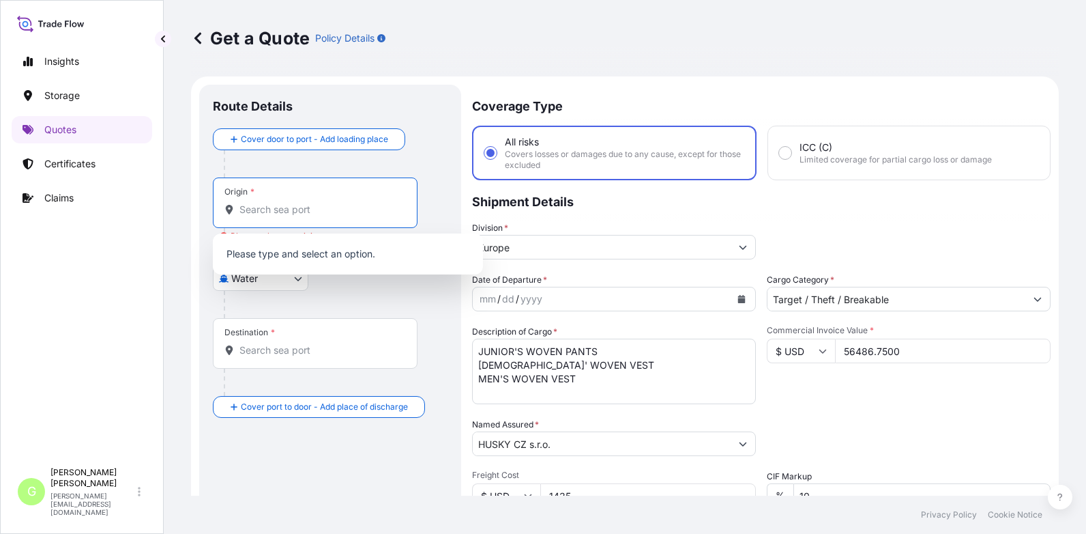
click at [253, 214] on input "Origin * Please select an origin" at bounding box center [320, 210] width 161 height 14
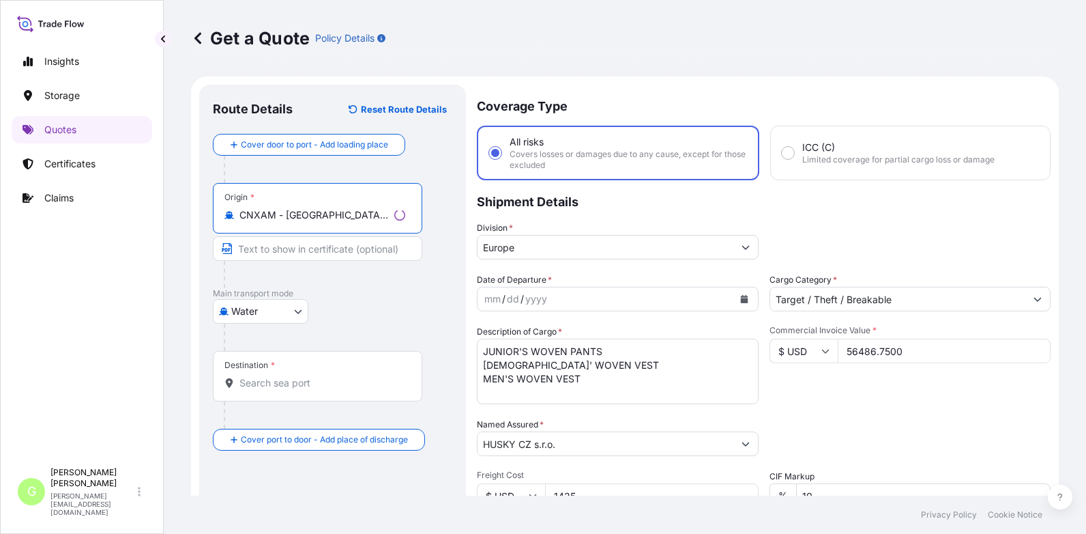
type input "CNXAM - [GEOGRAPHIC_DATA], [GEOGRAPHIC_DATA]"
click at [270, 388] on input "Destination *" at bounding box center [323, 383] width 166 height 14
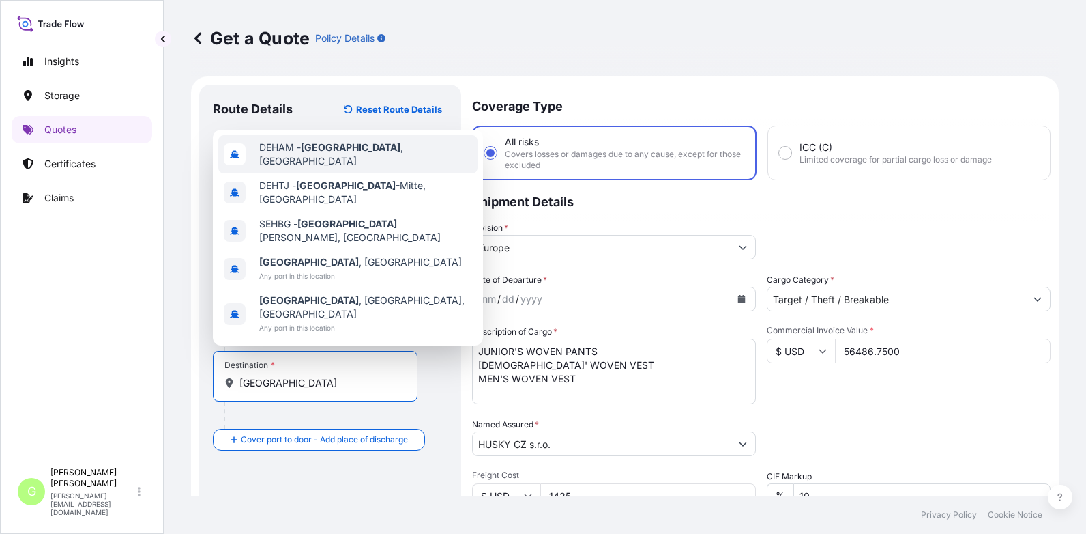
click at [330, 171] on div "DEHAM - [GEOGRAPHIC_DATA] , [GEOGRAPHIC_DATA]" at bounding box center [347, 154] width 259 height 38
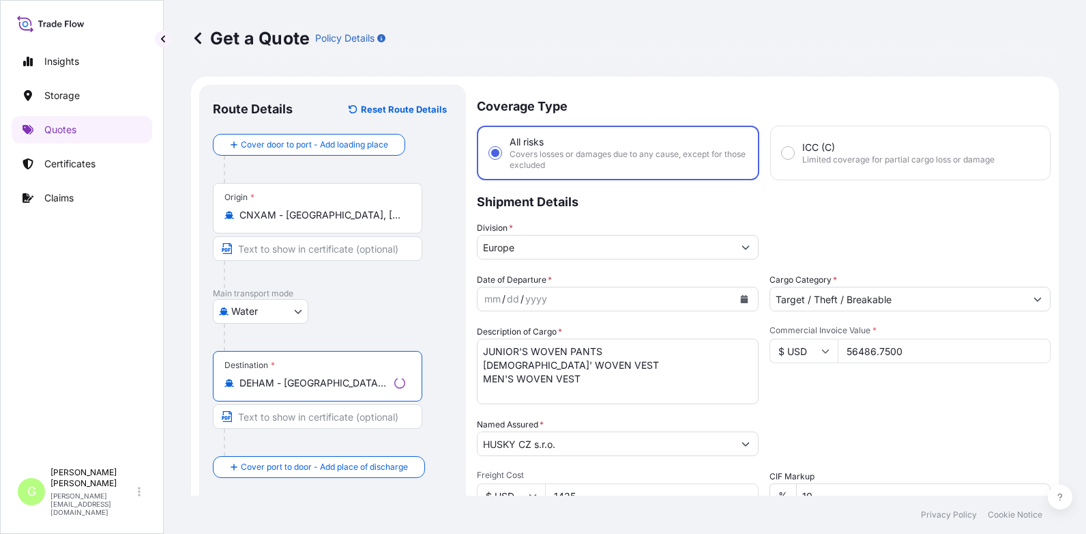
type input "DEHAM - [GEOGRAPHIC_DATA], [GEOGRAPHIC_DATA]"
click at [254, 422] on input "Text to appear on certificate" at bounding box center [317, 416] width 209 height 25
type input "[GEOGRAPHIC_DATA], [GEOGRAPHIC_DATA]"
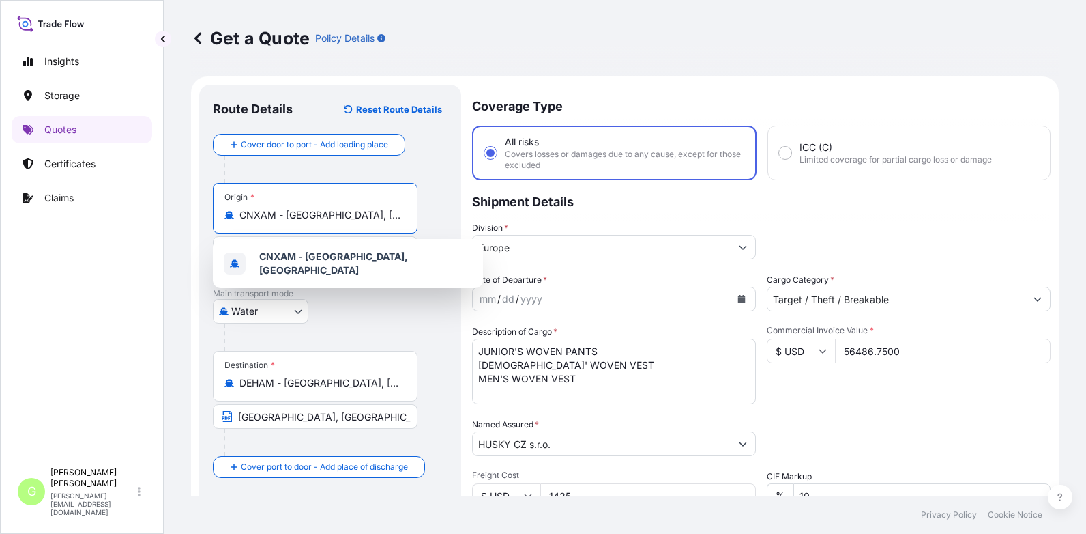
drag, startPoint x: 345, startPoint y: 218, endPoint x: 285, endPoint y: 218, distance: 59.4
click at [285, 218] on input "CNXAM - [GEOGRAPHIC_DATA], [GEOGRAPHIC_DATA]" at bounding box center [320, 215] width 161 height 14
click at [351, 312] on div "Water Air Water Inland" at bounding box center [330, 311] width 235 height 25
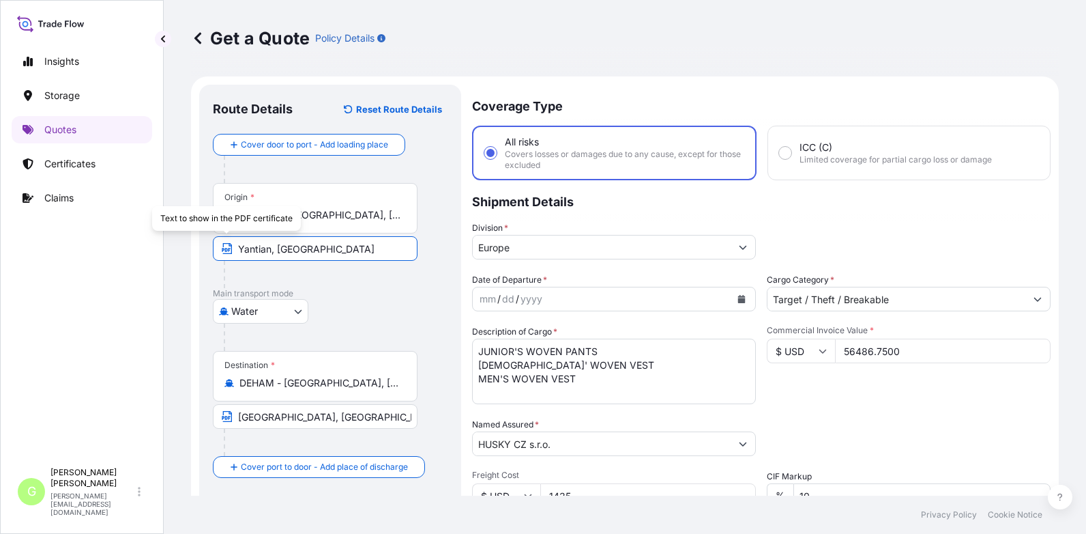
drag, startPoint x: 309, startPoint y: 254, endPoint x: 222, endPoint y: 257, distance: 87.4
click at [222, 257] on span "Yantian, [GEOGRAPHIC_DATA]" at bounding box center [315, 248] width 205 height 25
paste input "Xiame"
type input "[GEOGRAPHIC_DATA], [GEOGRAPHIC_DATA]"
click at [366, 334] on div at bounding box center [336, 336] width 224 height 27
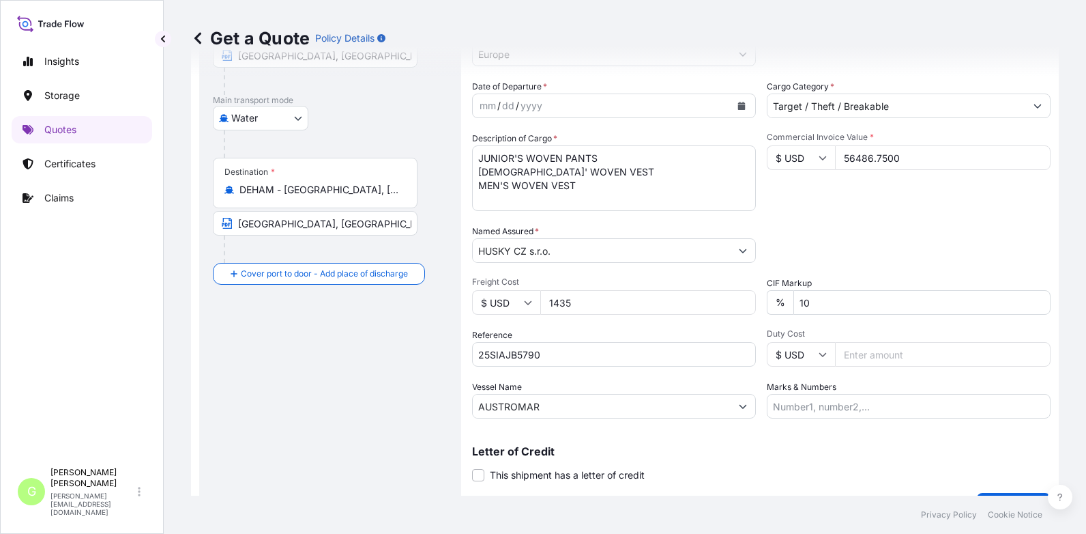
scroll to position [205, 0]
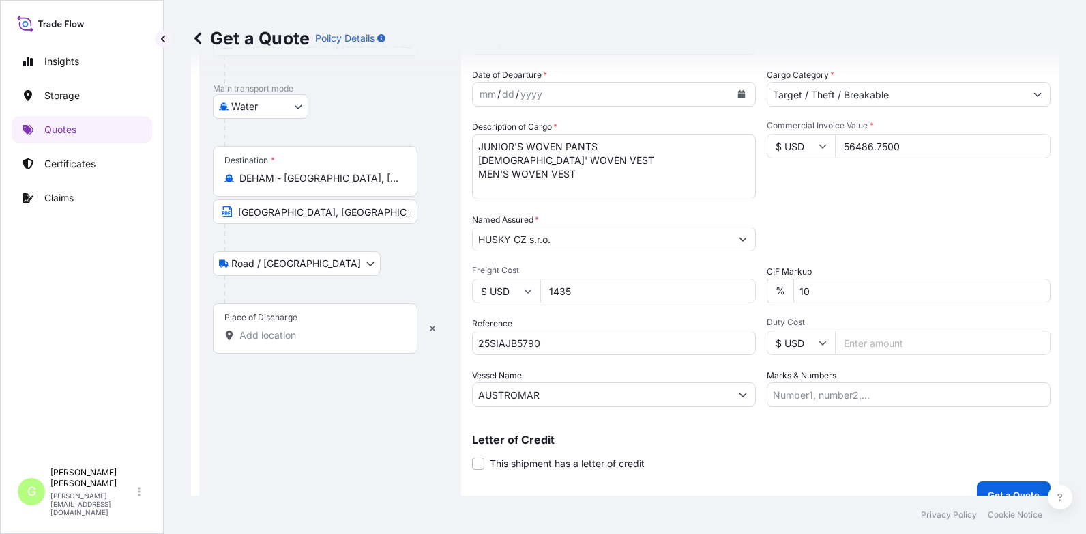
click at [256, 334] on input "Place of Discharge" at bounding box center [320, 335] width 161 height 14
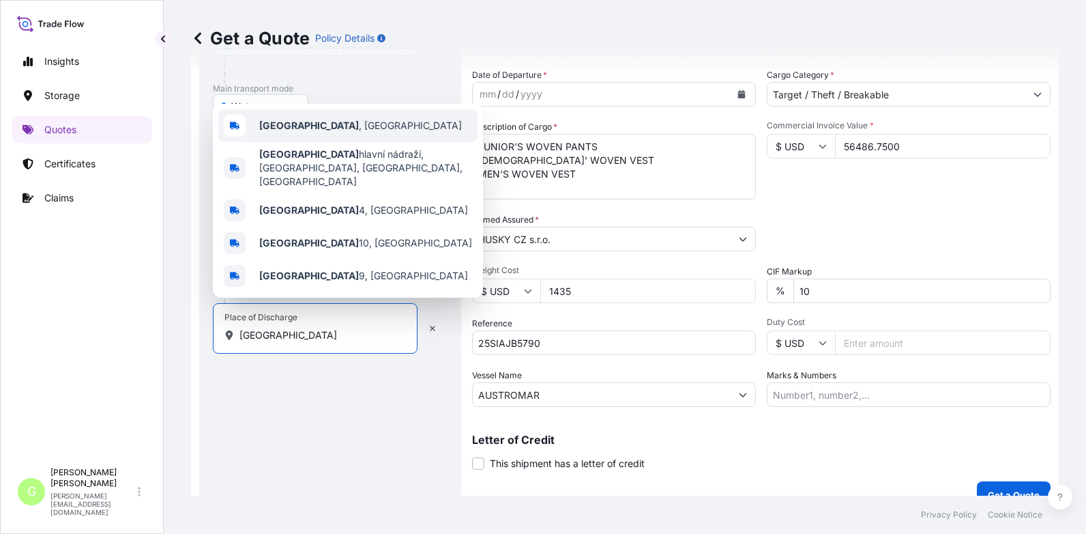
click at [298, 132] on span "[GEOGRAPHIC_DATA] , [GEOGRAPHIC_DATA]" at bounding box center [360, 126] width 203 height 14
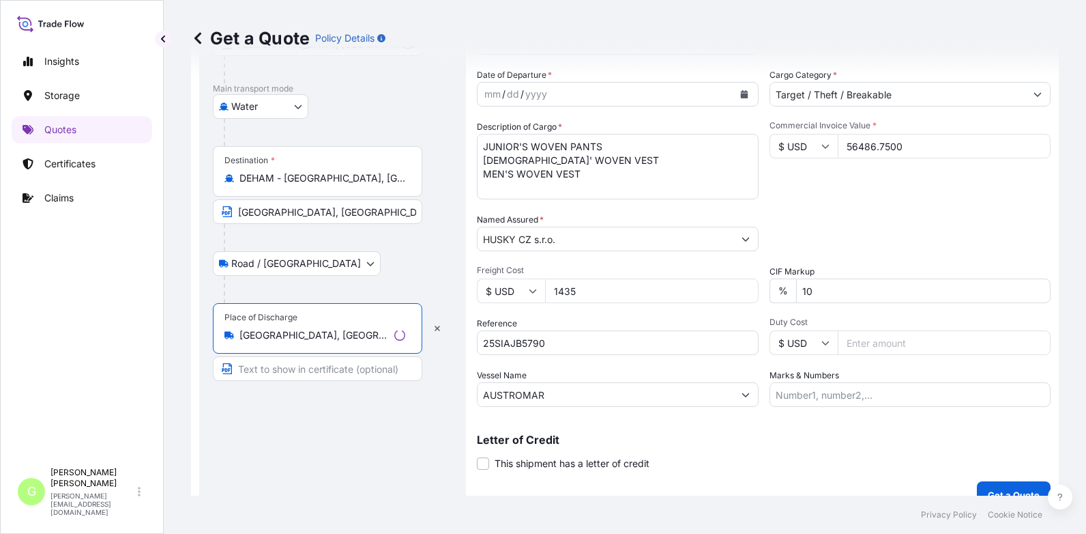
type input "[GEOGRAPHIC_DATA], [GEOGRAPHIC_DATA]"
click at [272, 371] on input "Text to appear on certificate" at bounding box center [317, 368] width 209 height 25
type input "[GEOGRAPHIC_DATA], [GEOGRAPHIC_DATA]"
click at [151, 326] on div "Insights Storage Quotes Certificates Claims" at bounding box center [82, 247] width 141 height 425
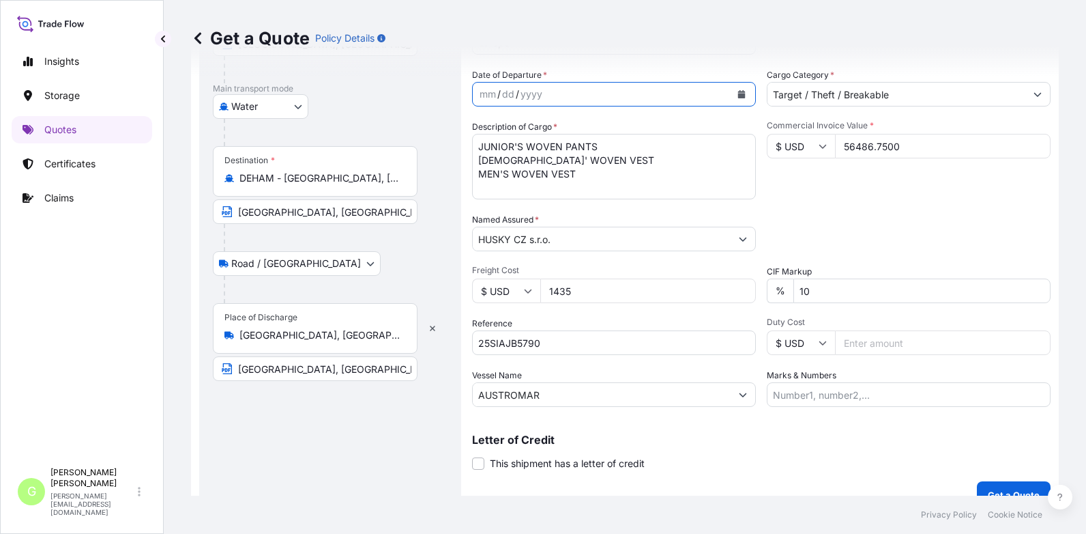
click at [738, 96] on icon "Calendar" at bounding box center [742, 94] width 8 height 8
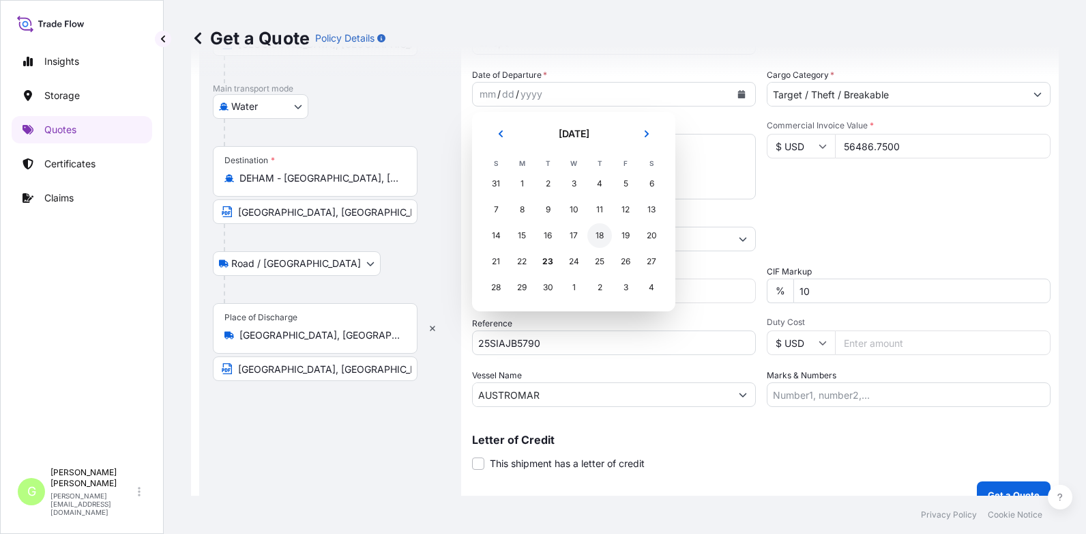
click at [599, 235] on div "18" at bounding box center [600, 235] width 25 height 25
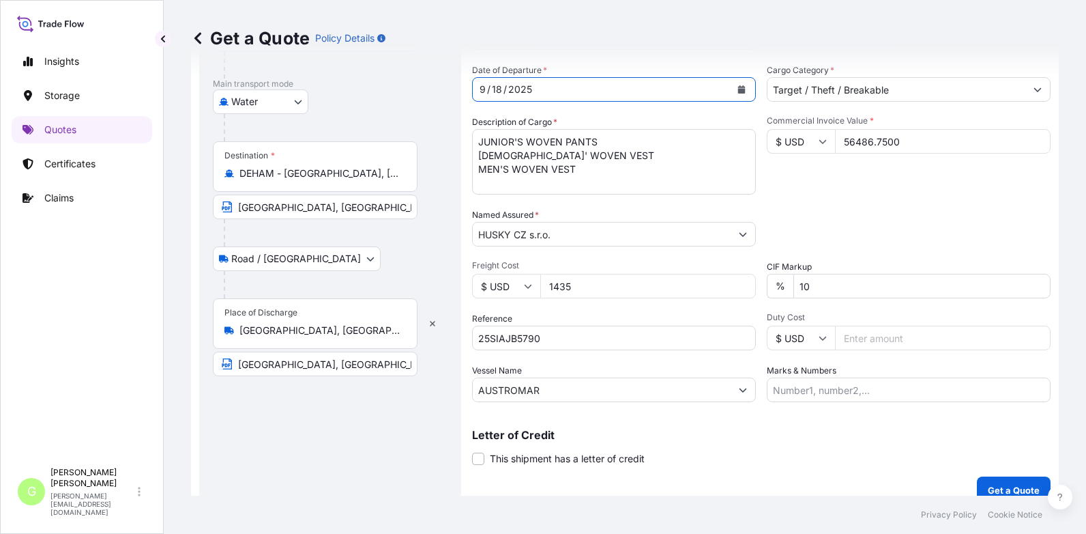
scroll to position [226, 0]
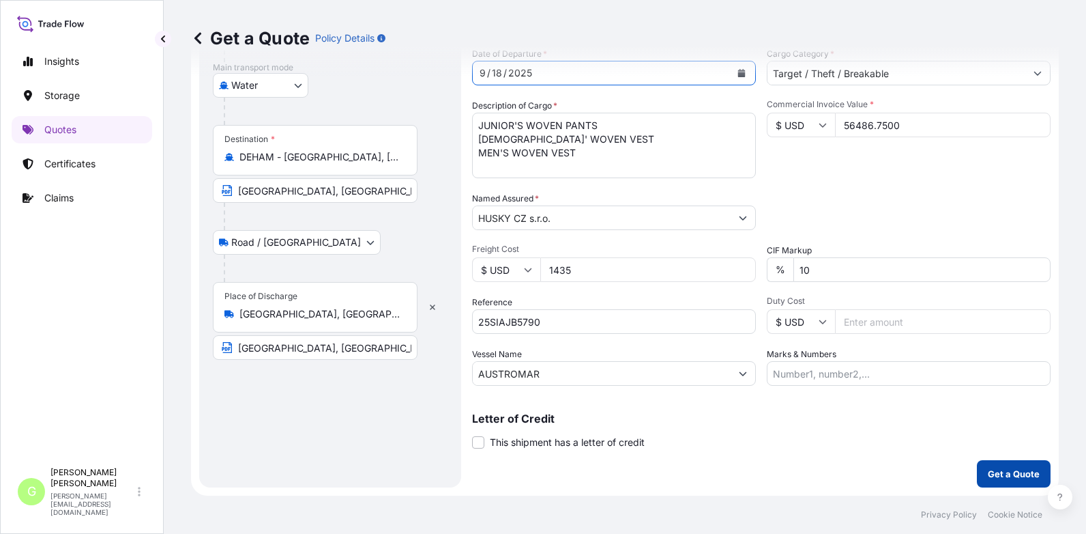
click at [995, 472] on p "Get a Quote" at bounding box center [1014, 474] width 52 height 14
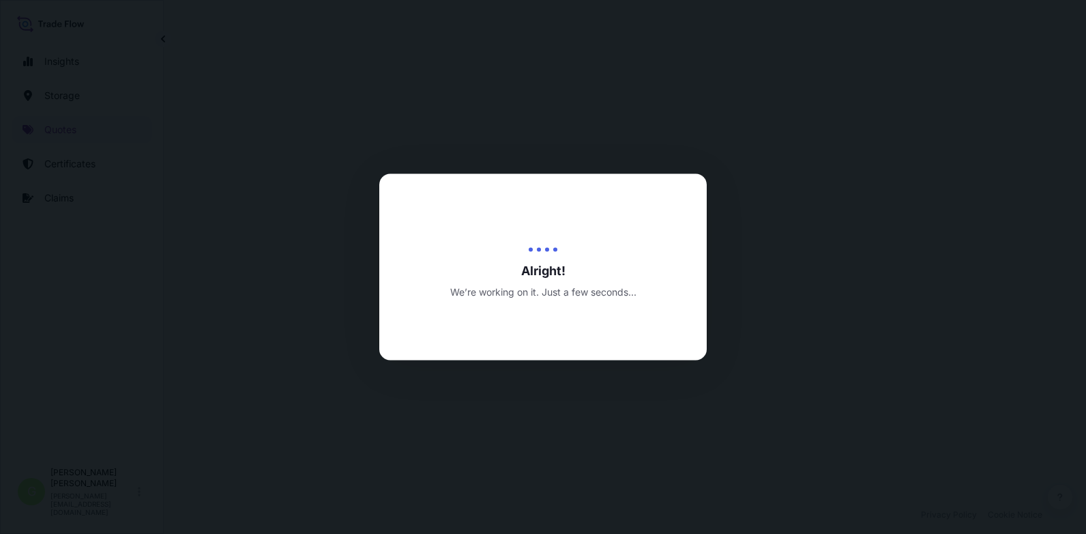
select select "Water"
select select "Road / [GEOGRAPHIC_DATA]"
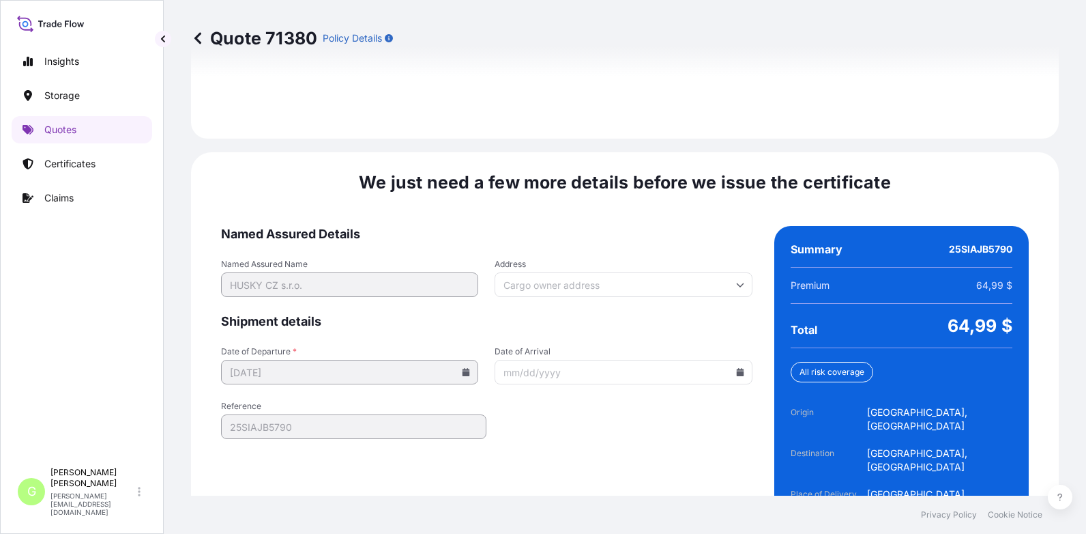
scroll to position [2088, 0]
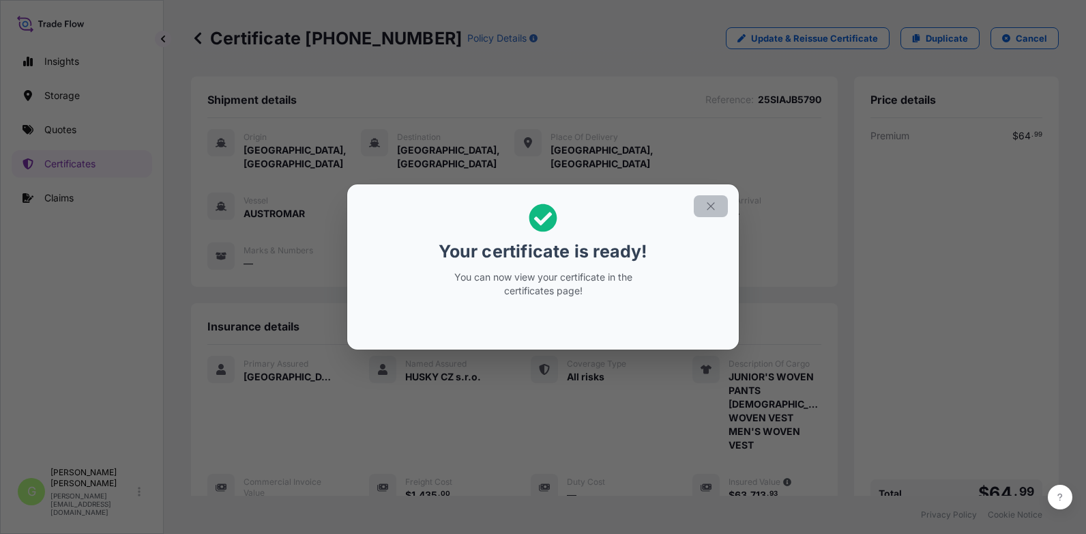
click at [710, 205] on icon "button" at bounding box center [711, 206] width 8 height 8
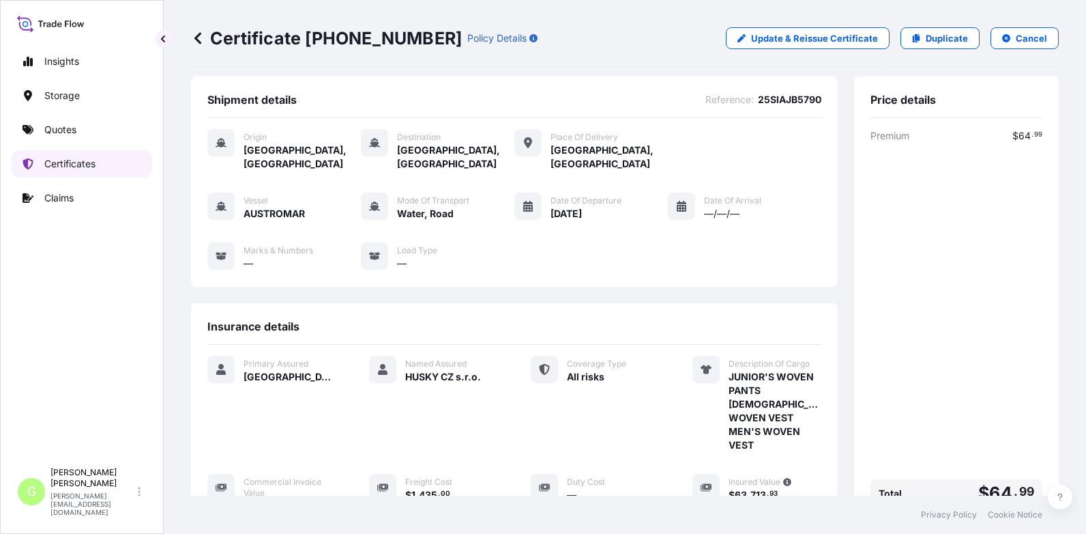
click at [76, 164] on p "Certificates" at bounding box center [69, 164] width 51 height 14
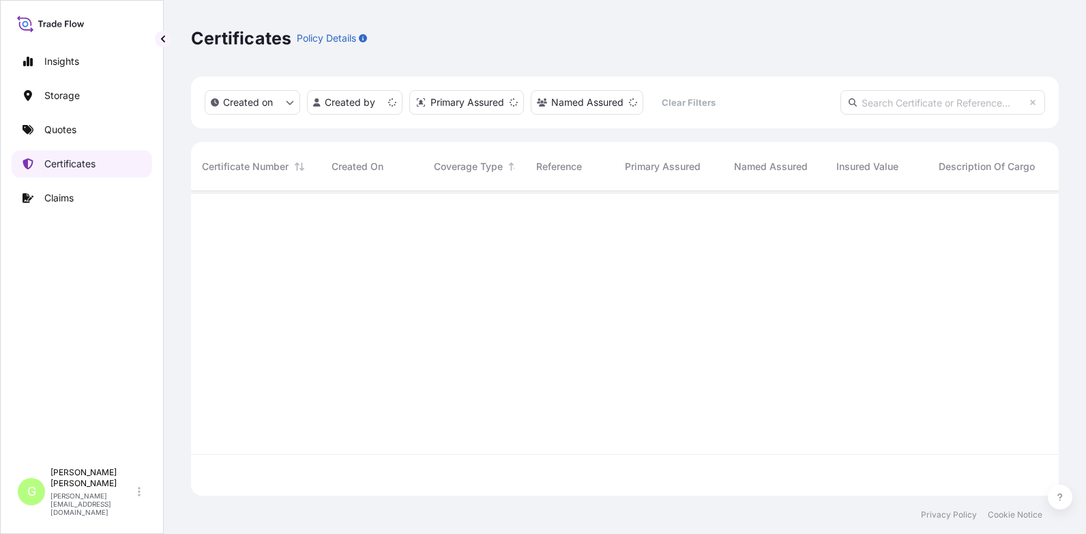
scroll to position [302, 858]
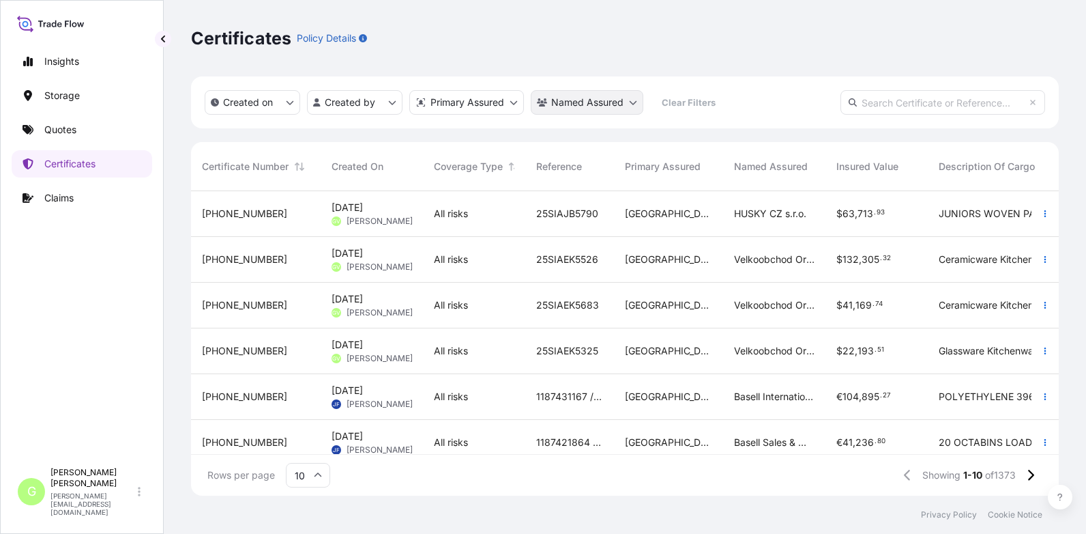
click at [555, 105] on html "Insights Storage Quotes Certificates Claims G [PERSON_NAME] [PERSON_NAME][EMAIL…" at bounding box center [543, 267] width 1086 height 534
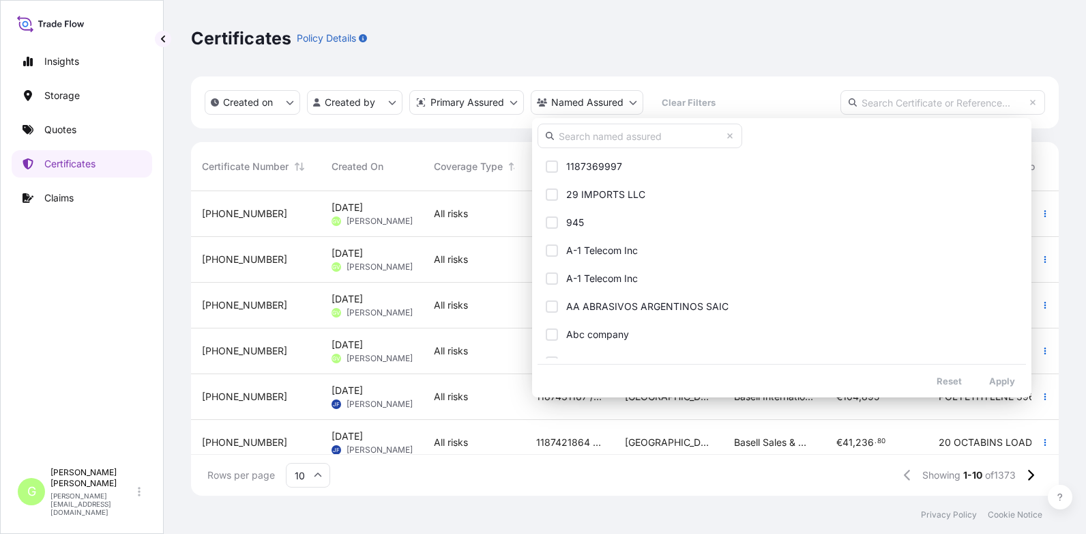
click at [573, 130] on input "text" at bounding box center [640, 136] width 205 height 25
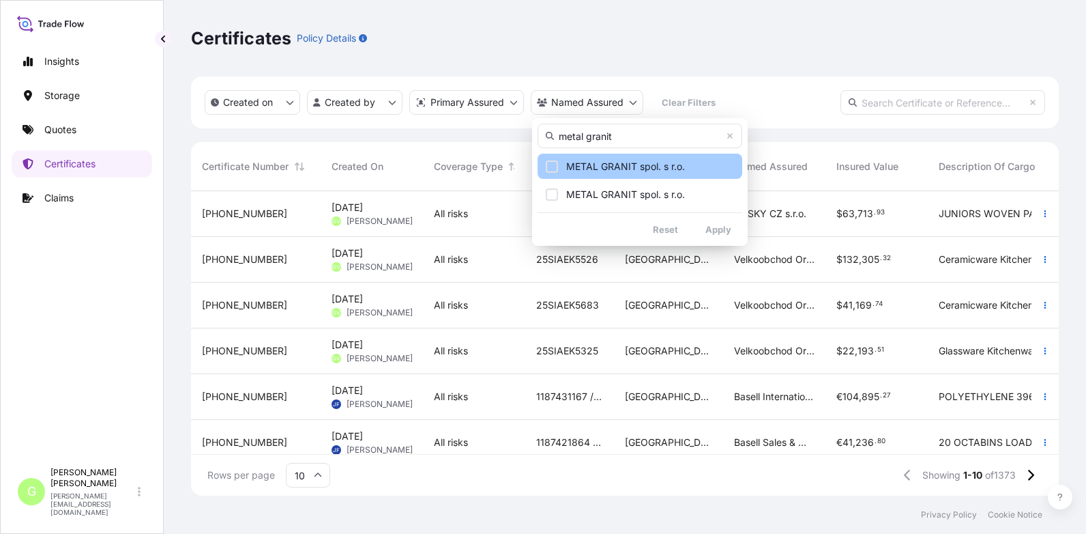
type input "metal granit"
click at [642, 164] on span "METAL GRANIT spol. s r.o." at bounding box center [625, 167] width 119 height 14
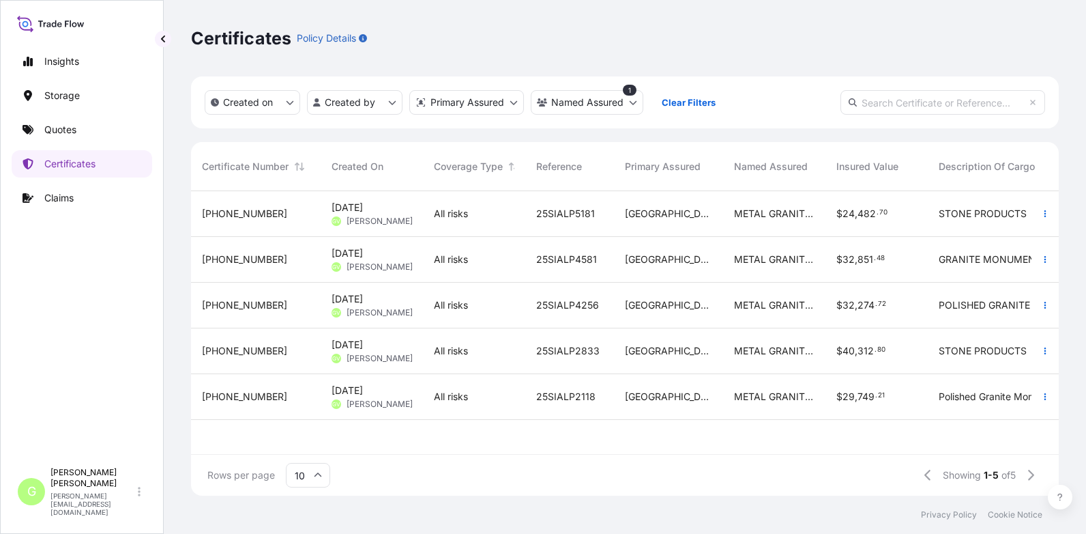
click at [245, 215] on span "[PHONE_NUMBER]" at bounding box center [244, 214] width 85 height 14
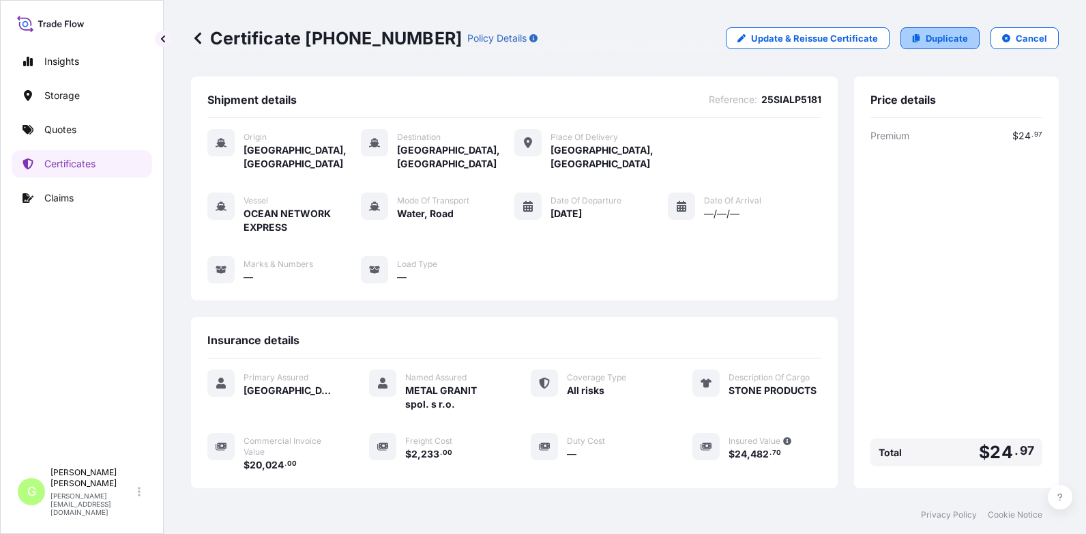
click at [935, 35] on p "Duplicate" at bounding box center [947, 38] width 42 height 14
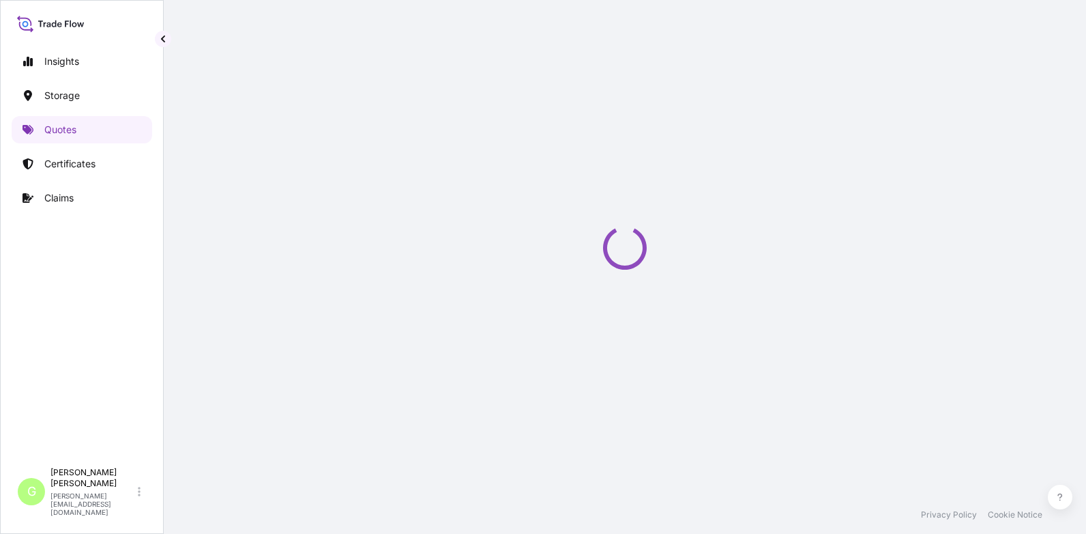
select select "Water"
select select "Road / [GEOGRAPHIC_DATA]"
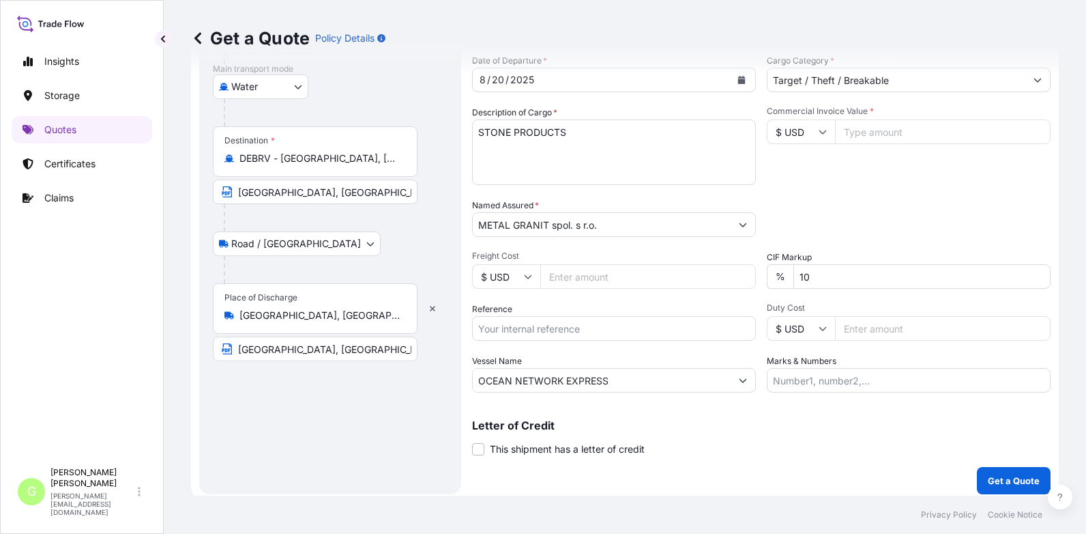
scroll to position [226, 0]
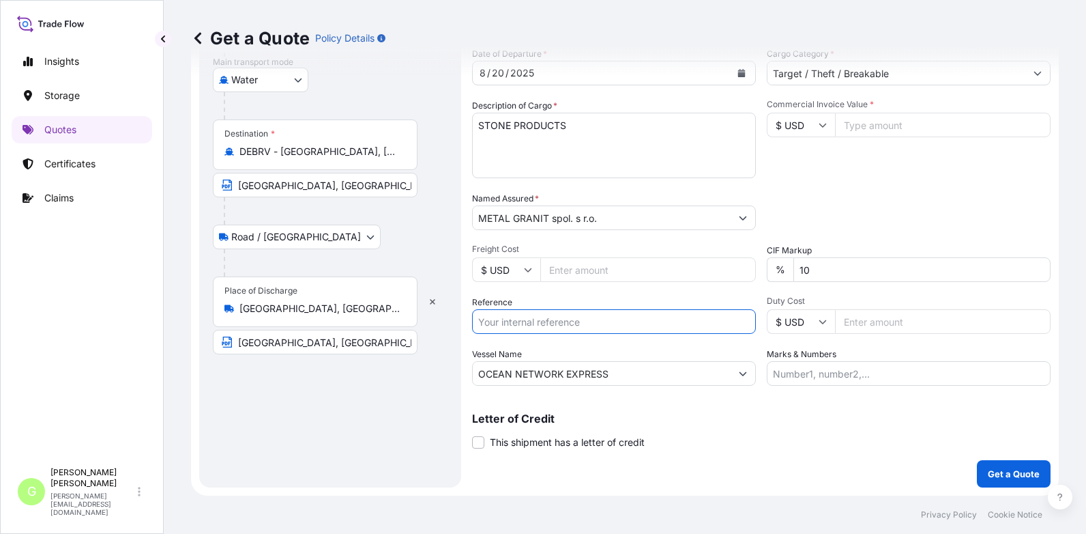
click at [525, 315] on input "Reference" at bounding box center [614, 321] width 284 height 25
paste input "25SIALP5410"
type input "25SIALP5410"
click at [908, 126] on input "Commercial Invoice Value *" at bounding box center [943, 125] width 216 height 25
paste input "23965.58"
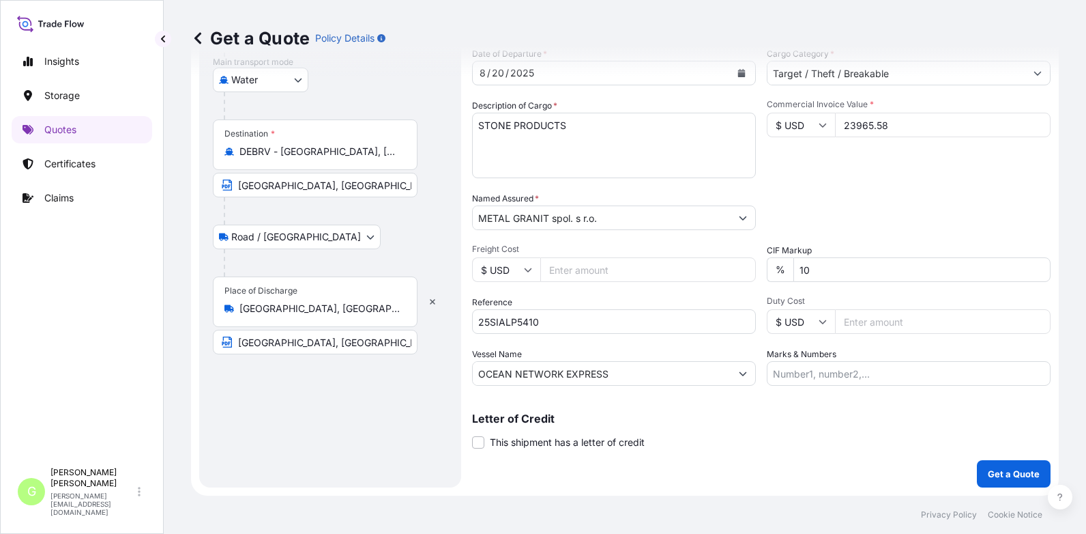
type input "23965.58"
click at [585, 272] on input "Freight Cost" at bounding box center [648, 269] width 216 height 25
paste input "4185"
type input "4185"
drag, startPoint x: 622, startPoint y: 381, endPoint x: 480, endPoint y: 376, distance: 142.0
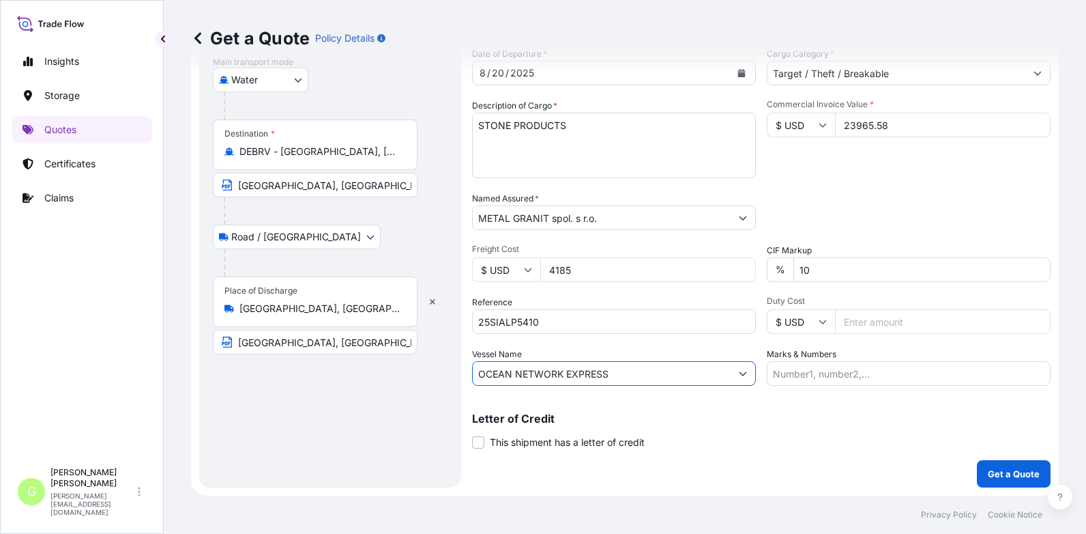
click at [478, 377] on input "OCEAN NETWORK EXPRESS" at bounding box center [602, 373] width 258 height 25
paste input "MSC-MEDITERRANEAN SHIPPING COMPANY S A"
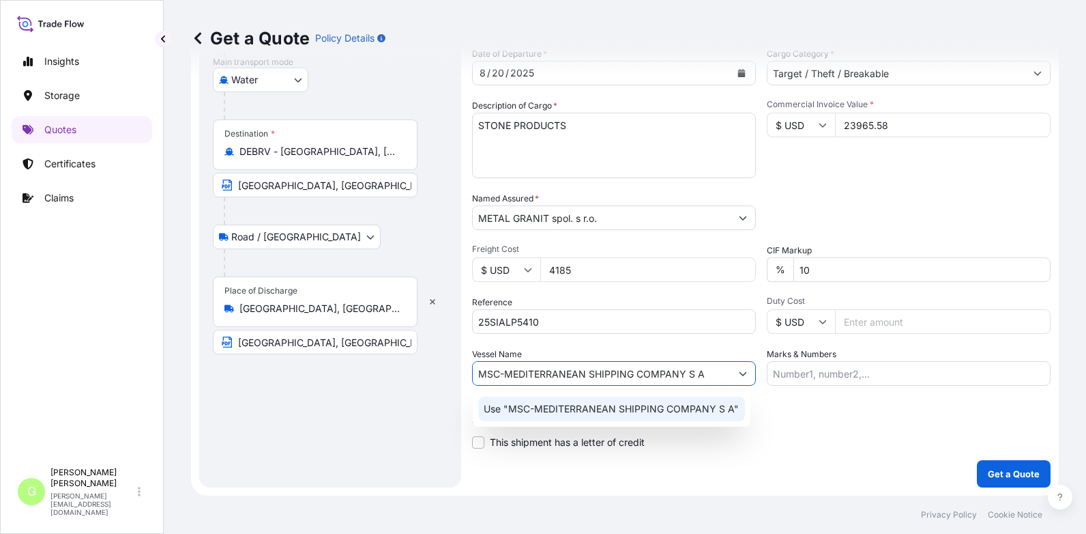
click at [632, 407] on p "Use "MSC-MEDITERRANEAN SHIPPING COMPANY S A"" at bounding box center [611, 409] width 255 height 14
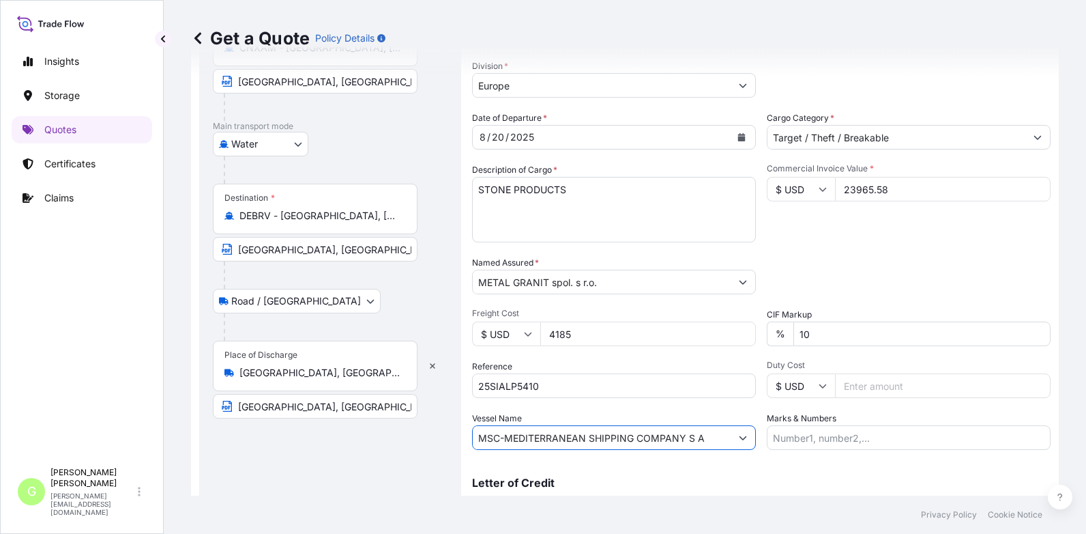
scroll to position [89, 0]
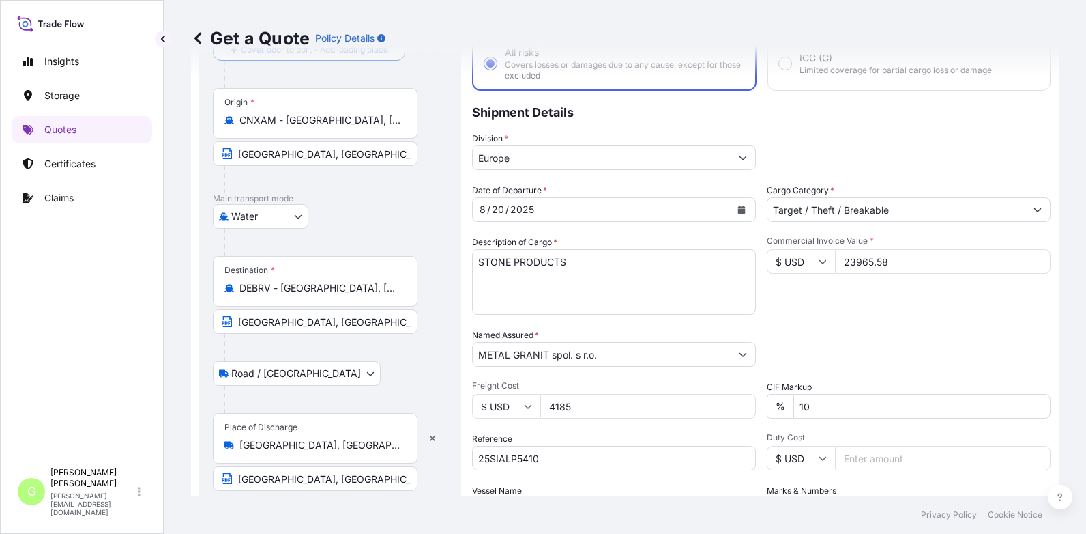
type input "MSC-MEDITERRANEAN SHIPPING COMPANY S A"
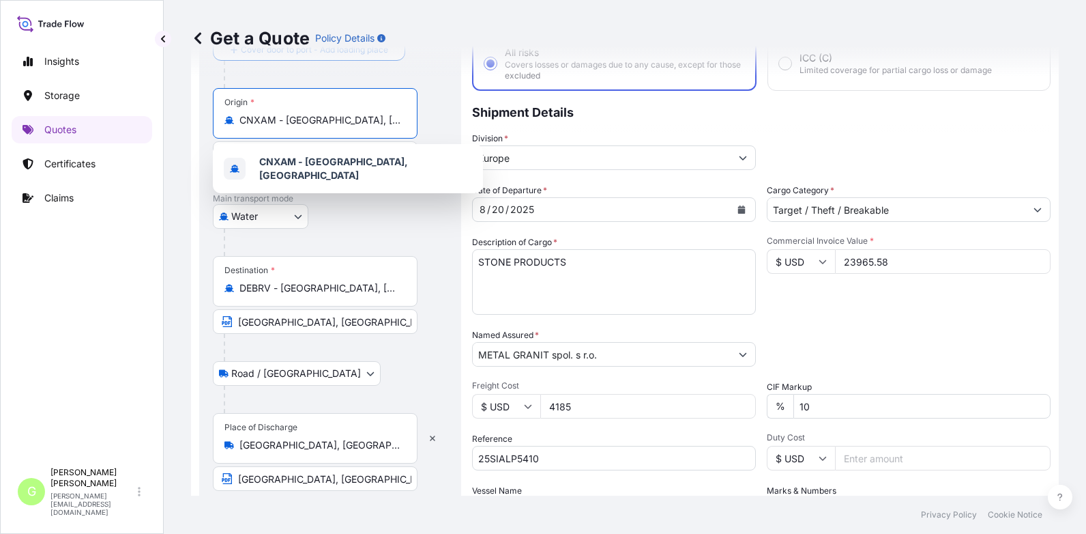
drag, startPoint x: 358, startPoint y: 125, endPoint x: 203, endPoint y: 120, distance: 155.0
click at [204, 121] on div "Route Details Cover door to port - Add loading place Place of loading Road / [G…" at bounding box center [330, 309] width 262 height 628
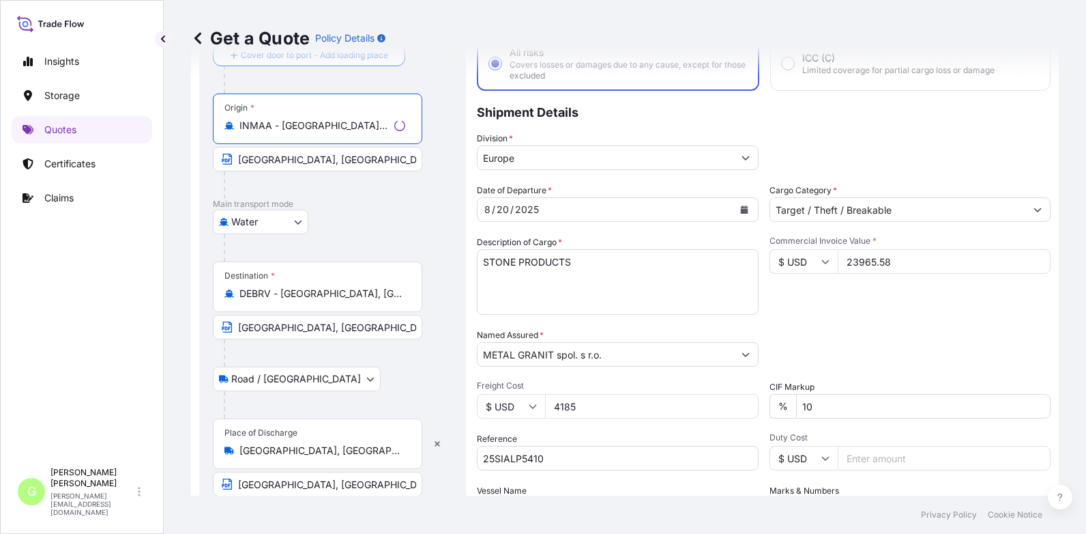
type input "INMAA - [GEOGRAPHIC_DATA] (ex [GEOGRAPHIC_DATA]), [GEOGRAPHIC_DATA]"
drag, startPoint x: 283, startPoint y: 156, endPoint x: 231, endPoint y: 156, distance: 51.9
click at [231, 156] on span "[GEOGRAPHIC_DATA], [GEOGRAPHIC_DATA]" at bounding box center [315, 159] width 205 height 25
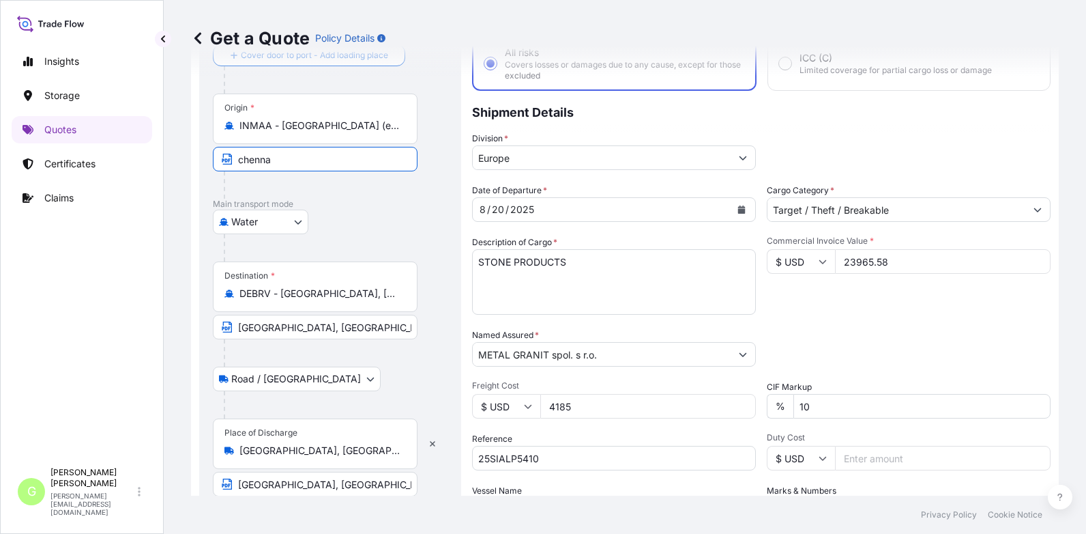
type input "[GEOGRAPHIC_DATA] / [GEOGRAPHIC_DATA], [GEOGRAPHIC_DATA]"
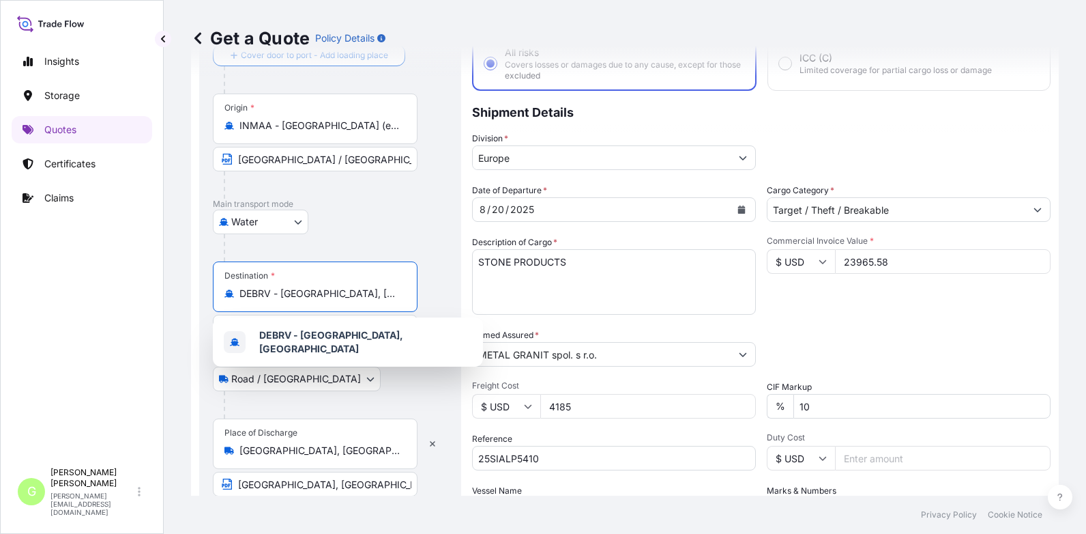
drag, startPoint x: 393, startPoint y: 292, endPoint x: 235, endPoint y: 293, distance: 158.3
click at [235, 293] on div "DEBRV - [GEOGRAPHIC_DATA], [GEOGRAPHIC_DATA]" at bounding box center [316, 294] width 182 height 14
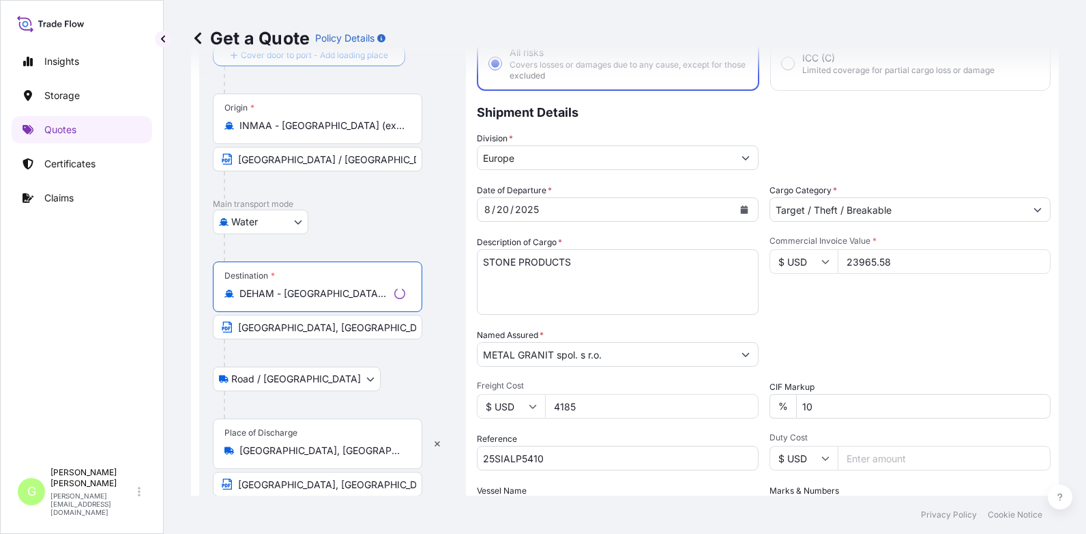
type input "DEHAM - [GEOGRAPHIC_DATA], [GEOGRAPHIC_DATA]"
drag, startPoint x: 356, startPoint y: 331, endPoint x: 221, endPoint y: 328, distance: 135.1
click at [221, 328] on span "[GEOGRAPHIC_DATA], [GEOGRAPHIC_DATA]" at bounding box center [315, 327] width 205 height 25
type input "[GEOGRAPHIC_DATA], [GEOGRAPHIC_DATA]"
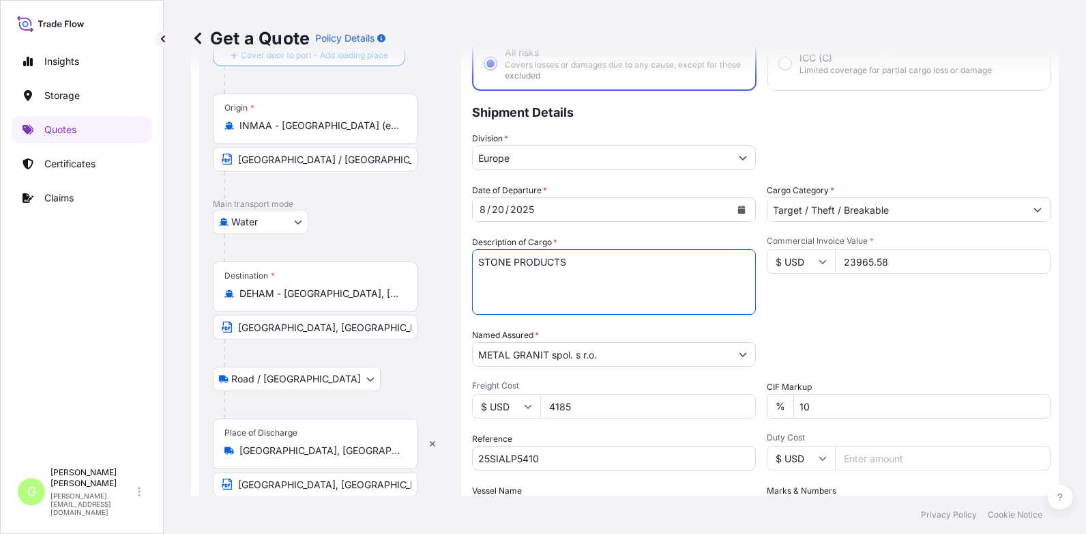
drag, startPoint x: 579, startPoint y: 256, endPoint x: 461, endPoint y: 256, distance: 118.1
click at [461, 256] on form "Route Details Reset Route Details Cover door to port - Add loading place Place …" at bounding box center [625, 309] width 868 height 645
paste textarea "POLISHED GRANITE MONUMENTS & RANDOM"
click at [713, 261] on textarea "STONE PRODUCTS" at bounding box center [614, 282] width 284 height 66
paste textarea "SLAR SLAB"
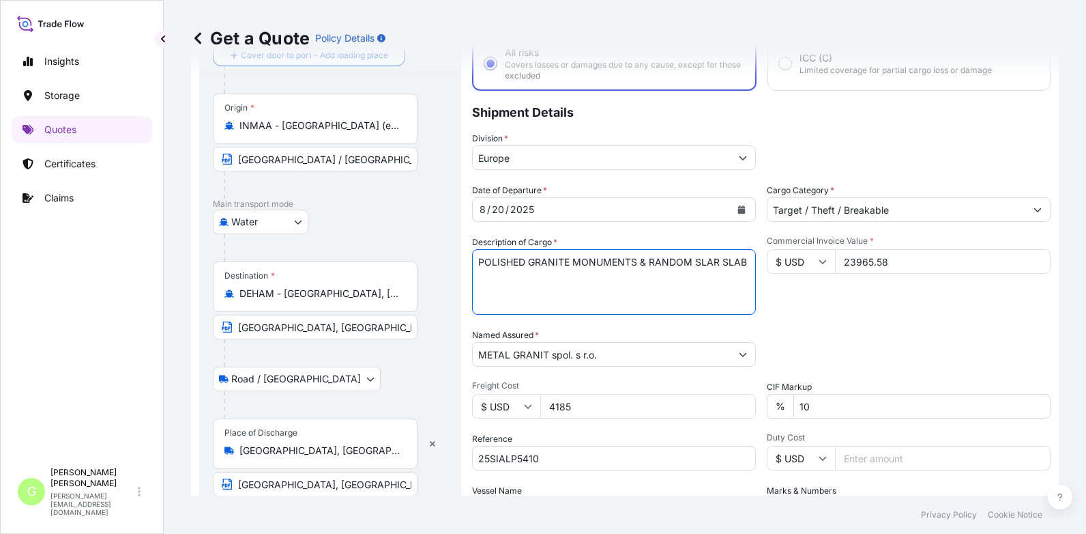
drag, startPoint x: 705, startPoint y: 266, endPoint x: 693, endPoint y: 267, distance: 12.3
click at [693, 267] on textarea "STONE PRODUCTS" at bounding box center [614, 282] width 284 height 66
drag, startPoint x: 723, startPoint y: 258, endPoint x: 478, endPoint y: 261, distance: 245.0
click at [478, 261] on textarea "STONE PRODUCTS" at bounding box center [614, 282] width 284 height 66
type textarea "POLISHED GRANITE MONUMENTS & RANDOM SLAB"
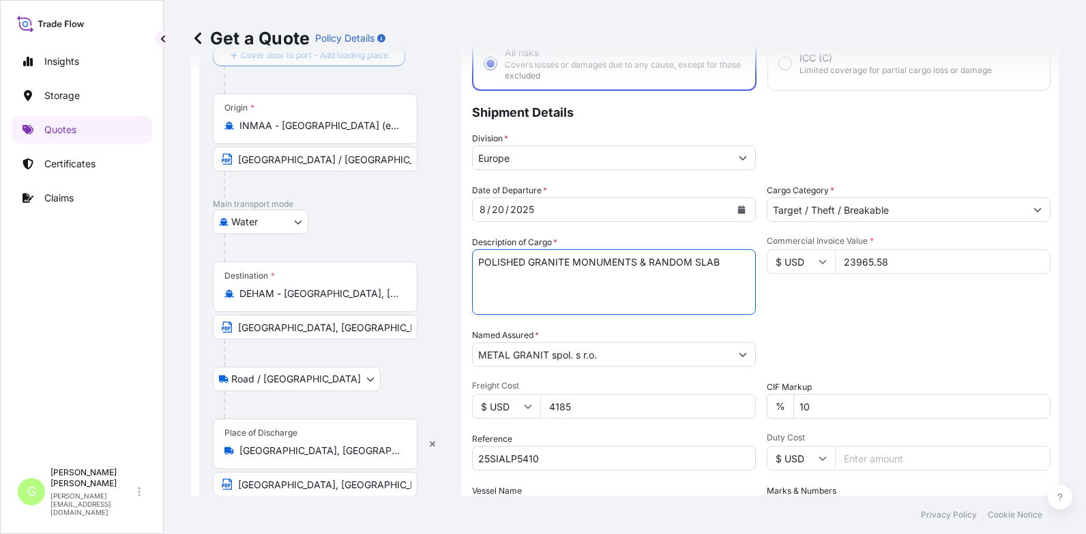
click at [680, 306] on textarea "STONE PRODUCTS" at bounding box center [614, 282] width 284 height 66
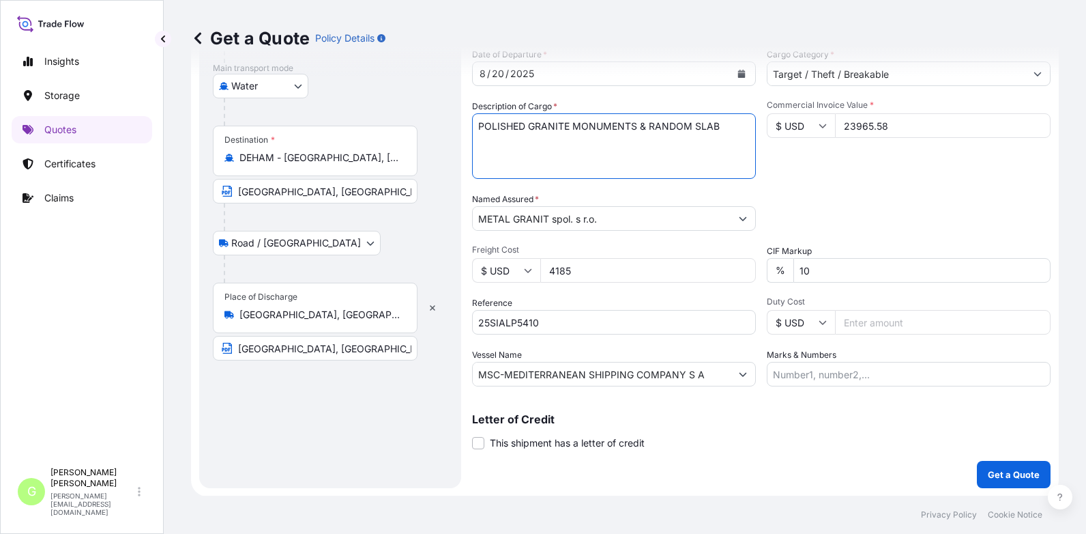
scroll to position [226, 0]
click at [731, 74] on div "Get a Quote Policy Details" at bounding box center [625, 38] width 868 height 76
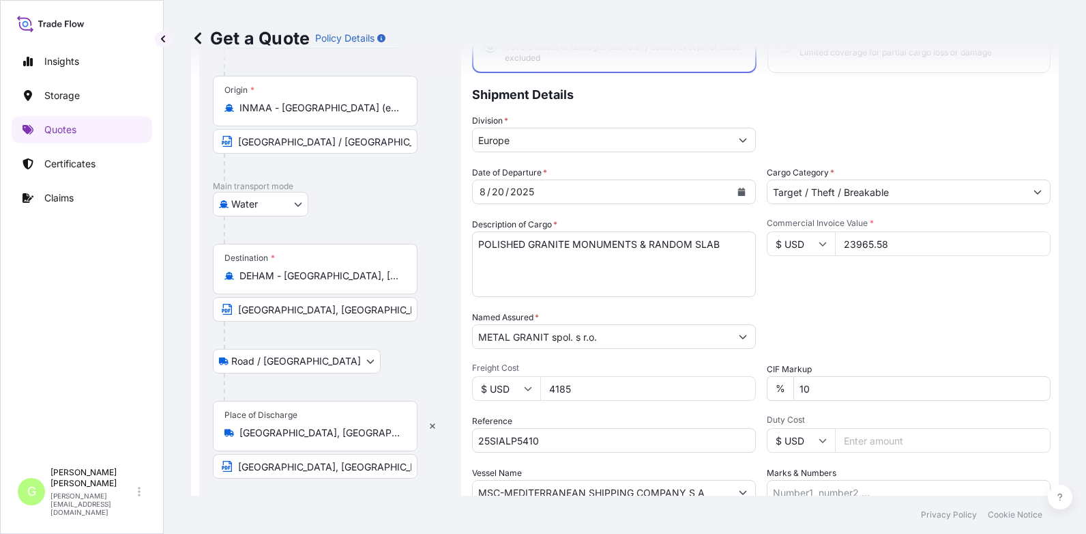
scroll to position [89, 0]
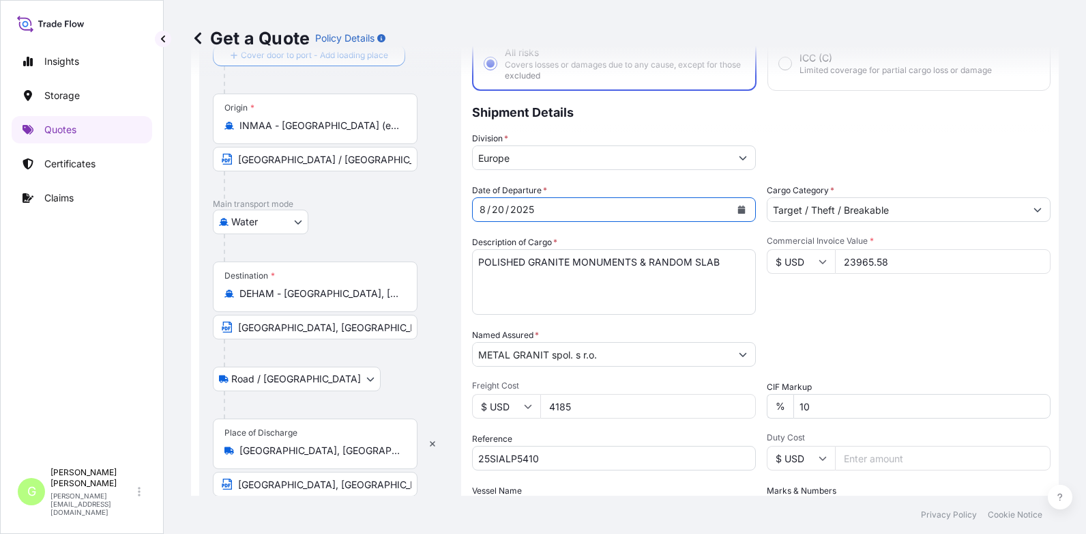
click at [738, 206] on icon "Calendar" at bounding box center [742, 209] width 8 height 8
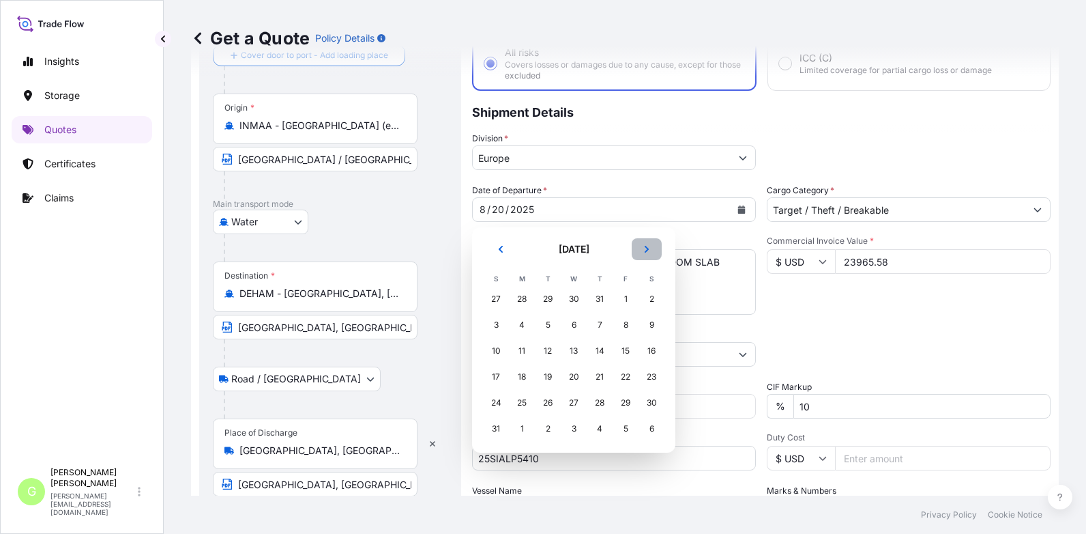
click at [648, 250] on icon "Next" at bounding box center [647, 249] width 8 height 8
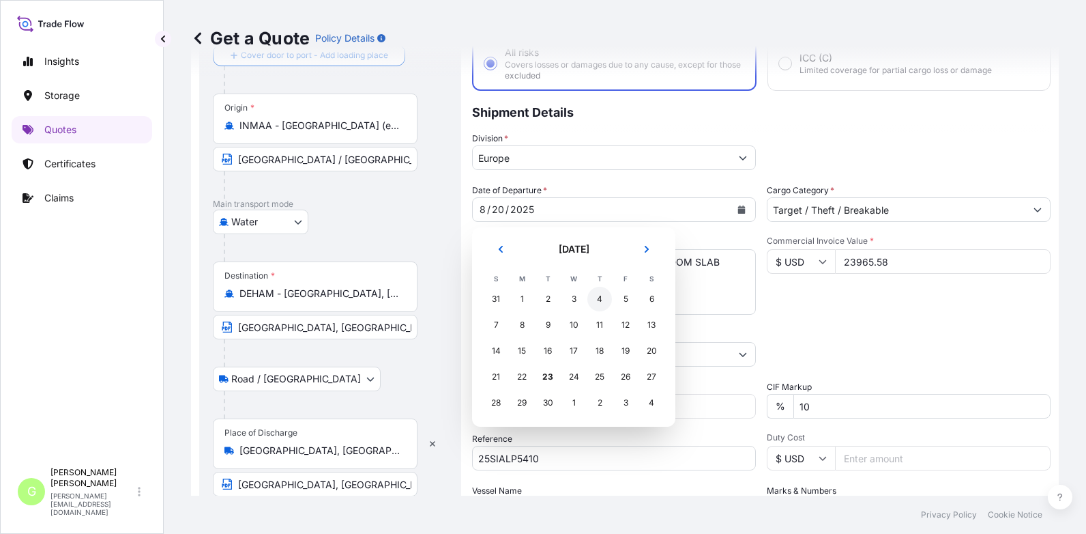
click at [595, 295] on div "4" at bounding box center [600, 299] width 25 height 25
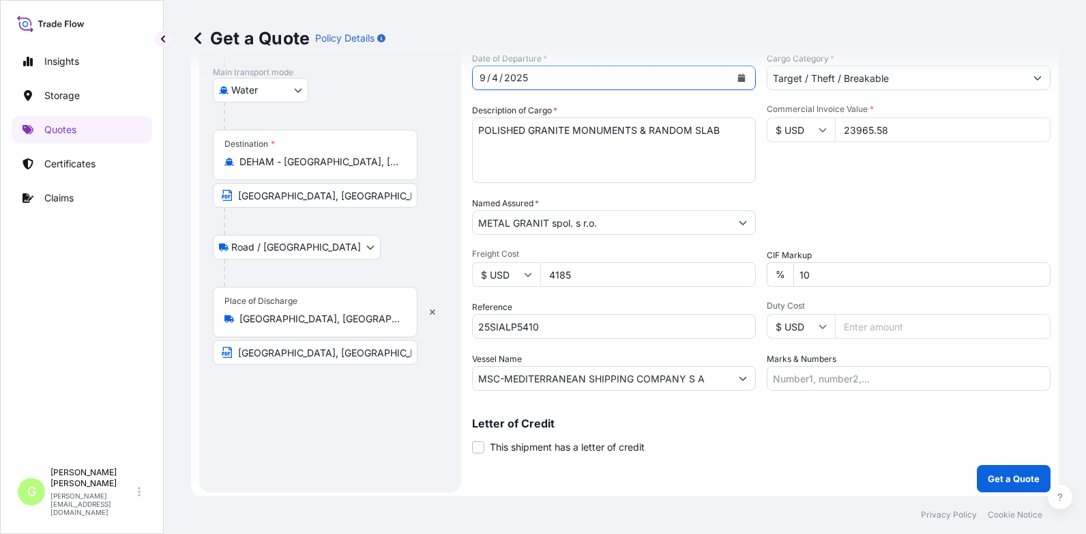
scroll to position [226, 0]
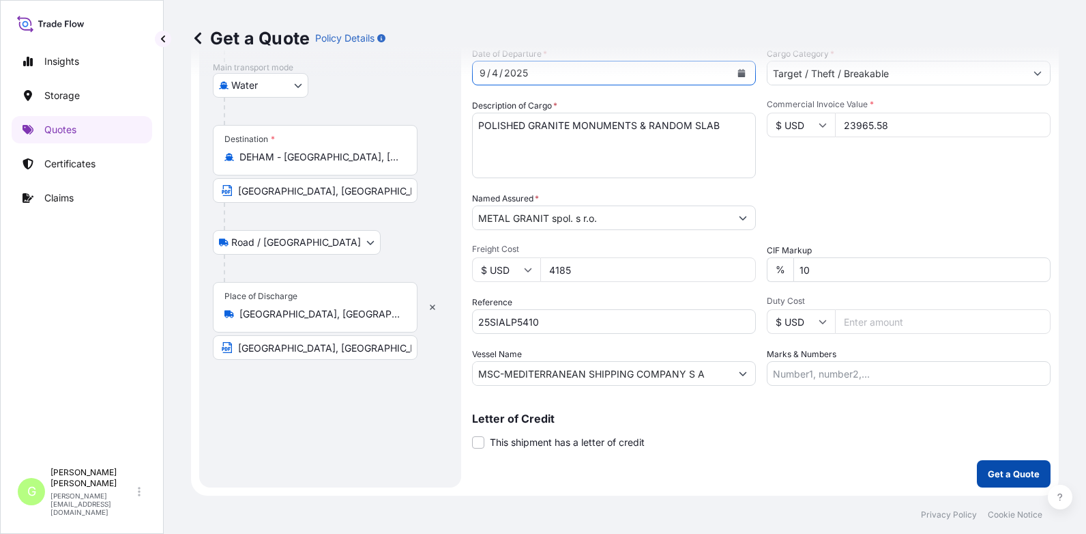
click at [1003, 478] on p "Get a Quote" at bounding box center [1014, 474] width 52 height 14
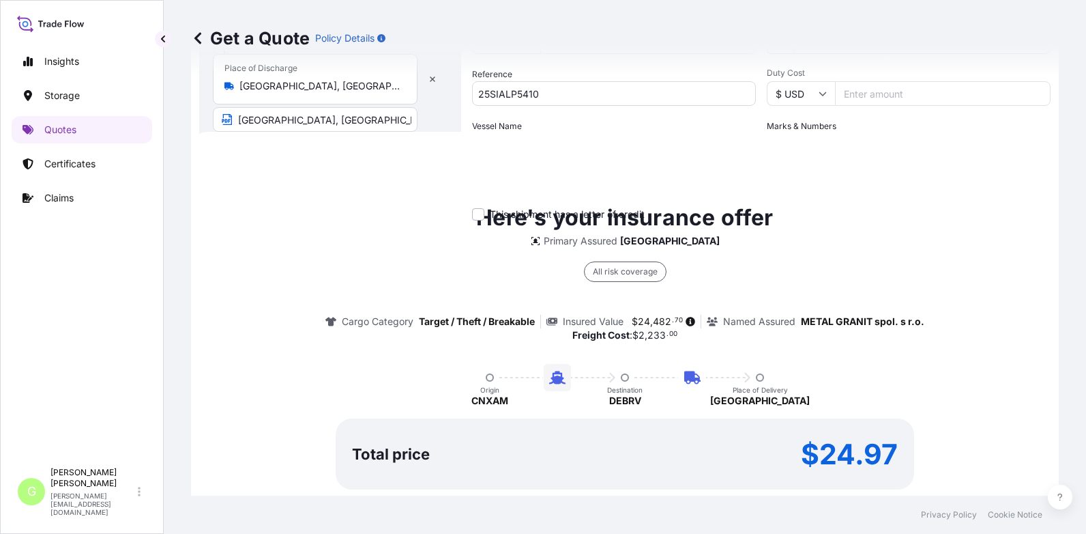
scroll to position [517, 0]
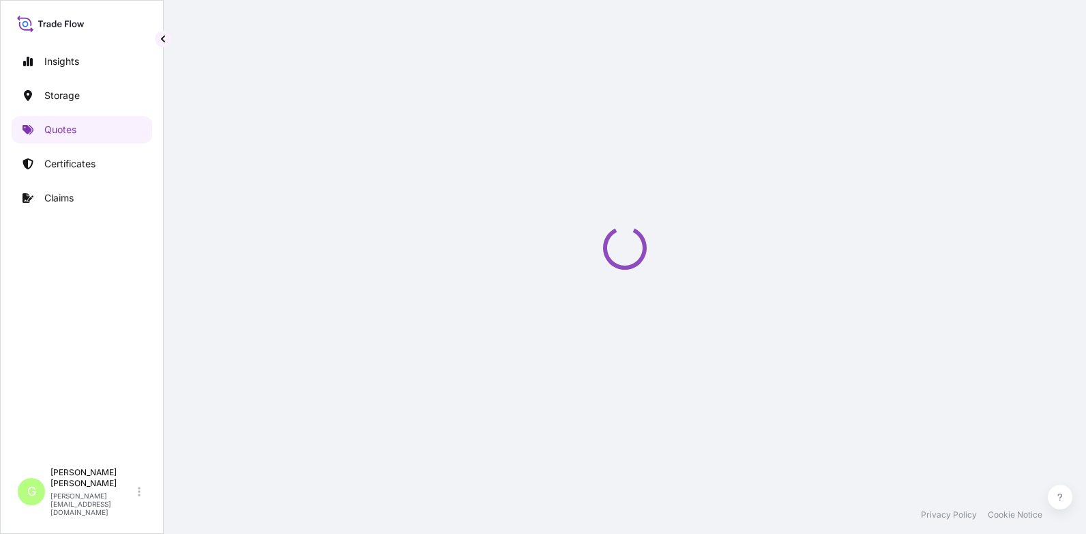
select select "Water"
select select "Road / [GEOGRAPHIC_DATA]"
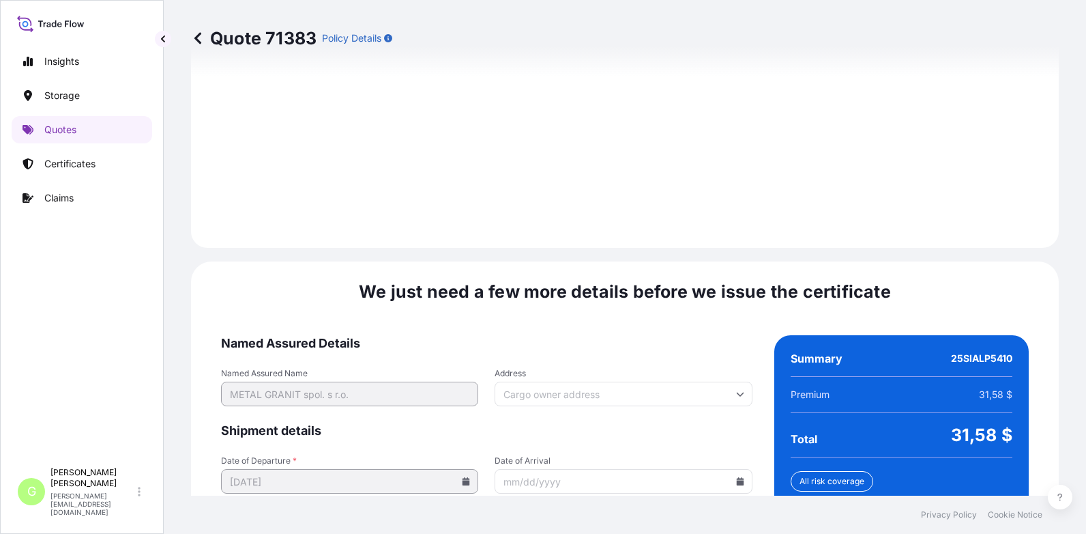
scroll to position [2088, 0]
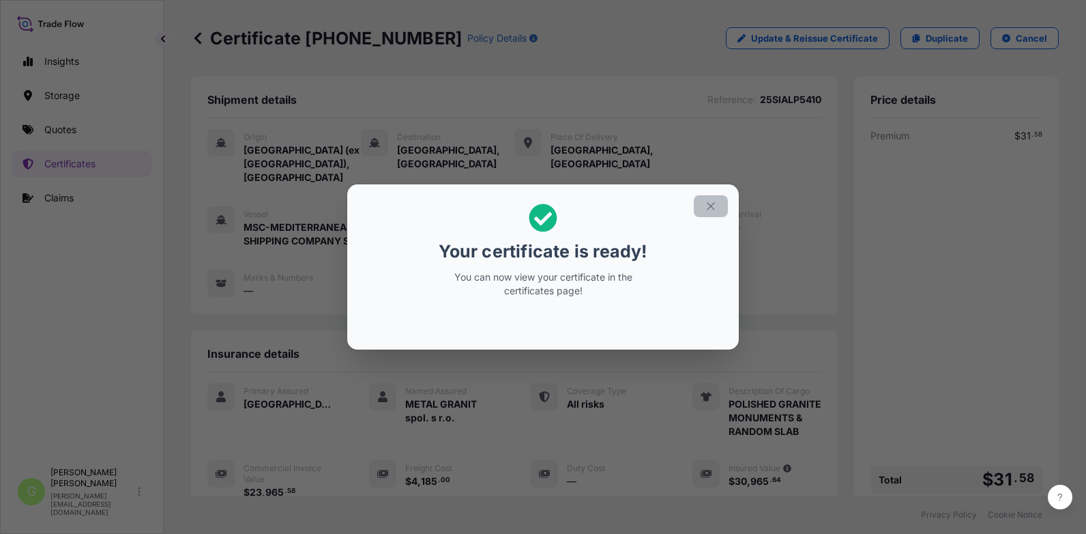
click at [710, 202] on icon "button" at bounding box center [711, 206] width 12 height 12
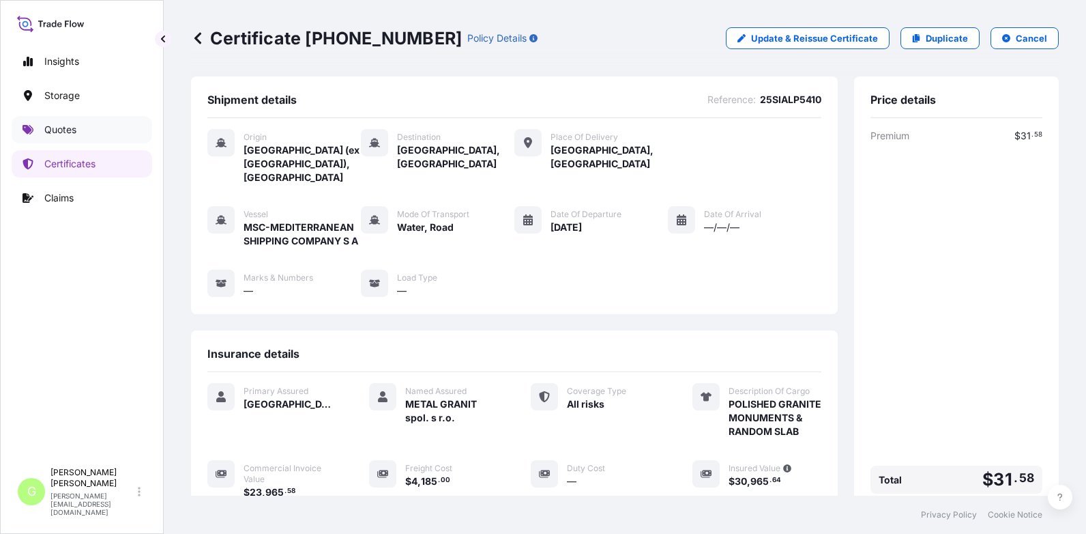
click at [44, 130] on link "Quotes" at bounding box center [82, 129] width 141 height 27
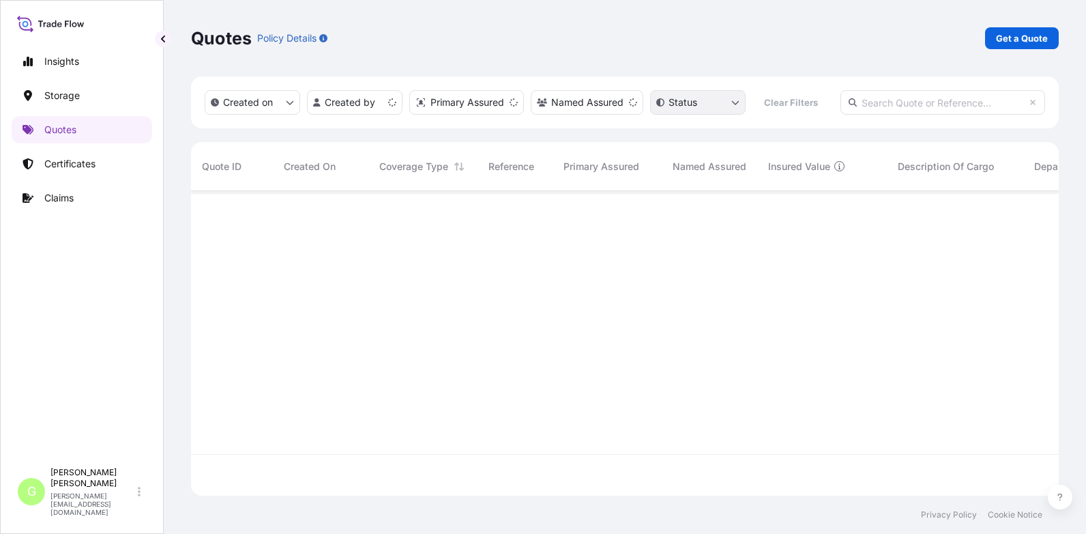
scroll to position [302, 858]
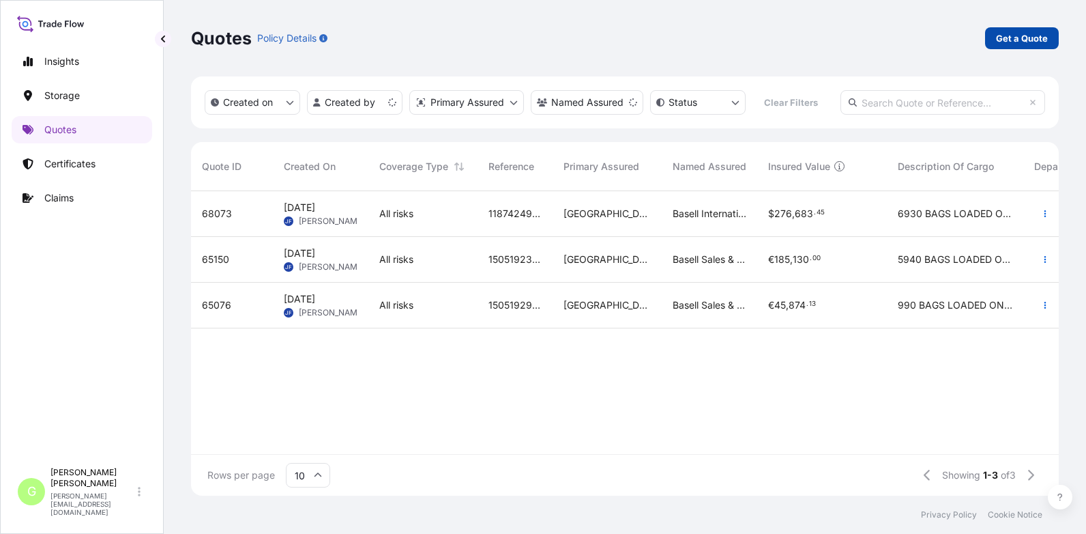
click at [1020, 37] on p "Get a Quote" at bounding box center [1022, 38] width 52 height 14
select select "Water"
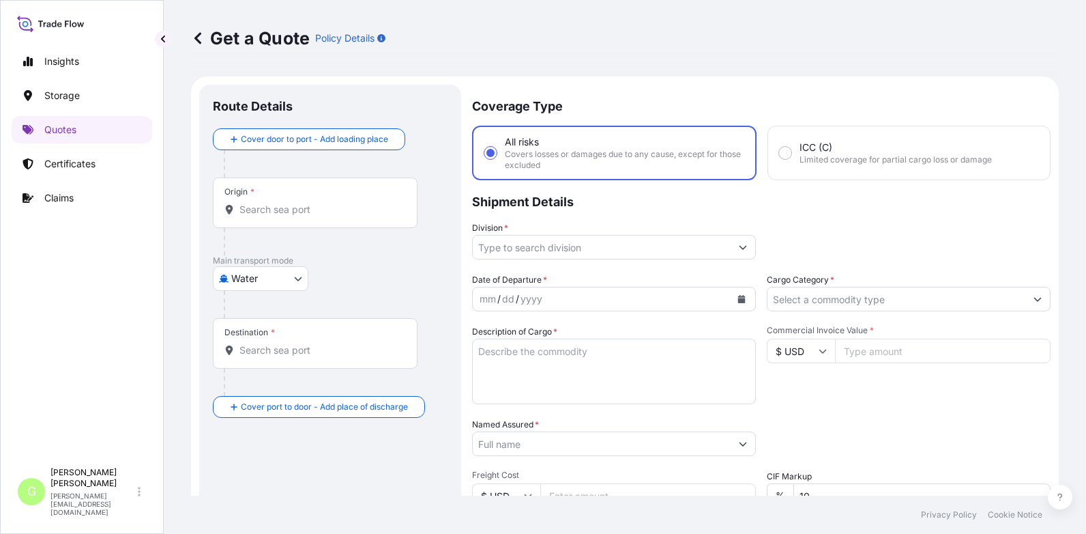
scroll to position [22, 0]
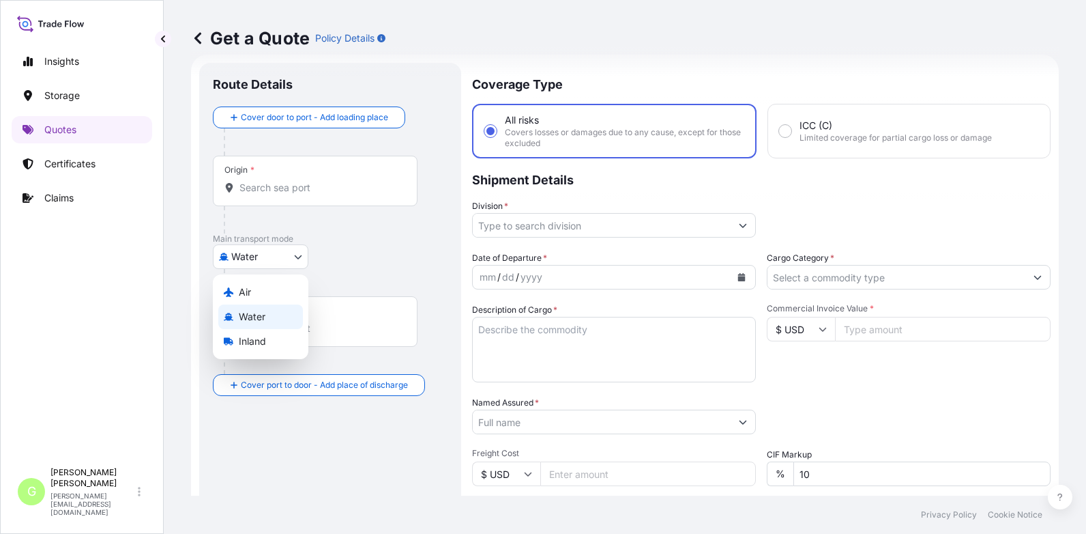
click at [280, 253] on body "Insights Storage Quotes Certificates Claims G [PERSON_NAME] [PERSON_NAME][EMAIL…" at bounding box center [543, 267] width 1086 height 534
click at [248, 342] on span "Inland" at bounding box center [252, 341] width 27 height 14
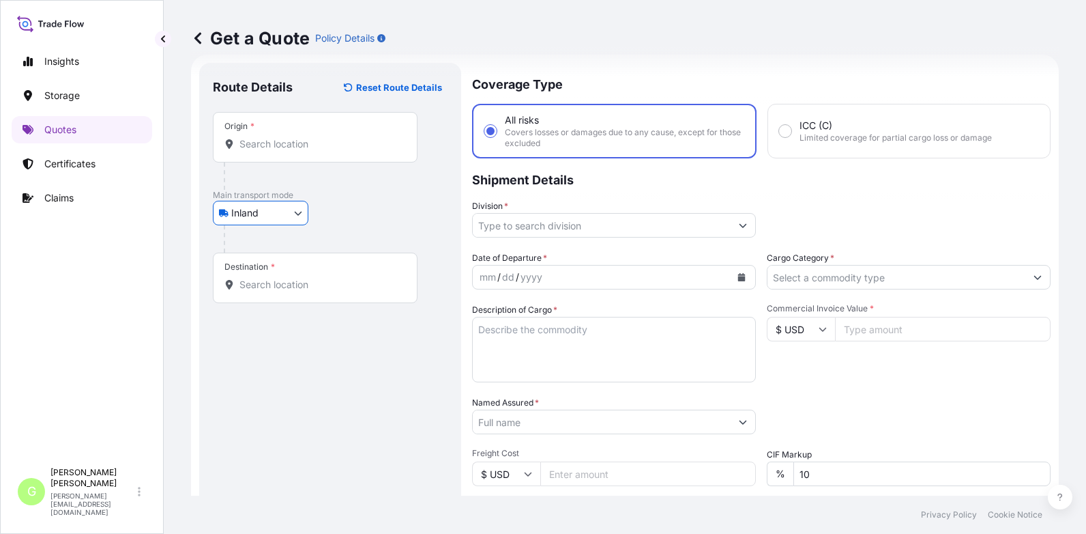
click at [497, 227] on input "Division *" at bounding box center [602, 225] width 258 height 25
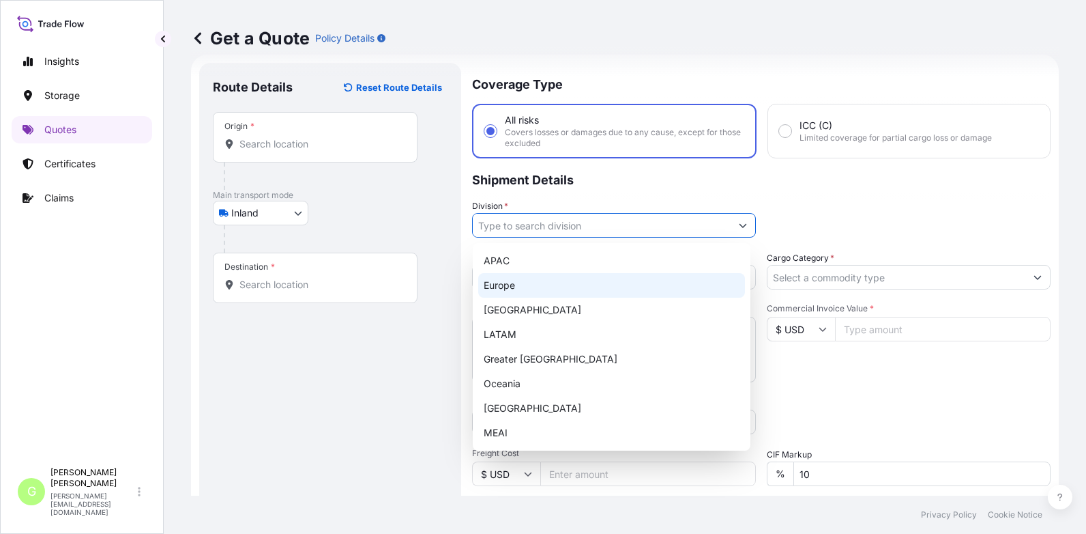
click at [495, 286] on div "Europe" at bounding box center [611, 285] width 267 height 25
type input "Europe"
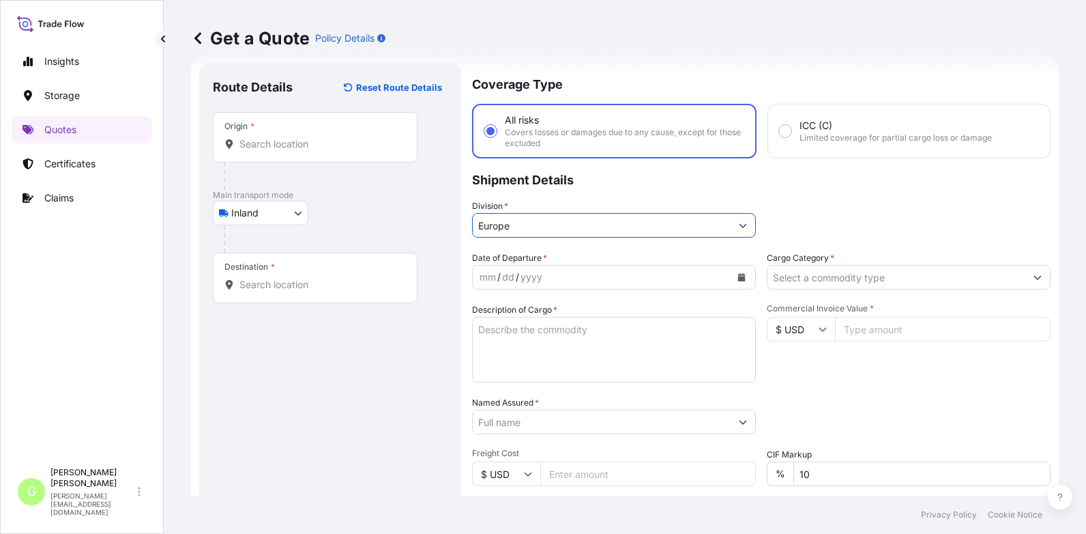
click at [785, 278] on input "Cargo Category *" at bounding box center [897, 277] width 258 height 25
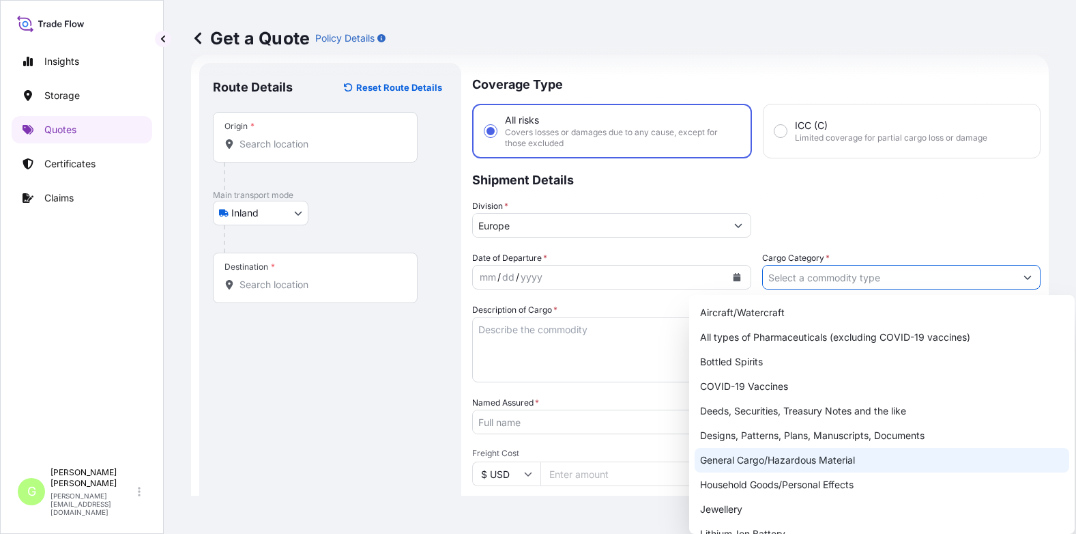
click at [719, 461] on div "General Cargo/Hazardous Material" at bounding box center [882, 460] width 375 height 25
type input "General Cargo/Hazardous Material"
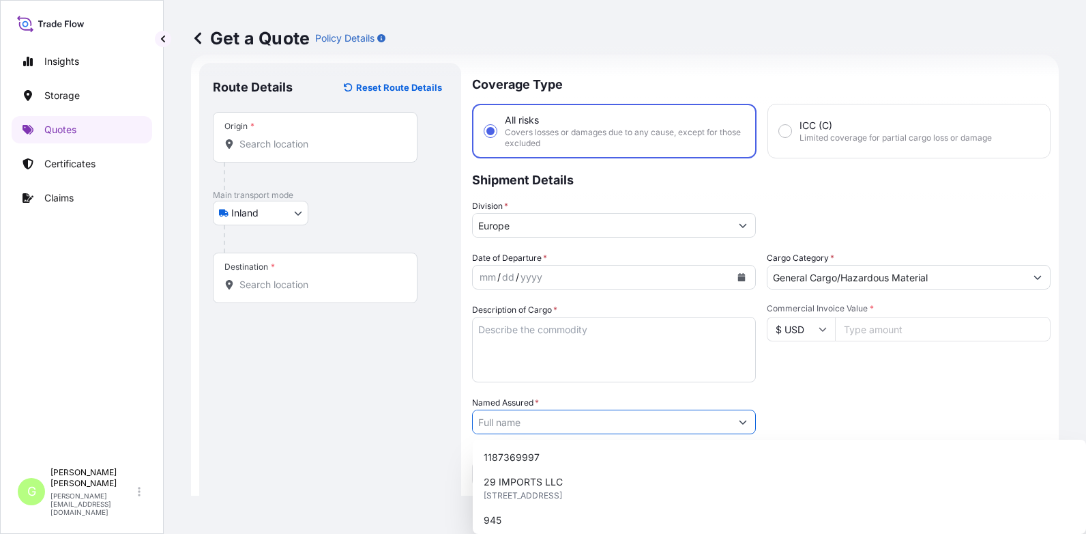
click at [507, 420] on input "Named Assured *" at bounding box center [602, 421] width 258 height 25
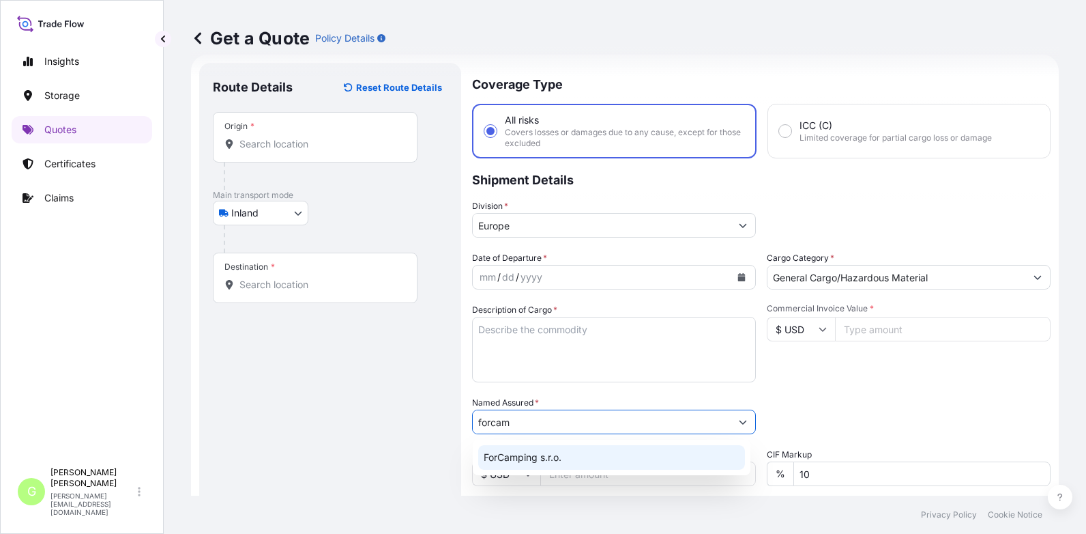
click at [538, 461] on span "ForCamping s.r.o." at bounding box center [523, 457] width 78 height 14
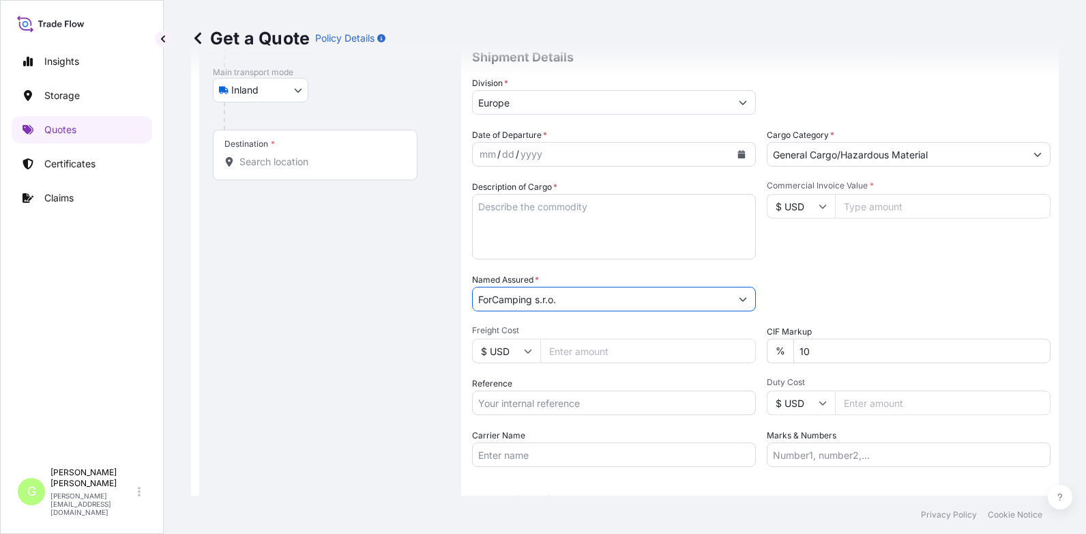
scroll to position [226, 0]
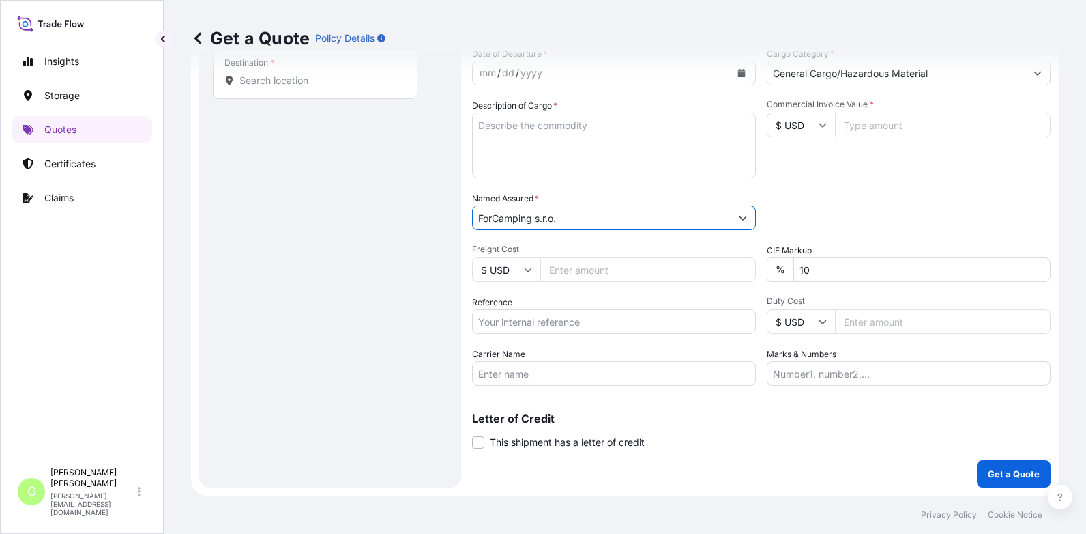
type input "ForCamping s.r.o."
click at [512, 324] on input "Reference" at bounding box center [614, 321] width 284 height 25
paste input "25TIARS0438"
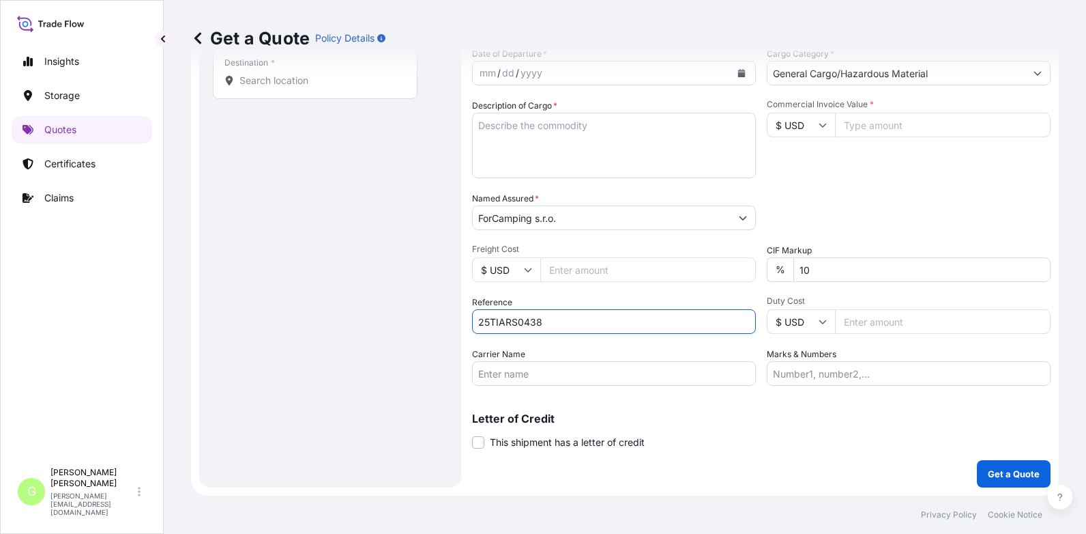
type input "25TIARS0438"
click at [483, 127] on textarea "Description of Cargo *" at bounding box center [614, 146] width 284 height 66
paste textarea "Womens and mens synthetic sweatshirts"
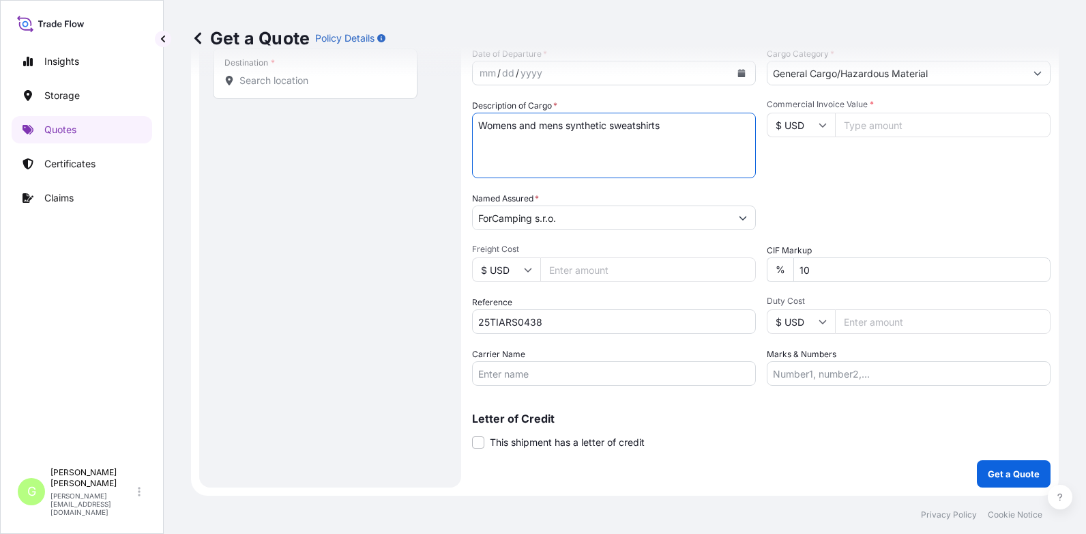
type textarea "Womens and mens synthetic sweatshirts"
click at [858, 117] on input "Commercial Invoice Value *" at bounding box center [943, 125] width 216 height 25
paste input "45411.5000"
type input "45411.5000"
click at [568, 268] on input "Freight Cost" at bounding box center [648, 269] width 216 height 25
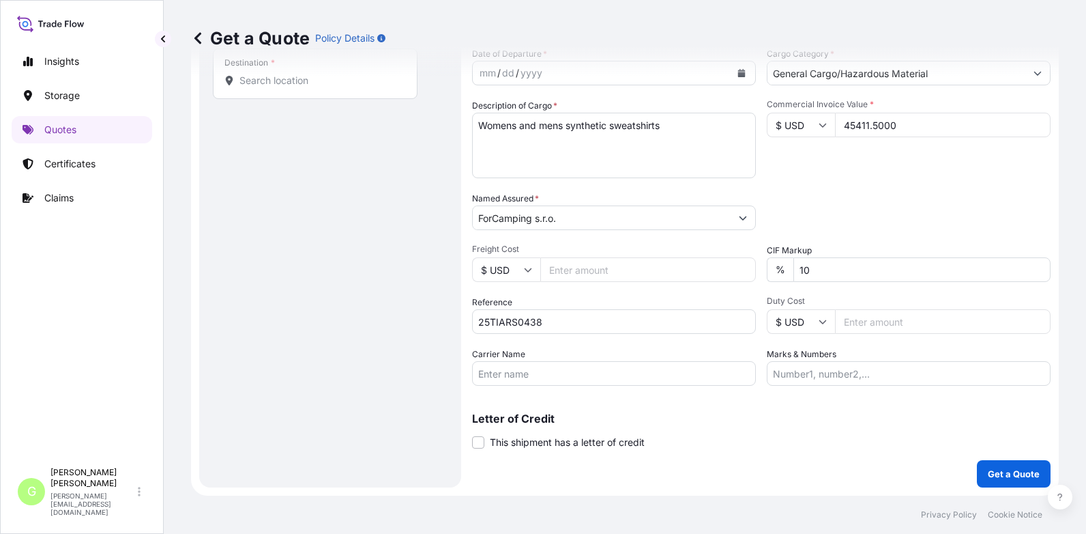
paste input "2890"
type input "2890"
click at [517, 371] on input "Carrier Name" at bounding box center [614, 373] width 284 height 25
type input "CFS CESKA TREBOVA S.R.O."
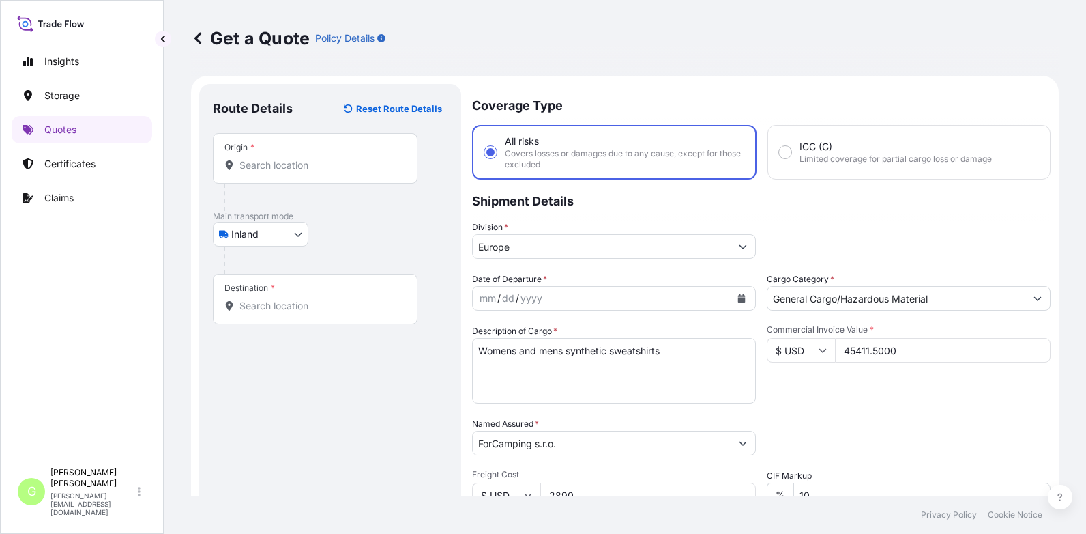
scroll to position [0, 0]
click at [262, 157] on div "Origin *" at bounding box center [315, 159] width 205 height 50
click at [262, 159] on input "Origin *" at bounding box center [320, 166] width 161 height 14
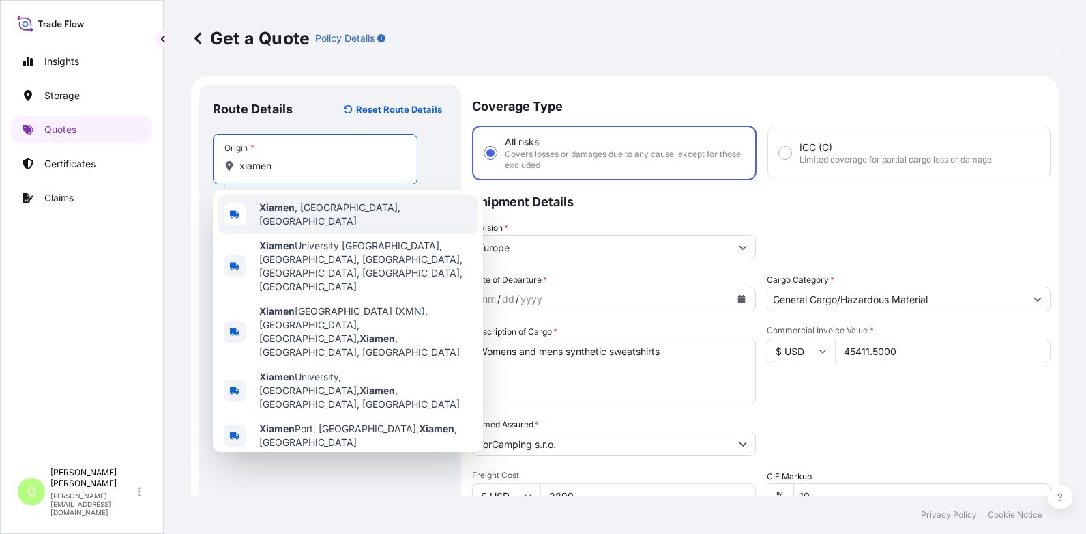
click at [308, 209] on span "[GEOGRAPHIC_DATA] , [GEOGRAPHIC_DATA], [GEOGRAPHIC_DATA]" at bounding box center [365, 214] width 213 height 27
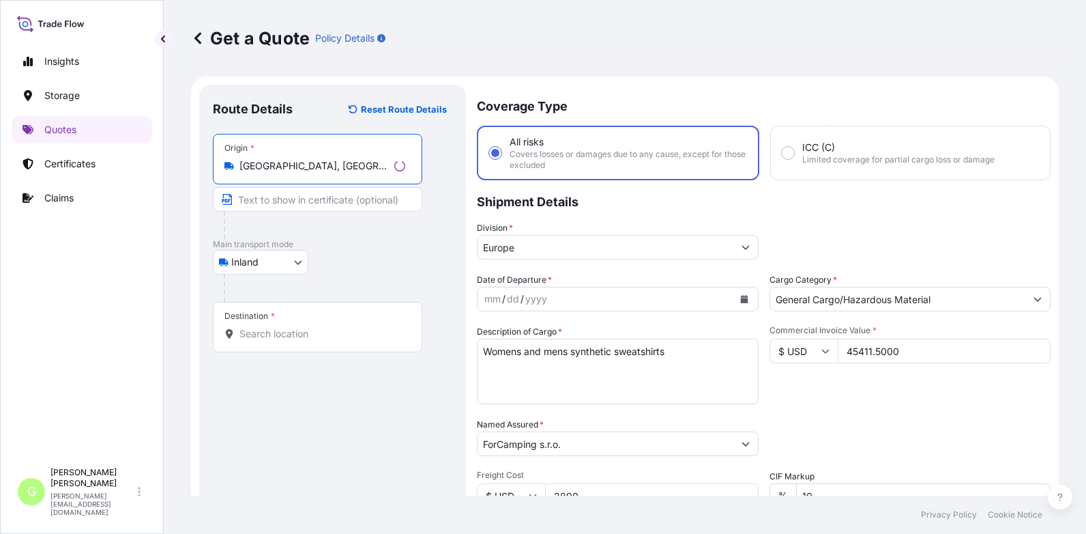
type input "[GEOGRAPHIC_DATA], [GEOGRAPHIC_DATA], [GEOGRAPHIC_DATA]"
click at [296, 195] on input "Text to appear on certificate" at bounding box center [317, 199] width 209 height 25
type input "x"
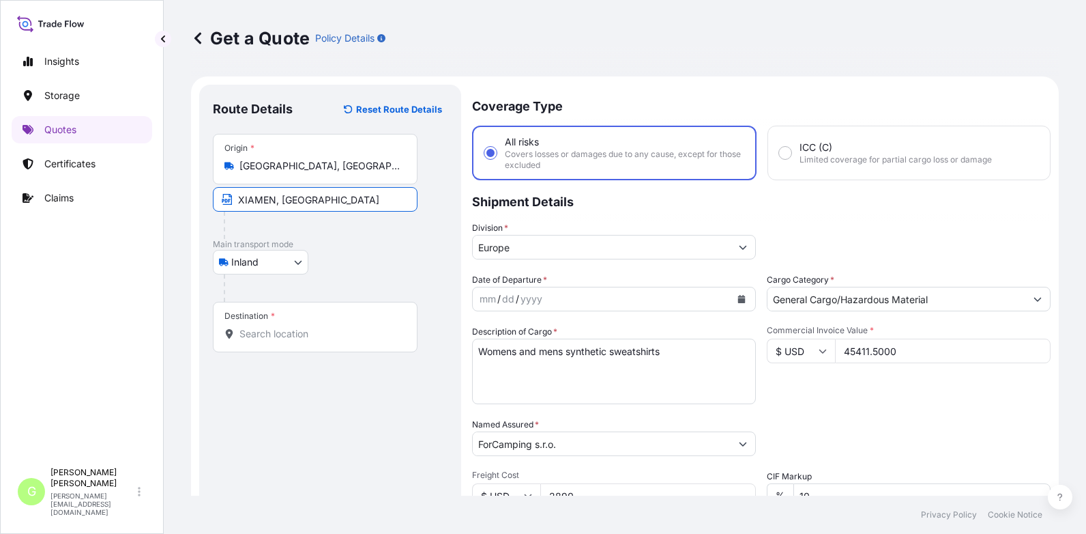
type input "XIAMEN, [GEOGRAPHIC_DATA]"
click at [275, 331] on input "Destination *" at bounding box center [320, 334] width 161 height 14
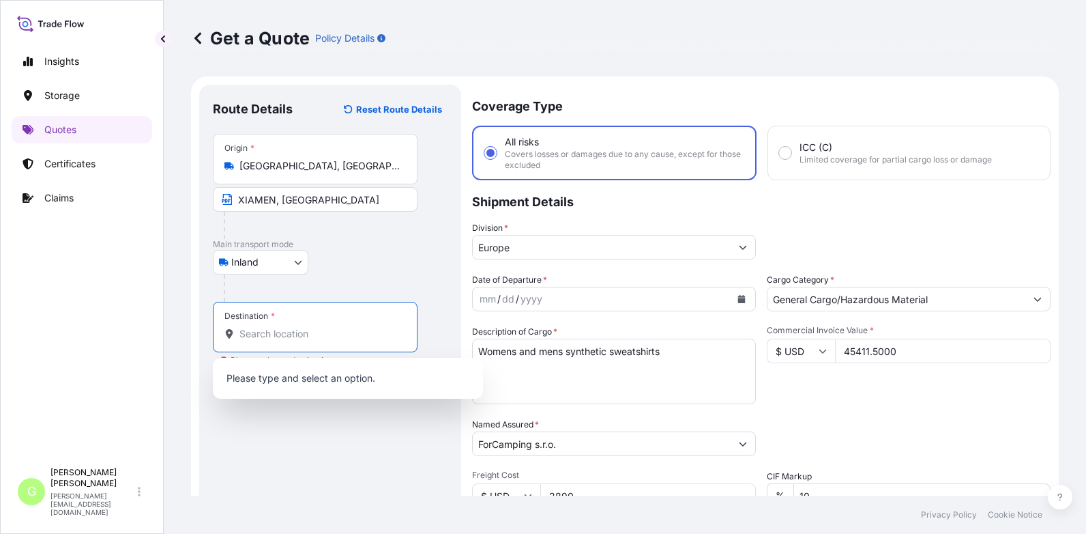
click at [263, 335] on input "Destination * Please select a destination" at bounding box center [320, 334] width 161 height 14
paste input "Pardubice-Rosice"
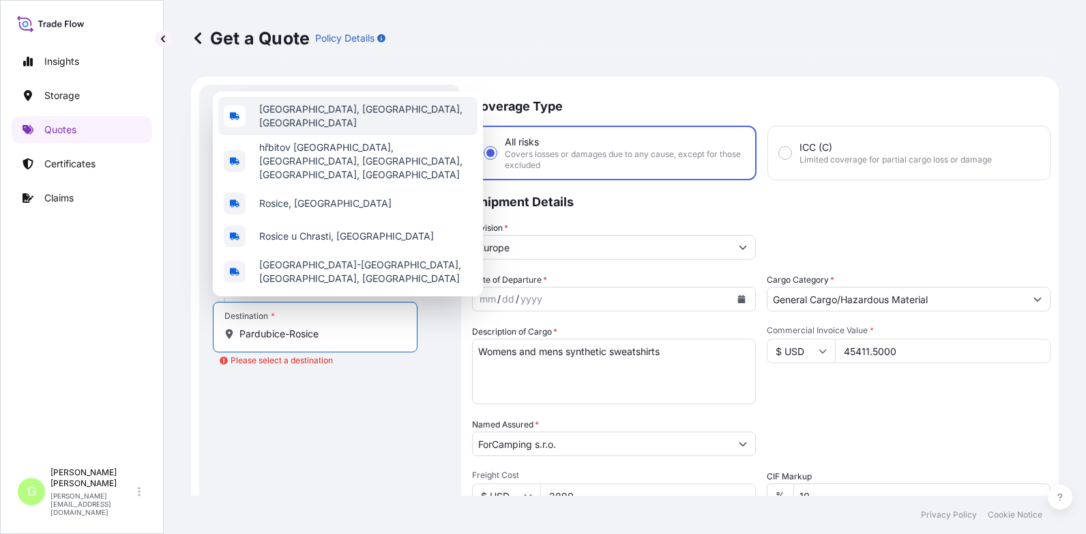
click at [307, 130] on span "[GEOGRAPHIC_DATA], [GEOGRAPHIC_DATA], [GEOGRAPHIC_DATA]" at bounding box center [365, 115] width 213 height 27
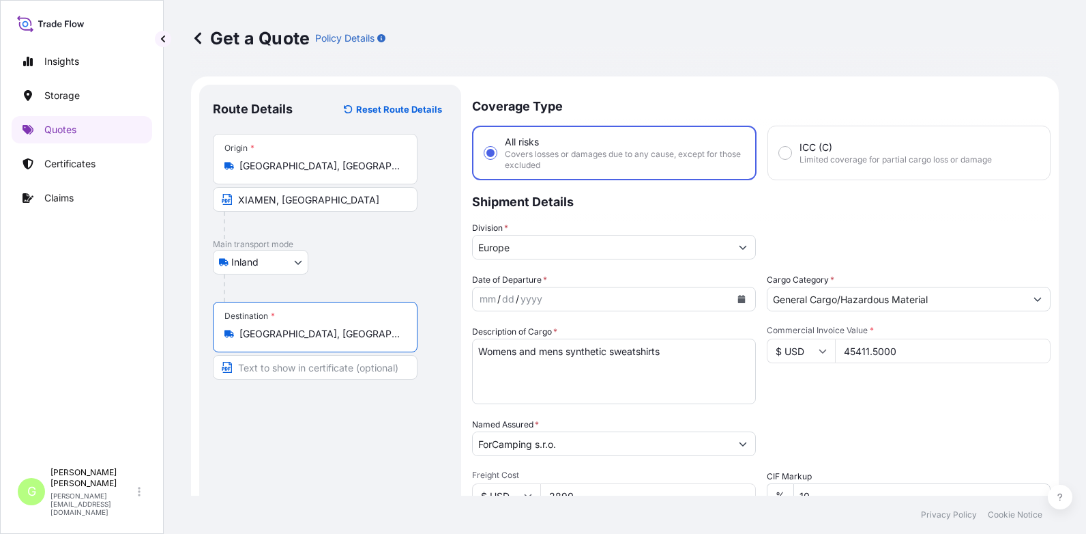
type input "[GEOGRAPHIC_DATA], [GEOGRAPHIC_DATA], [GEOGRAPHIC_DATA]"
click at [263, 369] on input "Text to appear on certificate" at bounding box center [315, 367] width 205 height 25
paste input "Pardubice-Rosice"
type input "Pardubice-[GEOGRAPHIC_DATA], [GEOGRAPHIC_DATA]"
click at [192, 280] on form "Route Details Reset Route Details Place of loading Road / Inland Road / Inland …" at bounding box center [625, 398] width 868 height 645
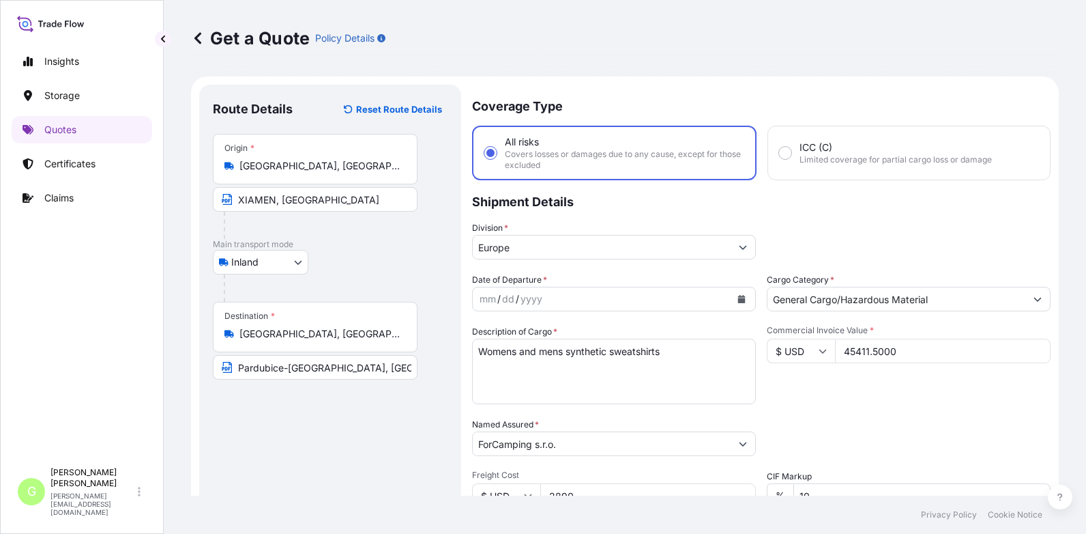
click at [738, 296] on icon "Calendar" at bounding box center [742, 299] width 8 height 8
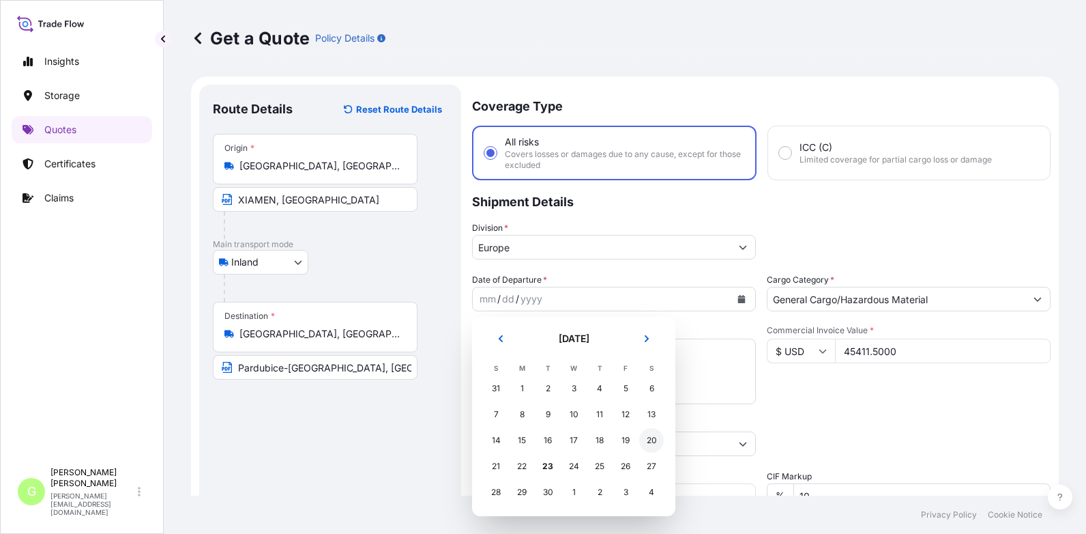
click at [657, 439] on div "20" at bounding box center [651, 440] width 25 height 25
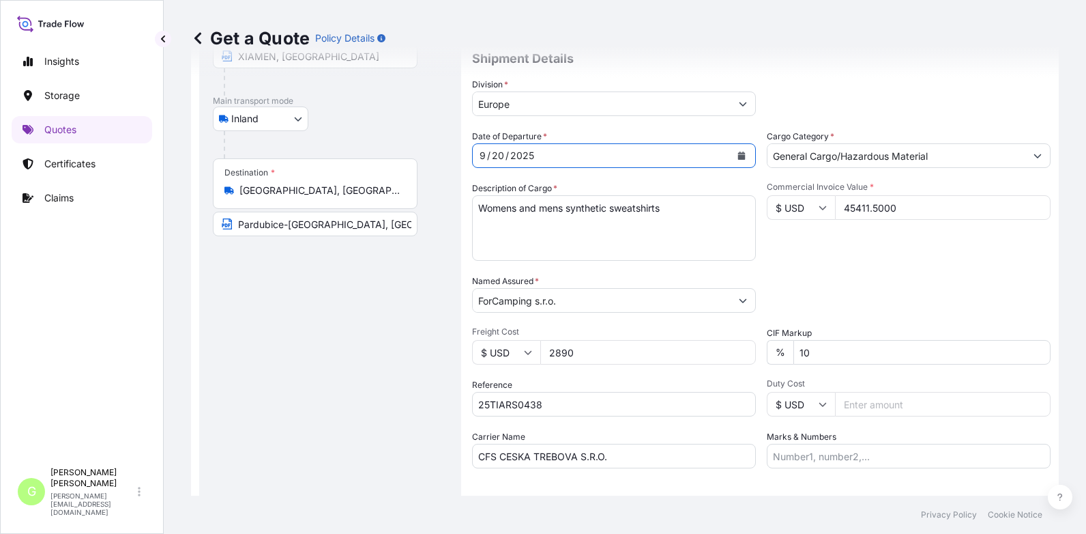
scroll to position [205, 0]
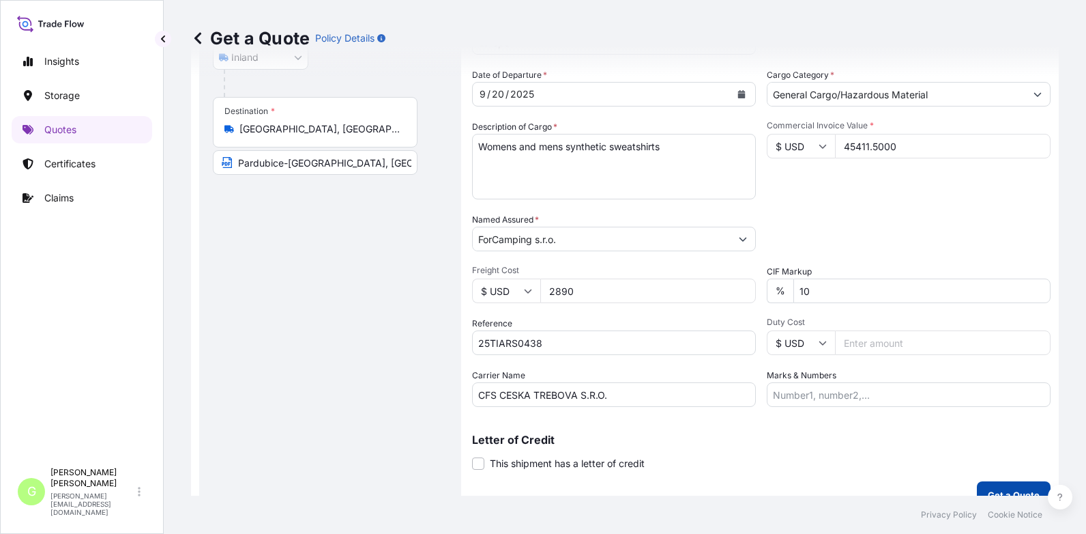
click at [993, 487] on button "Get a Quote" at bounding box center [1014, 494] width 74 height 27
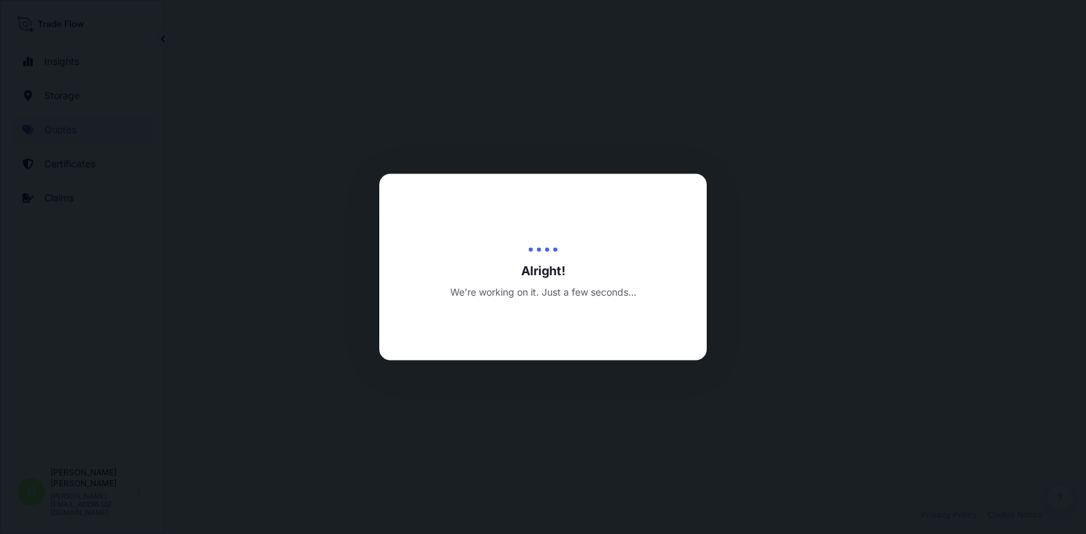
select select "Inland"
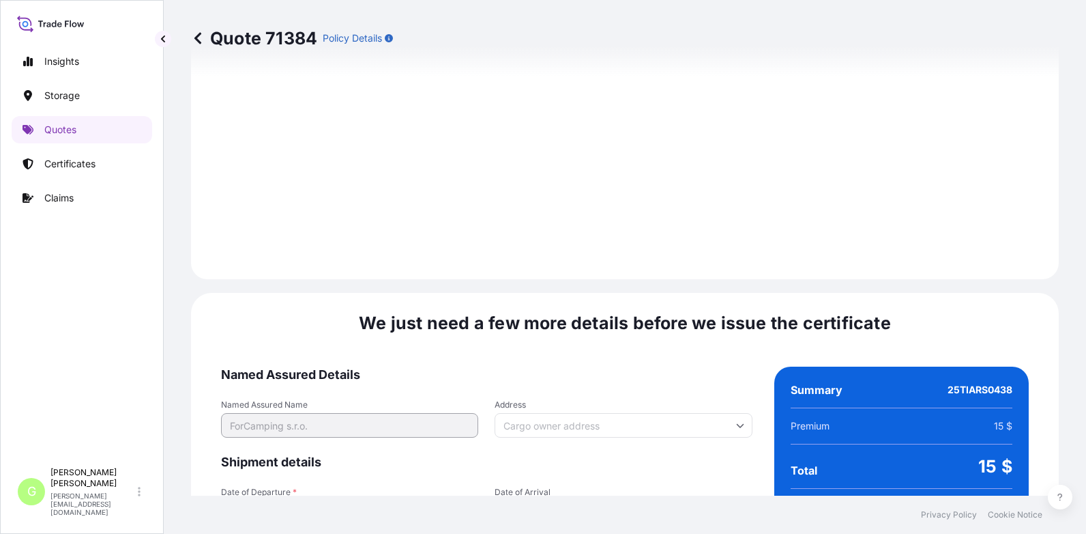
scroll to position [2034, 0]
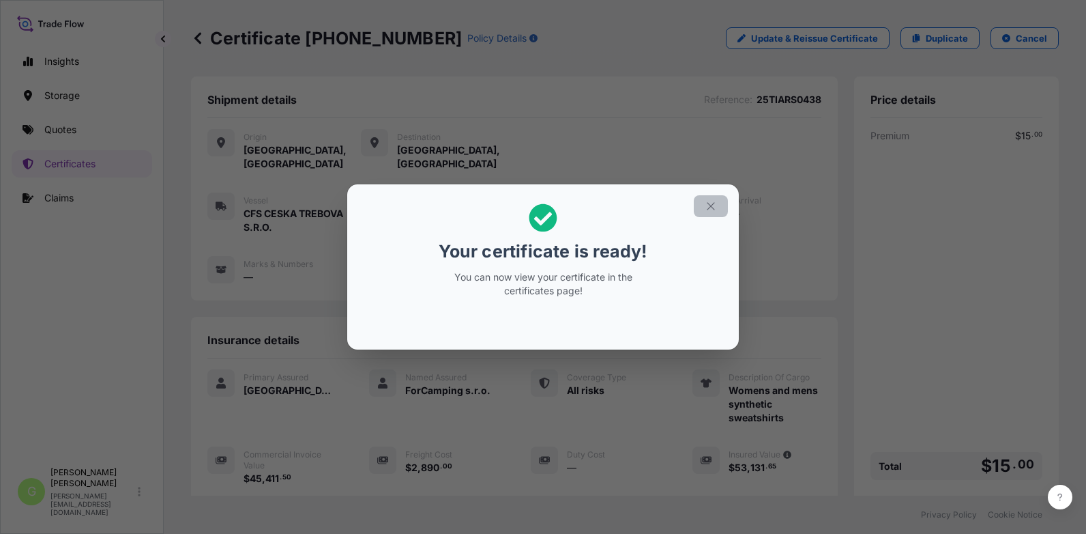
click at [706, 200] on button "button" at bounding box center [711, 206] width 34 height 22
